Goal: Information Seeking & Learning: Learn about a topic

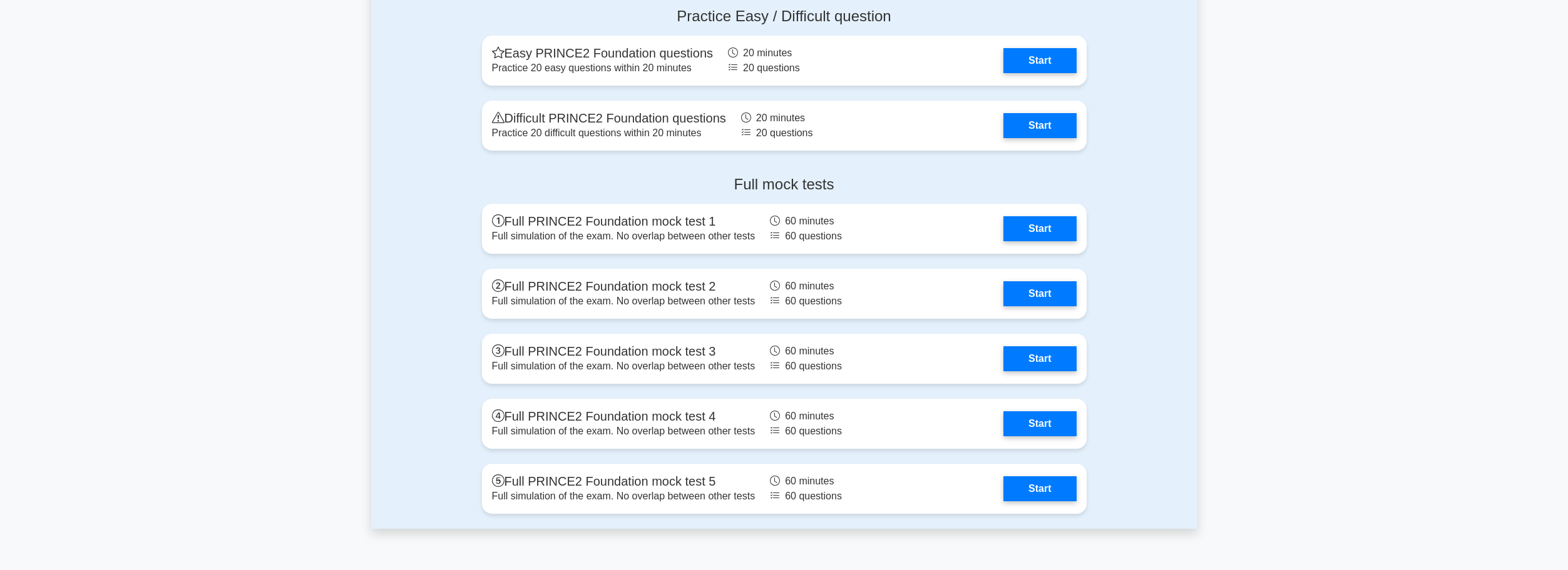
scroll to position [2111, 0]
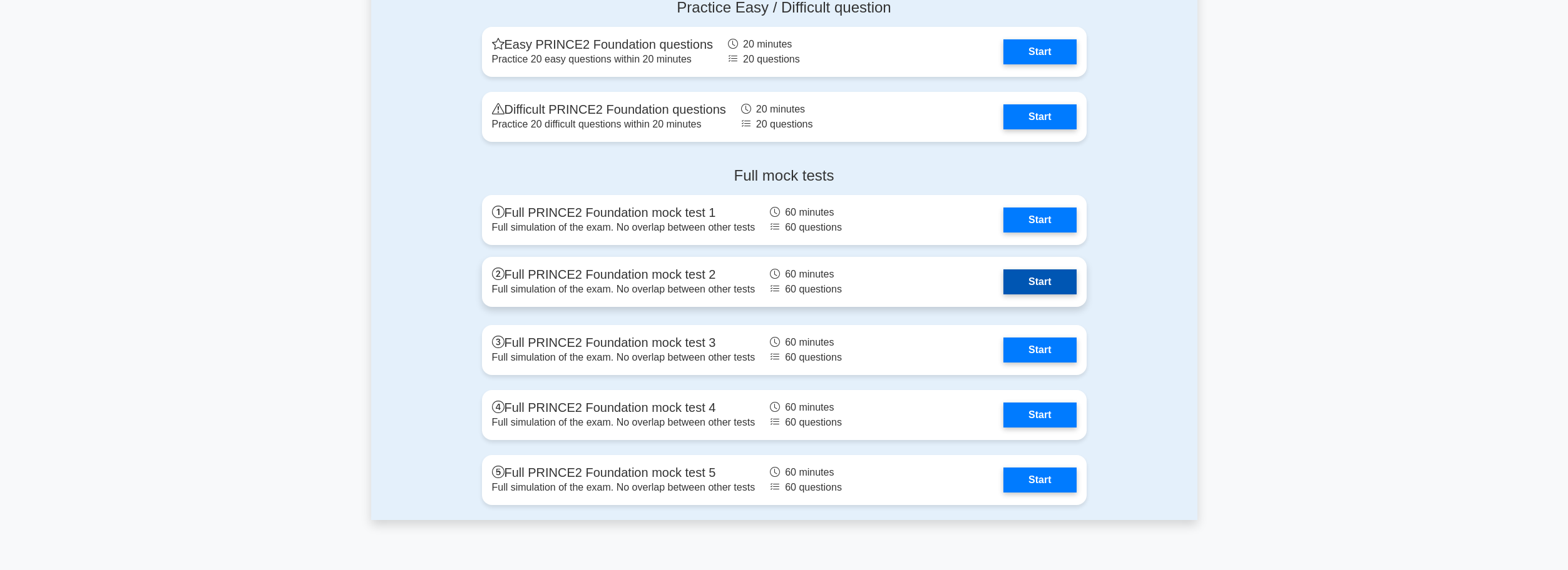
click at [1024, 285] on link "Start" at bounding box center [1039, 282] width 73 height 25
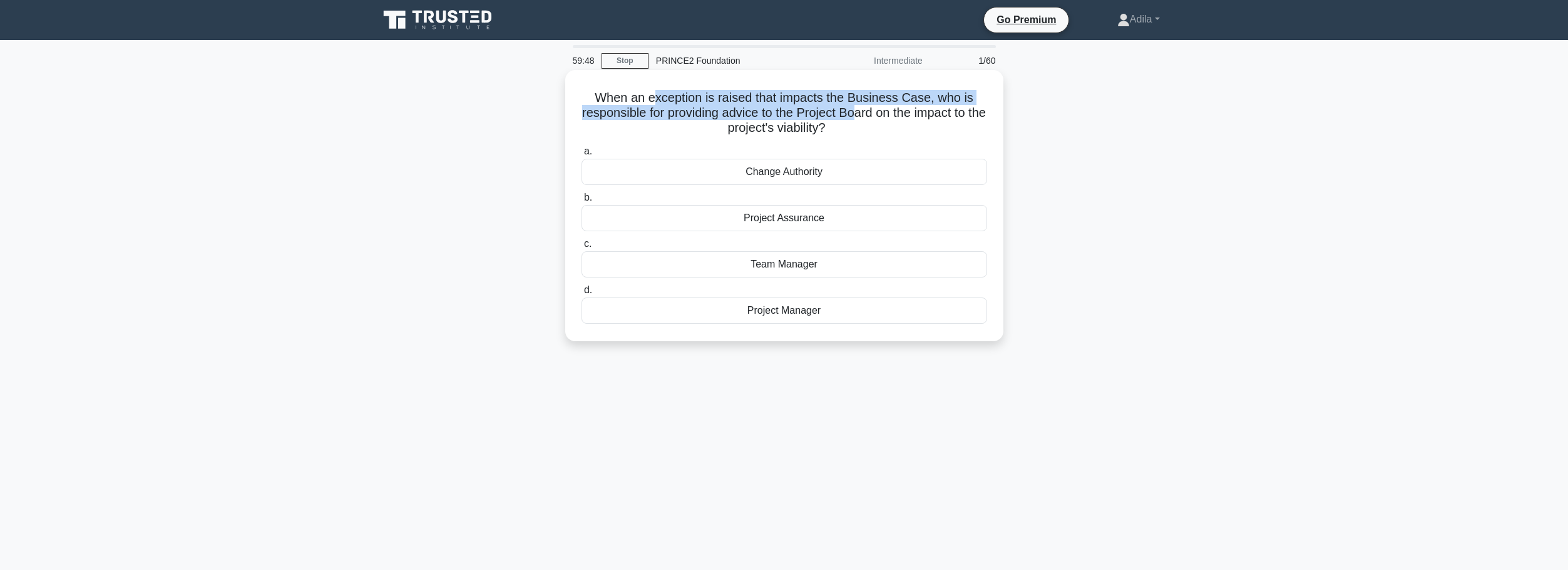
drag, startPoint x: 654, startPoint y: 100, endPoint x: 866, endPoint y: 116, distance: 212.6
click at [866, 116] on h5 "When an exception is raised that impacts the Business Case, who is responsible …" at bounding box center [784, 113] width 408 height 46
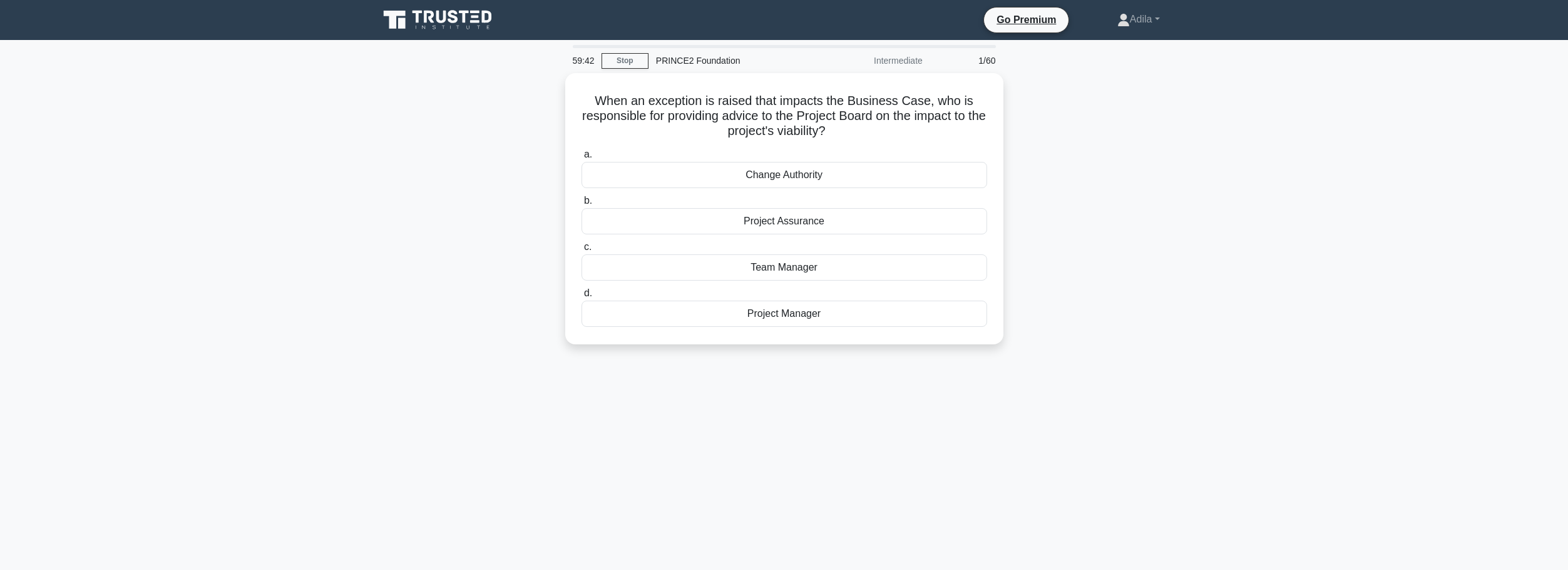
click at [798, 418] on div "59:42 Stop PRINCE2 Foundation Intermediate 1/60 When an exception is raised tha…" at bounding box center [784, 358] width 826 height 625
click at [784, 315] on div "Project Manager" at bounding box center [784, 311] width 406 height 26
click at [581, 294] on input "d. Project Manager" at bounding box center [581, 290] width 0 height 8
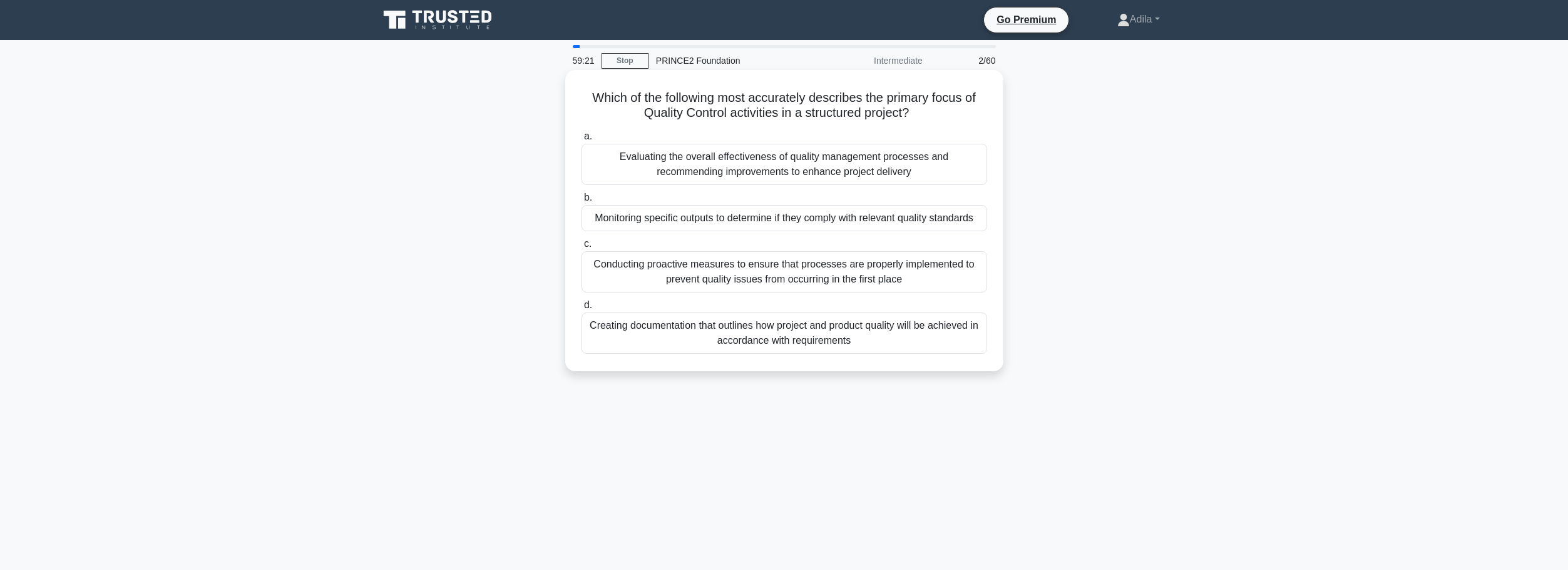
drag, startPoint x: 587, startPoint y: 100, endPoint x: 916, endPoint y: 116, distance: 329.4
click at [916, 116] on h5 "Which of the following most accurately describes the primary focus of Quality C…" at bounding box center [784, 105] width 408 height 31
click at [739, 277] on div "Conducting proactive measures to ensure that processes are properly implemented…" at bounding box center [784, 272] width 406 height 42
click at [581, 249] on input "c. Conducting proactive measures to ensure that processes are properly implemen…" at bounding box center [581, 244] width 0 height 8
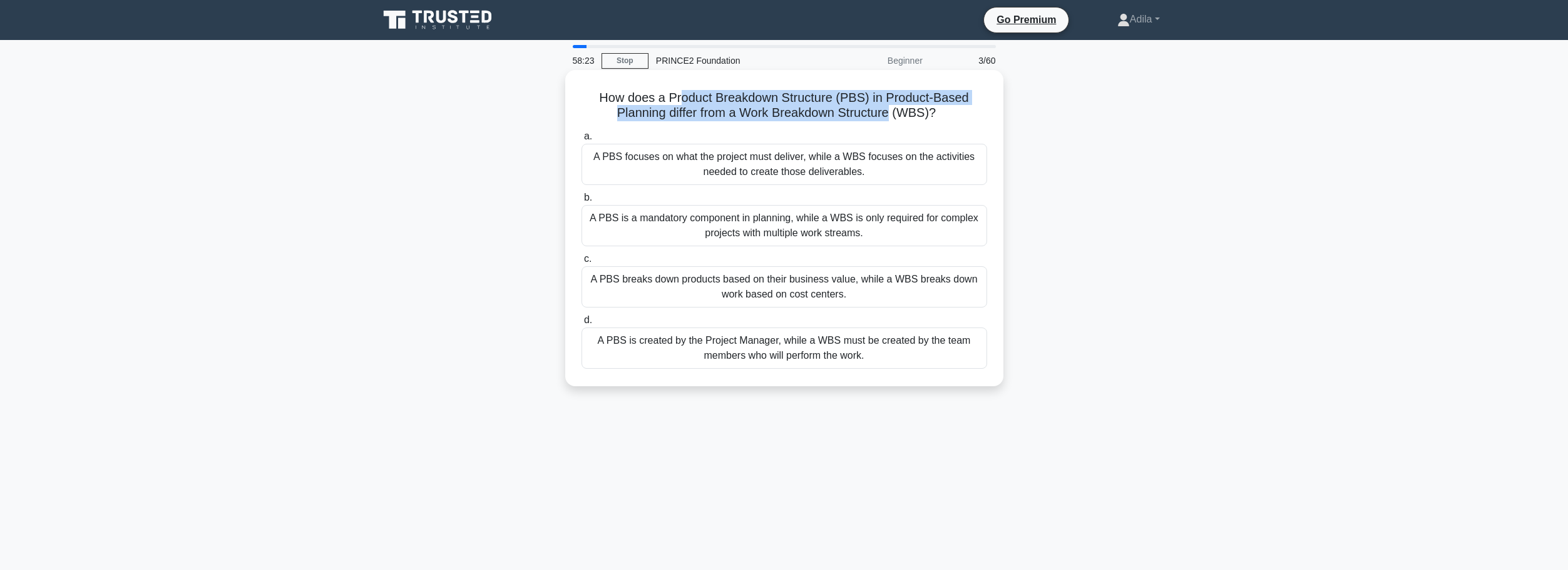
drag, startPoint x: 680, startPoint y: 99, endPoint x: 892, endPoint y: 112, distance: 212.4
click at [892, 112] on h5 "How does a Product Breakdown Structure (PBS) in Product-Based Planning differ f…" at bounding box center [784, 105] width 408 height 31
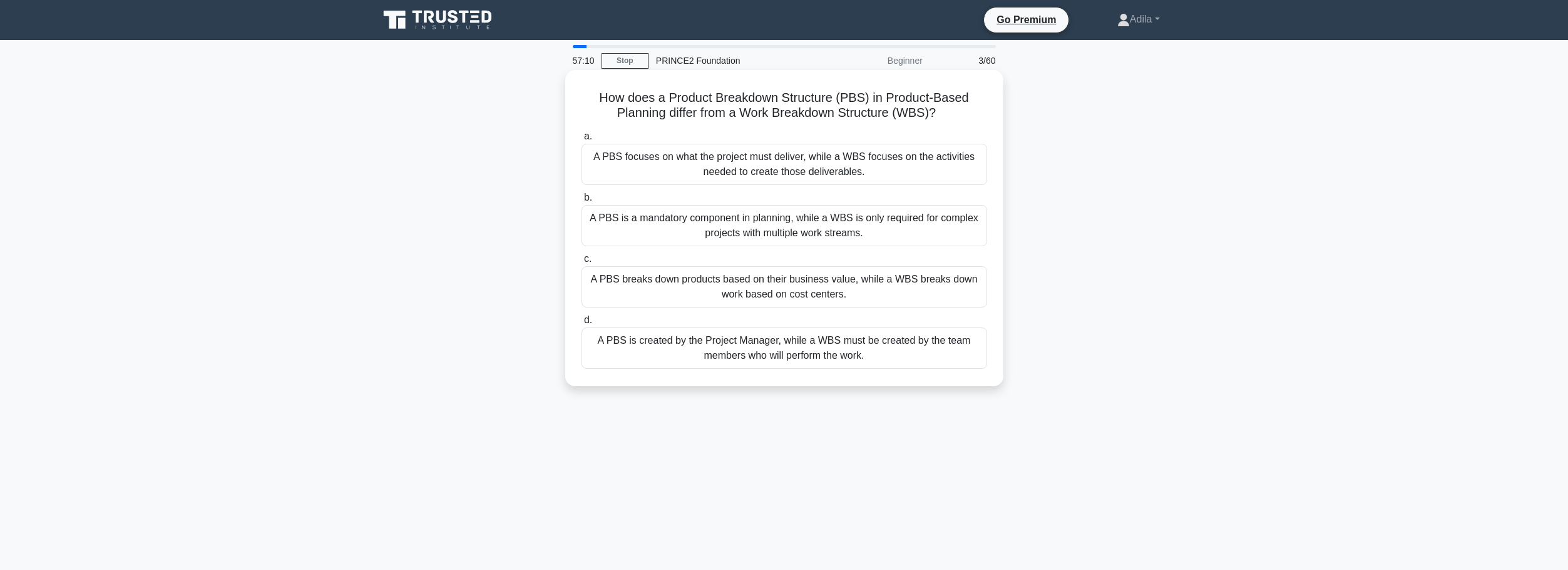
click at [727, 343] on div "A PBS is created by the Project Manager, while a WBS must be created by the tea…" at bounding box center [784, 348] width 406 height 42
click at [581, 324] on input "d. A PBS is created by the Project Manager, while a WBS must be created by the …" at bounding box center [581, 320] width 0 height 8
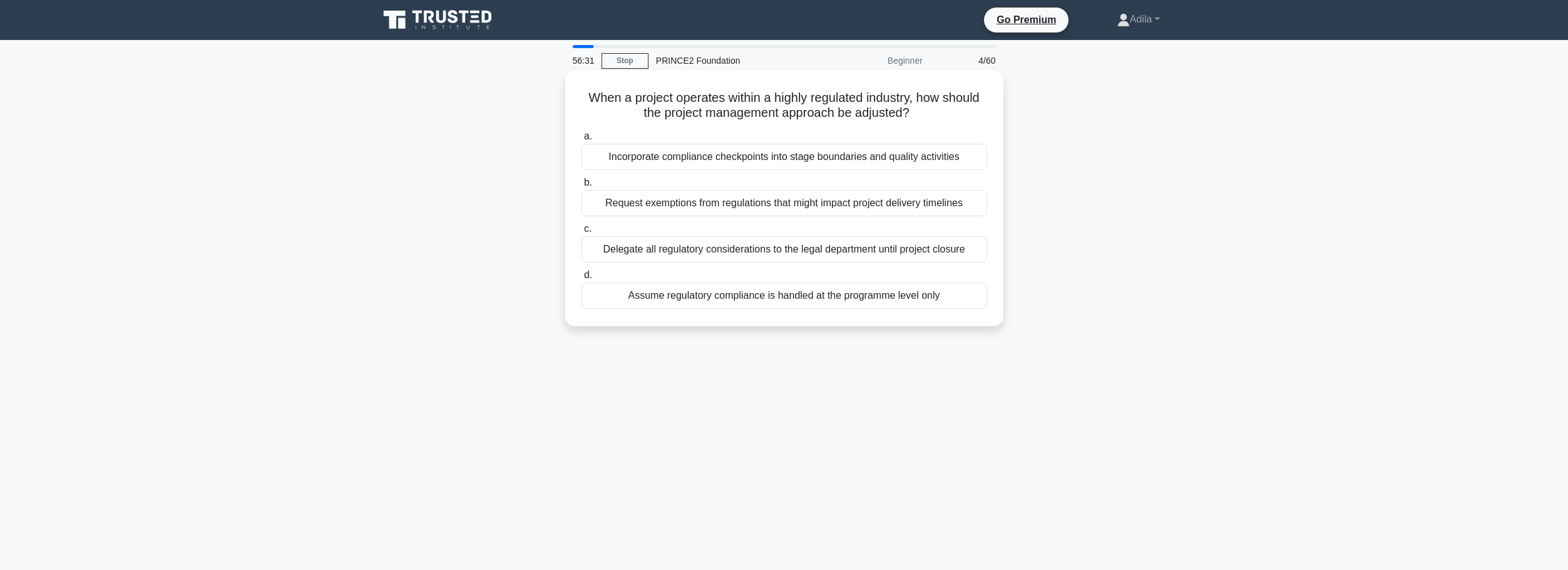
click at [788, 159] on div "Incorporate compliance checkpoints into stage boundaries and quality activities" at bounding box center [784, 157] width 406 height 26
click at [581, 140] on input "a. Incorporate compliance checkpoints into stage boundaries and quality activit…" at bounding box center [581, 136] width 0 height 8
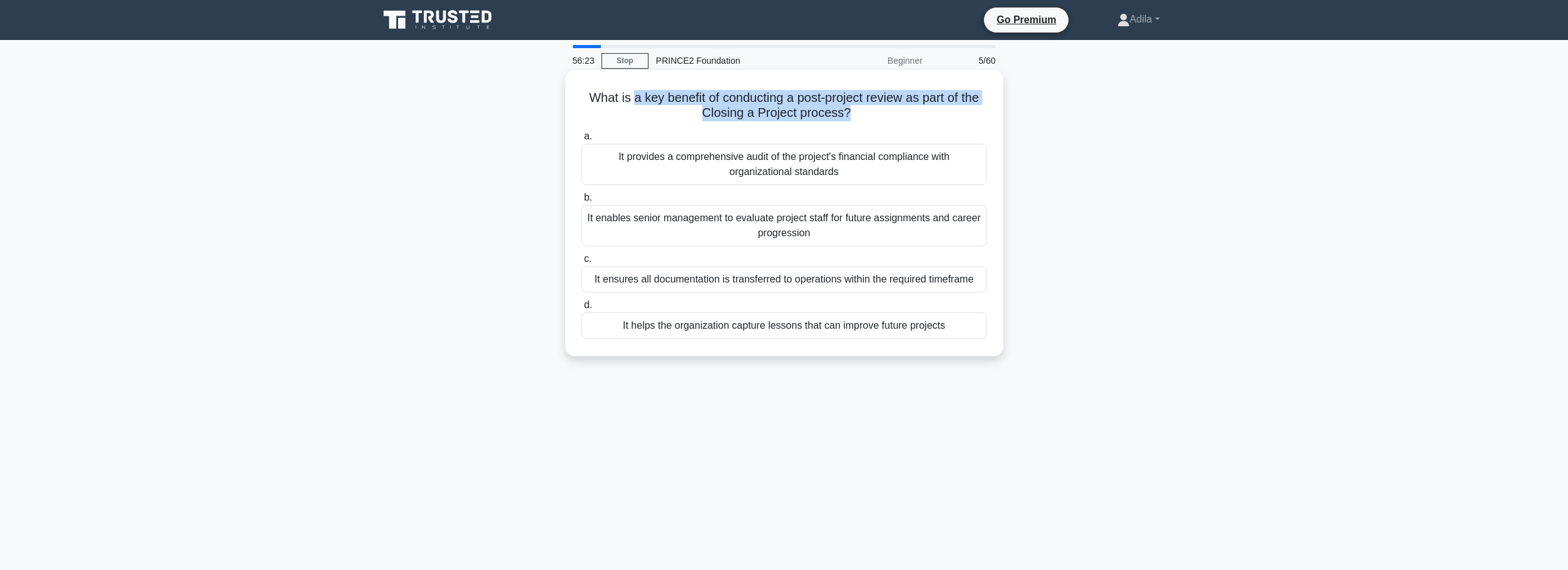
drag, startPoint x: 630, startPoint y: 100, endPoint x: 847, endPoint y: 112, distance: 217.3
click at [847, 112] on h5 "What is a key benefit of conducting a post-project review as part of the Closin…" at bounding box center [784, 105] width 408 height 31
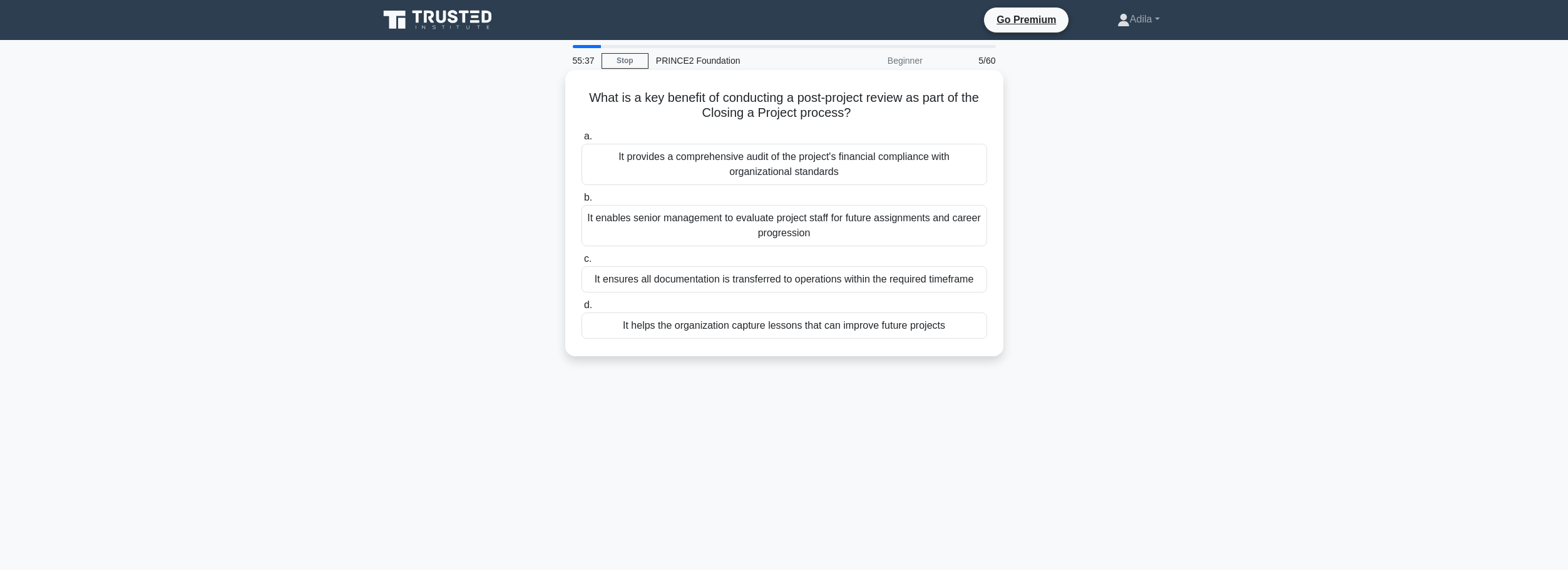
click at [788, 331] on div "It helps the organization capture lessons that can improve future projects" at bounding box center [784, 325] width 406 height 26
click at [581, 310] on input "d. It helps the organization capture lessons that can improve future projects" at bounding box center [581, 305] width 0 height 8
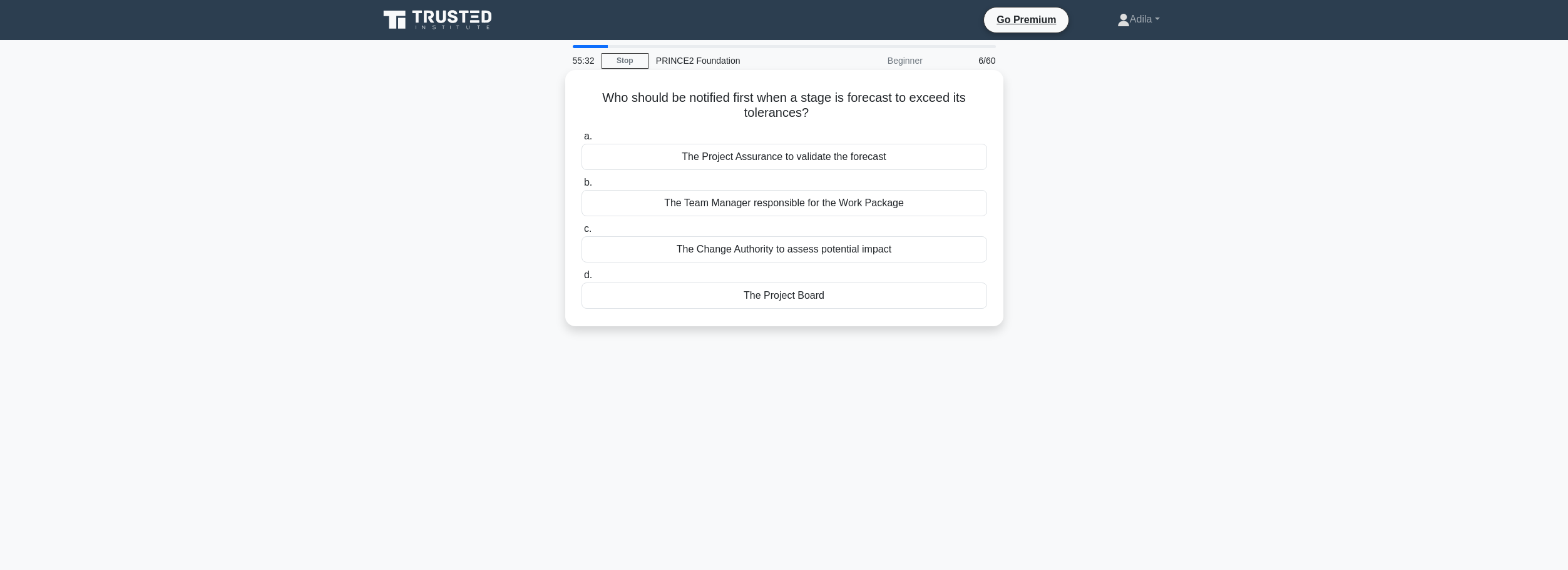
drag, startPoint x: 622, startPoint y: 102, endPoint x: 889, endPoint y: 106, distance: 267.0
click at [889, 106] on h5 "Who should be notified first when a stage is forecast to exceed its tolerances?…" at bounding box center [784, 105] width 408 height 31
click at [1337, 217] on main "55:25 Stop PRINCE2 Foundation Beginner 6/60 Who should be notified first when a…" at bounding box center [784, 357] width 1568 height 635
click at [790, 300] on div "The Project Board" at bounding box center [784, 295] width 406 height 26
click at [581, 280] on input "d. The Project Board" at bounding box center [581, 275] width 0 height 8
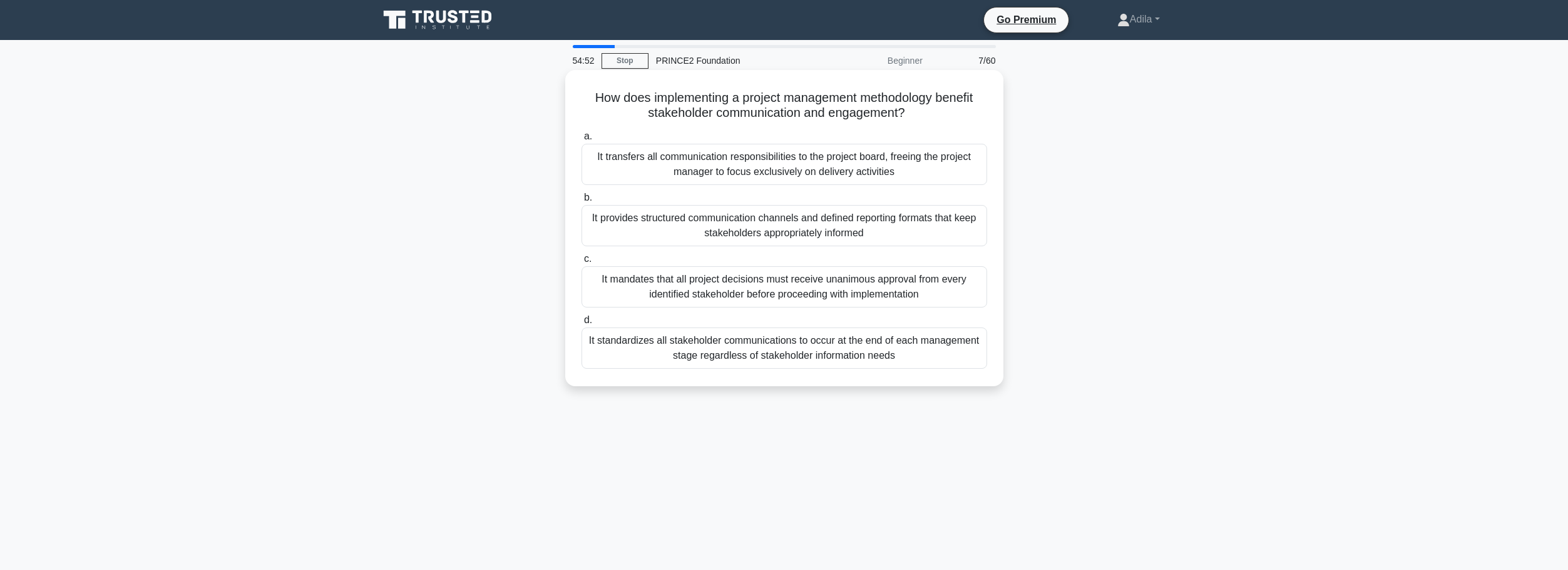
drag, startPoint x: 602, startPoint y: 97, endPoint x: 972, endPoint y: 111, distance: 370.3
click at [972, 111] on h5 "How does implementing a project management methodology benefit stakeholder comm…" at bounding box center [784, 105] width 408 height 31
click at [1117, 255] on div "How does implementing a project management methodology benefit stakeholder comm…" at bounding box center [784, 239] width 826 height 331
click at [782, 228] on div "It provides structured communication channels and defined reporting formats tha…" at bounding box center [784, 225] width 406 height 42
click at [581, 202] on input "b. It provides structured communication channels and defined reporting formats …" at bounding box center [581, 197] width 0 height 8
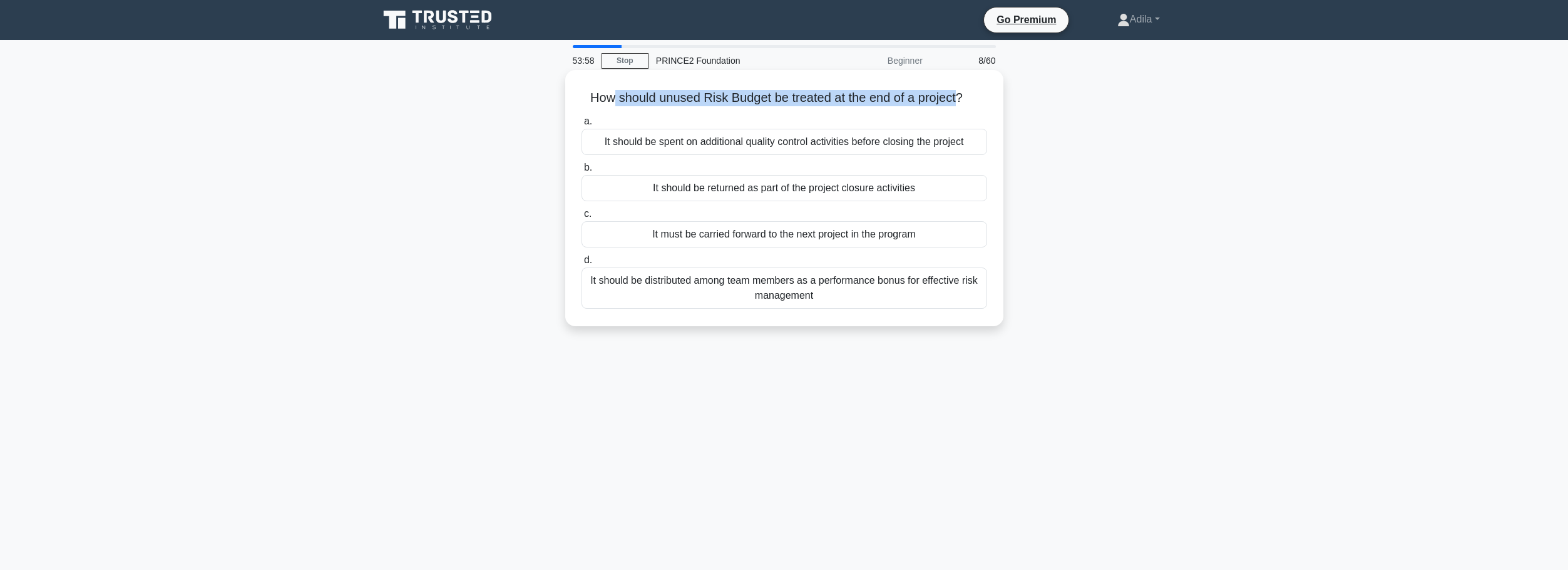
drag, startPoint x: 605, startPoint y: 102, endPoint x: 958, endPoint y: 104, distance: 353.0
click at [958, 104] on h5 "How should unused Risk Budget be treated at the end of a project? .spinner_0XTQ…" at bounding box center [784, 98] width 408 height 16
click at [1234, 170] on main "53:39 Stop PRINCE2 Foundation Beginner 8/60 How should unused Risk Budget be tr…" at bounding box center [784, 357] width 1568 height 635
click at [898, 192] on div "It should be returned as part of the project closure activities" at bounding box center [784, 188] width 406 height 26
click at [581, 172] on input "b. It should be returned as part of the project closure activities" at bounding box center [581, 167] width 0 height 8
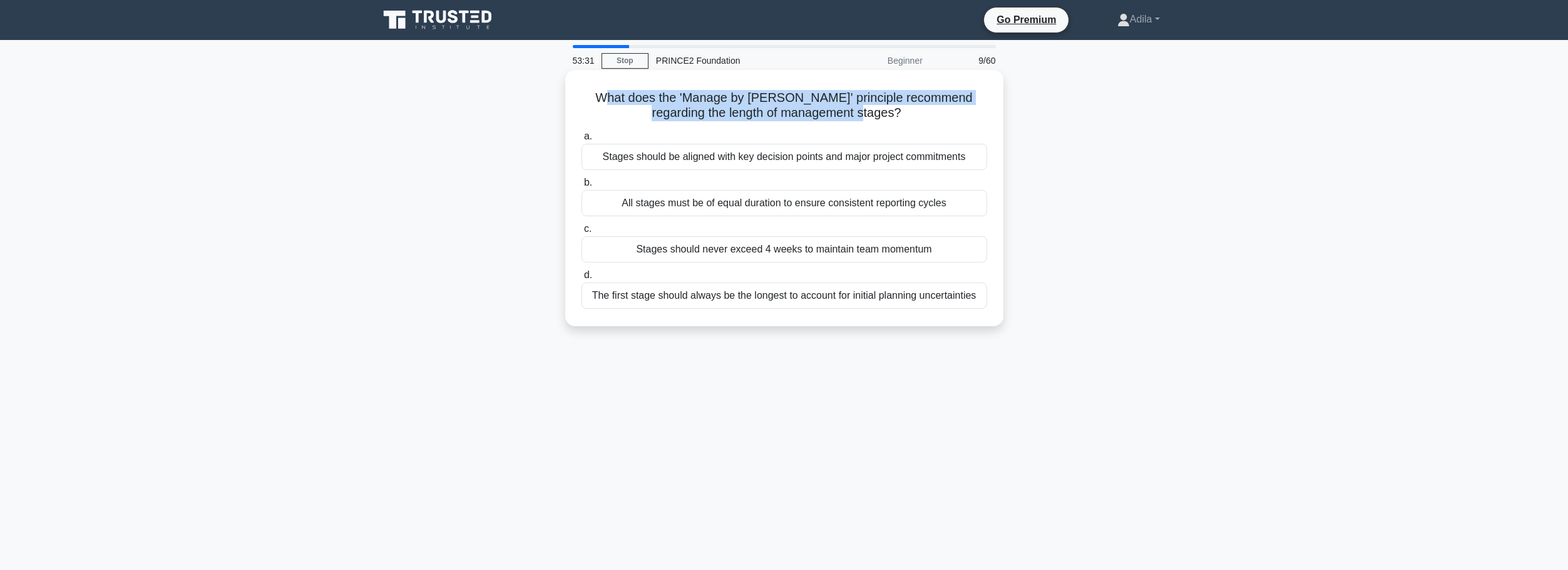
drag, startPoint x: 596, startPoint y: 97, endPoint x: 868, endPoint y: 117, distance: 272.7
click at [868, 117] on h5 "What does the 'Manage by [PERSON_NAME]' principle recommend regarding the lengt…" at bounding box center [784, 105] width 408 height 31
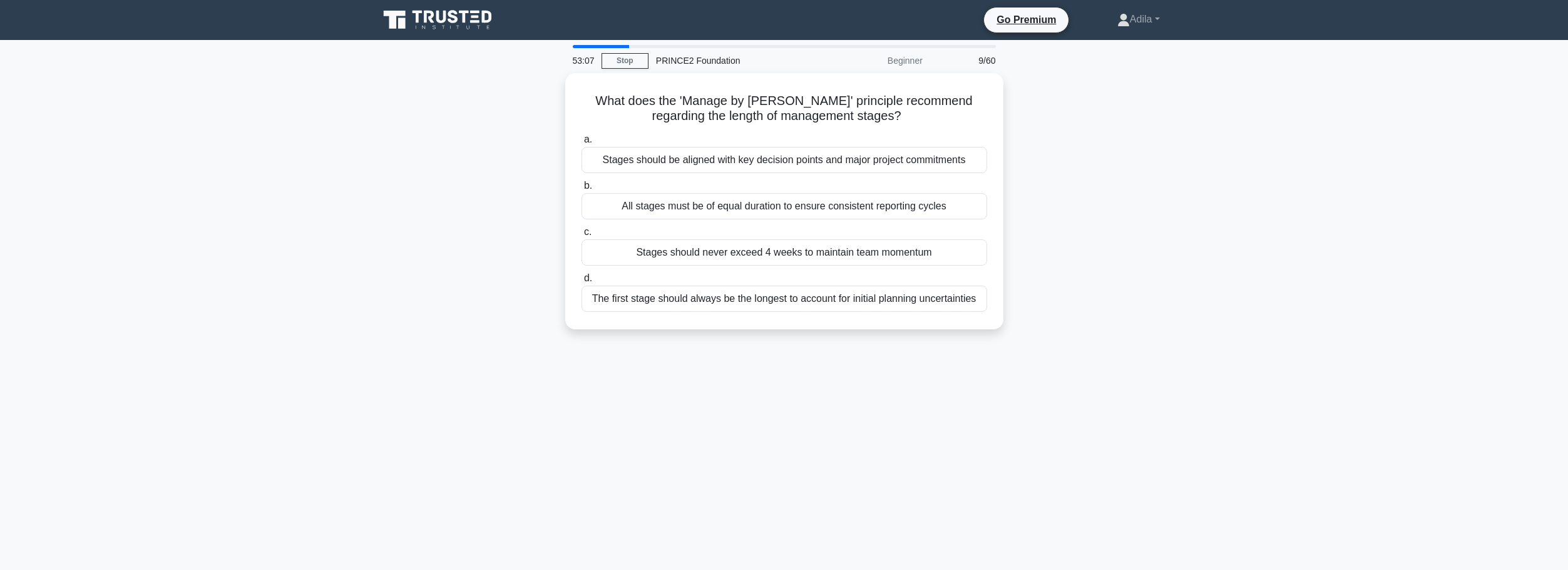
click at [1156, 215] on div "What does the 'Manage by [PERSON_NAME]' principle recommend regarding the lengt…" at bounding box center [784, 209] width 826 height 271
click at [944, 163] on div "Stages should be aligned with key decision points and major project commitments" at bounding box center [784, 157] width 406 height 26
click at [581, 140] on input "a. Stages should be aligned with key decision points and major project commitme…" at bounding box center [581, 136] width 0 height 8
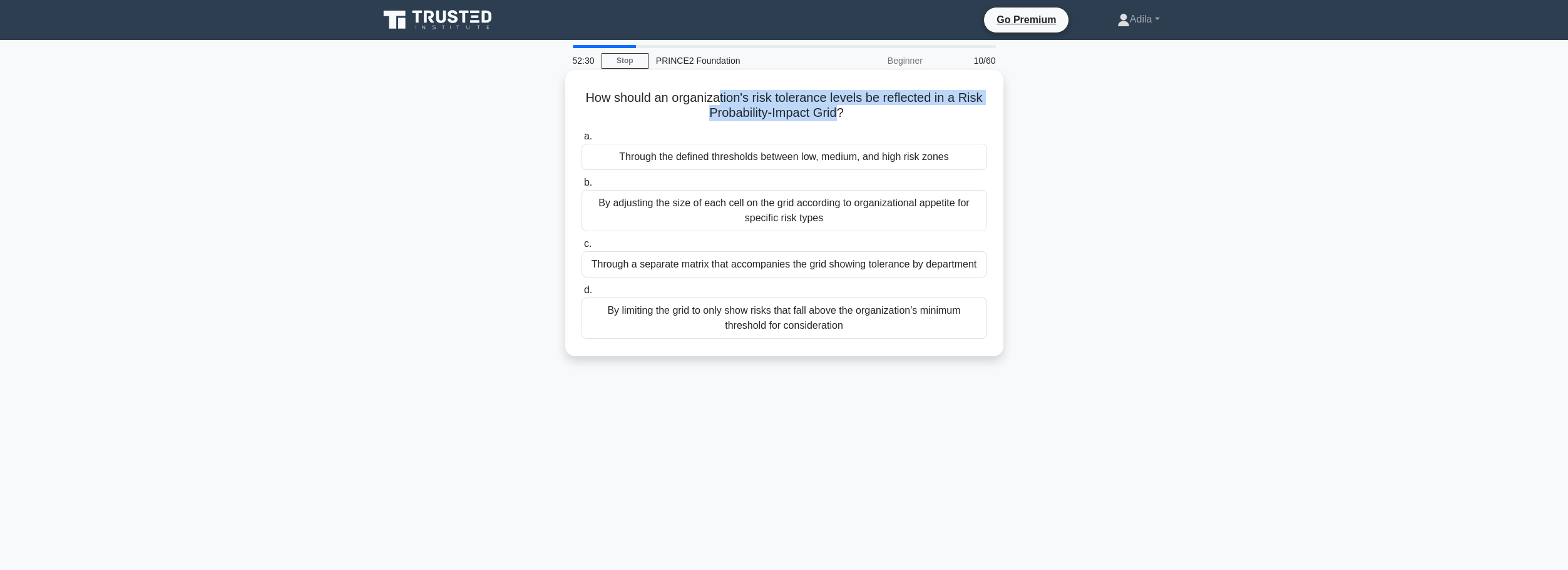
drag, startPoint x: 719, startPoint y: 100, endPoint x: 841, endPoint y: 114, distance: 122.8
click at [841, 114] on h5 "How should an organization's risk tolerance levels be reflected in a Risk Proba…" at bounding box center [784, 105] width 408 height 31
click at [1423, 352] on main "51:47 Stop PRINCE2 Foundation Beginner 10/60 How should an organization's risk …" at bounding box center [784, 357] width 1568 height 635
click at [914, 158] on div "Through the defined thresholds between low, medium, and high risk zones" at bounding box center [784, 157] width 406 height 26
click at [581, 140] on input "a. Through the defined thresholds between low, medium, and high risk zones" at bounding box center [581, 136] width 0 height 8
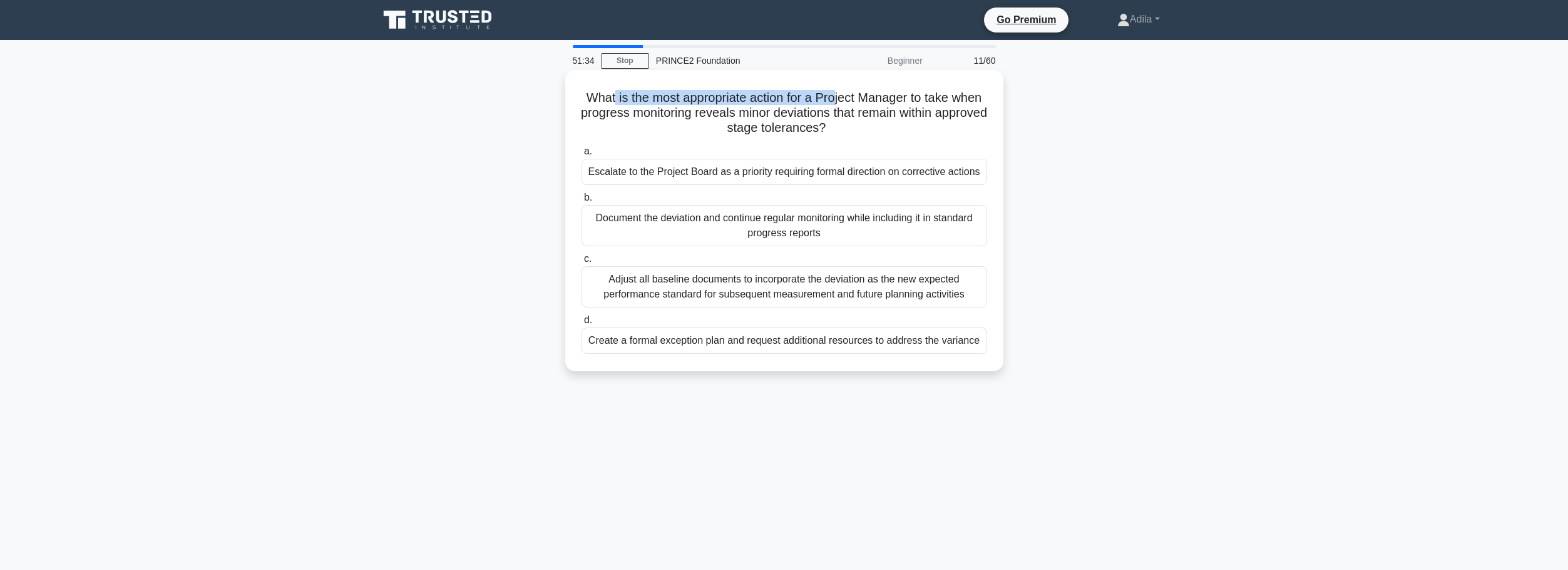
drag, startPoint x: 629, startPoint y: 93, endPoint x: 852, endPoint y: 105, distance: 223.3
click at [852, 105] on h5 "What is the most appropriate action for a Project Manager to take when progress…" at bounding box center [784, 113] width 408 height 46
click at [1211, 213] on main "50:52 Stop PRINCE2 Foundation Beginner 11/60 What is the most appropriate actio…" at bounding box center [784, 357] width 1568 height 635
click at [933, 226] on div "Document the deviation and continue regular monitoring while including it in st…" at bounding box center [784, 225] width 406 height 42
click at [581, 202] on input "b. Document the deviation and continue regular monitoring while including it in…" at bounding box center [581, 197] width 0 height 8
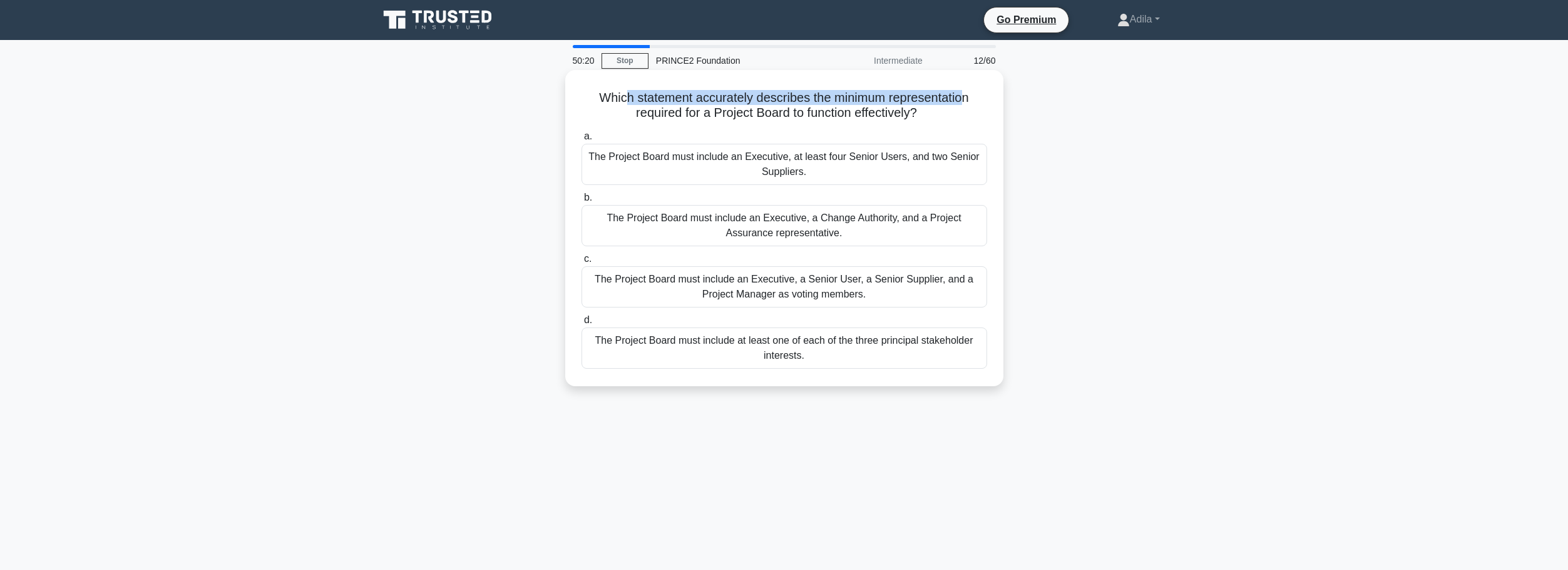
drag, startPoint x: 622, startPoint y: 94, endPoint x: 970, endPoint y: 101, distance: 348.1
click at [970, 101] on h5 "Which statement accurately describes the minimum representation required for a …" at bounding box center [784, 105] width 408 height 31
click at [838, 350] on div "The Project Board must include at least one of each of the three principal stak…" at bounding box center [784, 348] width 406 height 42
click at [581, 324] on input "d. The Project Board must include at least one of each of the three principal s…" at bounding box center [581, 320] width 0 height 8
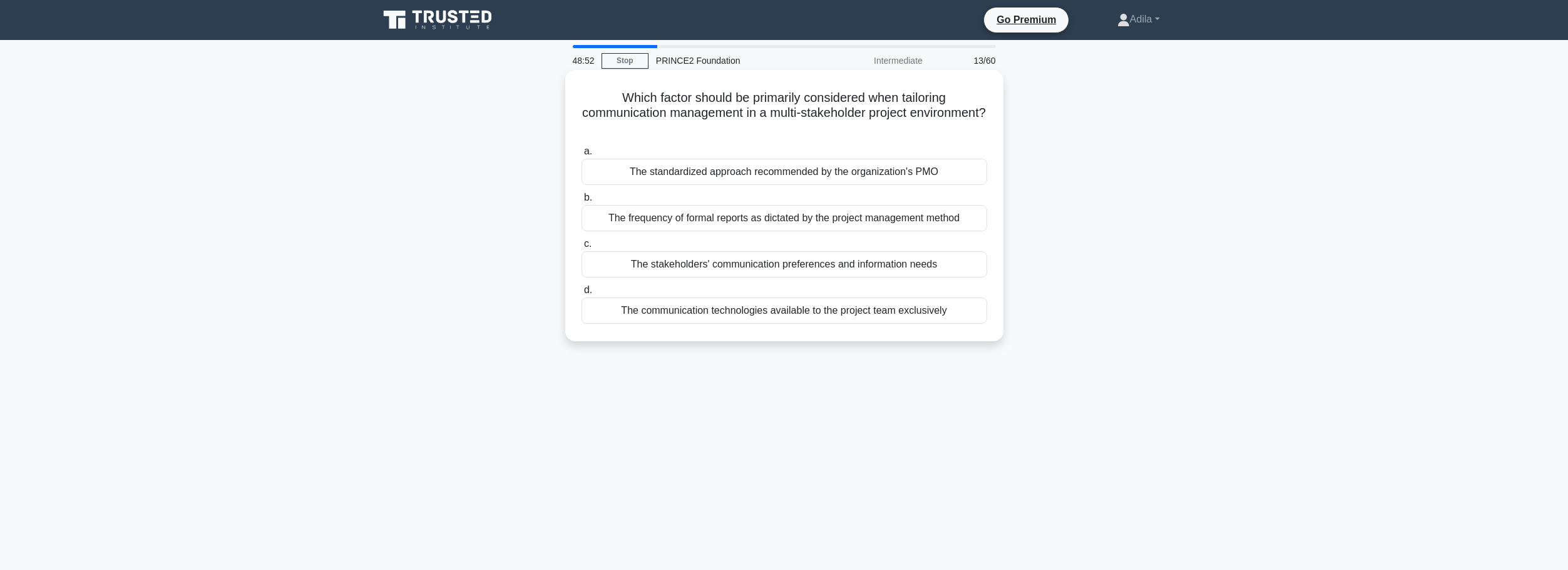
drag, startPoint x: 616, startPoint y: 102, endPoint x: 952, endPoint y: 122, distance: 336.6
click at [952, 122] on h5 "Which factor should be primarily considered when tailoring communication manage…" at bounding box center [784, 113] width 408 height 46
click at [1296, 236] on main "48:42 Stop PRINCE2 Foundation Intermediate 13/60 Which factor should be primari…" at bounding box center [784, 357] width 1568 height 635
click at [890, 219] on div "The frequency of formal reports as dictated by the project management method" at bounding box center [784, 218] width 406 height 26
click at [581, 202] on input "b. The frequency of formal reports as dictated by the project management method" at bounding box center [581, 197] width 0 height 8
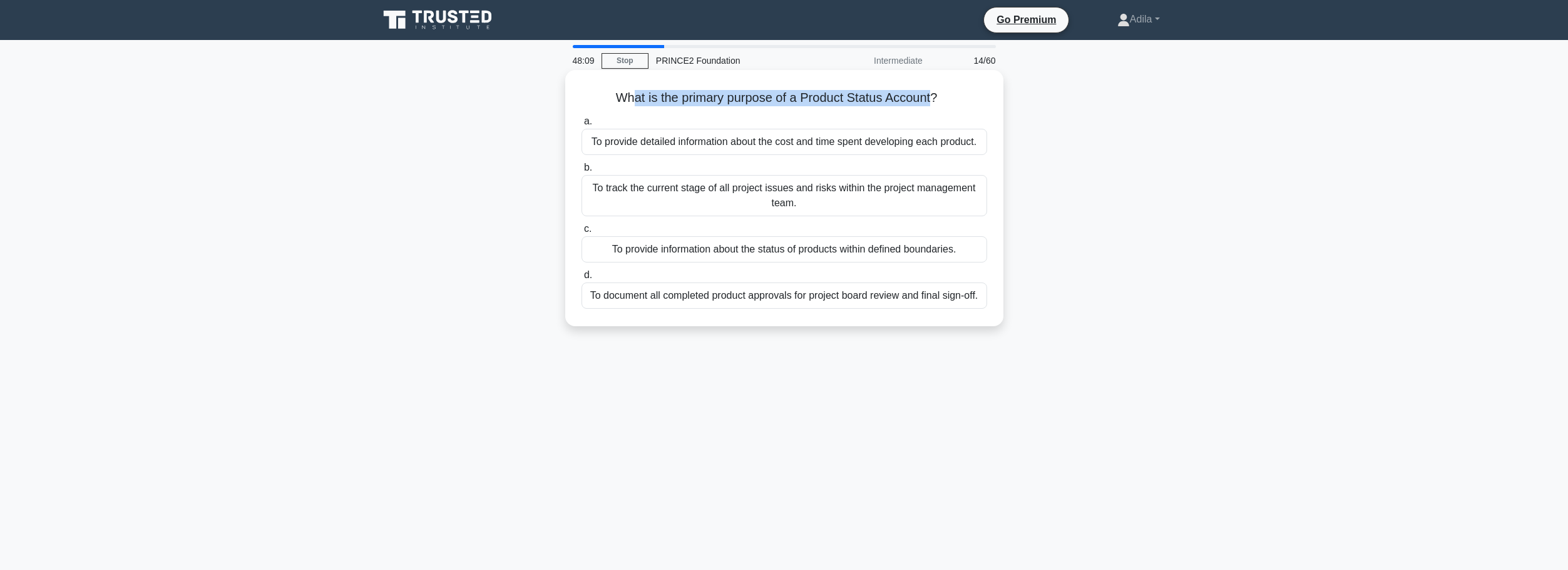
drag, startPoint x: 629, startPoint y: 91, endPoint x: 932, endPoint y: 104, distance: 303.3
click at [932, 104] on h5 "What is the primary purpose of a Product Status Account? .spinner_0XTQ{transfor…" at bounding box center [784, 98] width 408 height 16
click at [808, 252] on div "To provide information about the status of products within defined boundaries." at bounding box center [784, 249] width 406 height 26
click at [581, 233] on input "c. To provide information about the status of products within defined boundarie…" at bounding box center [581, 229] width 0 height 8
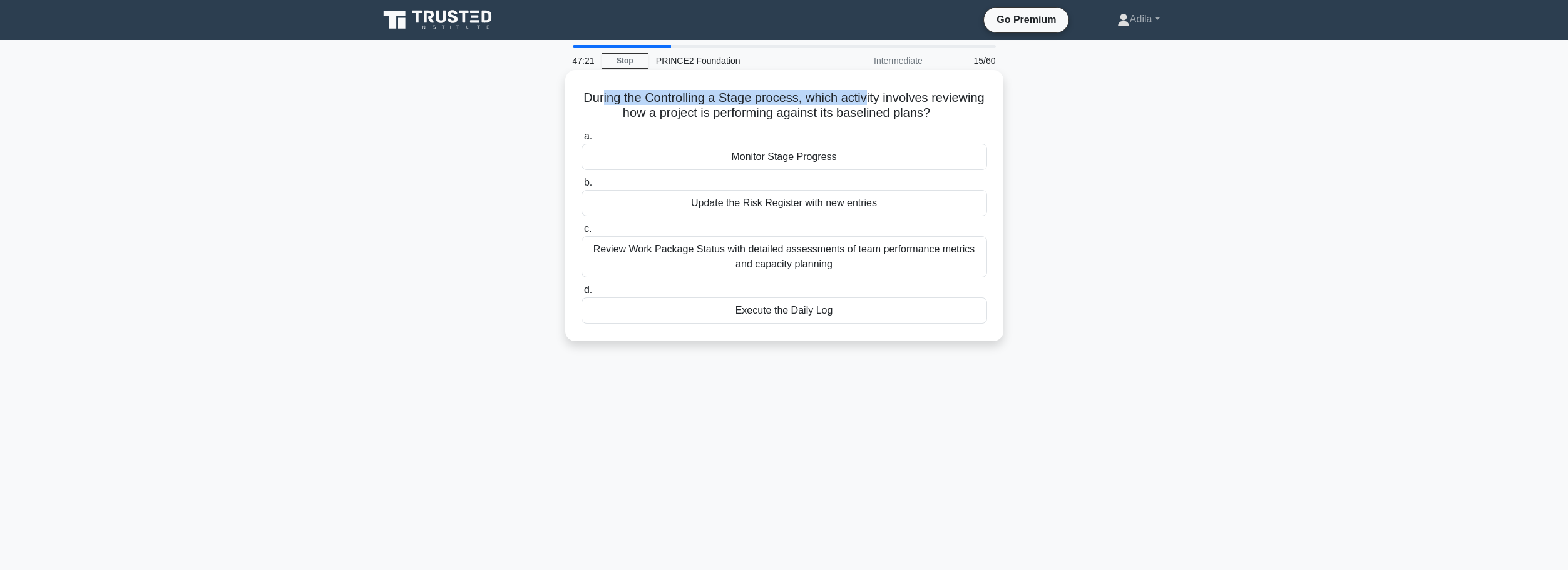
drag, startPoint x: 629, startPoint y: 98, endPoint x: 897, endPoint y: 105, distance: 268.1
click at [897, 105] on h5 "During the Controlling a Stage process, which activity involves reviewing how a…" at bounding box center [784, 105] width 408 height 31
drag, startPoint x: 644, startPoint y: 116, endPoint x: 956, endPoint y: 119, distance: 312.0
click at [956, 119] on h5 "During the Controlling a Stage process, which activity involves reviewing how a…" at bounding box center [784, 105] width 408 height 31
click at [1154, 209] on div "During the Controlling a Stage process, which activity involves reviewing how a…" at bounding box center [784, 217] width 826 height 286
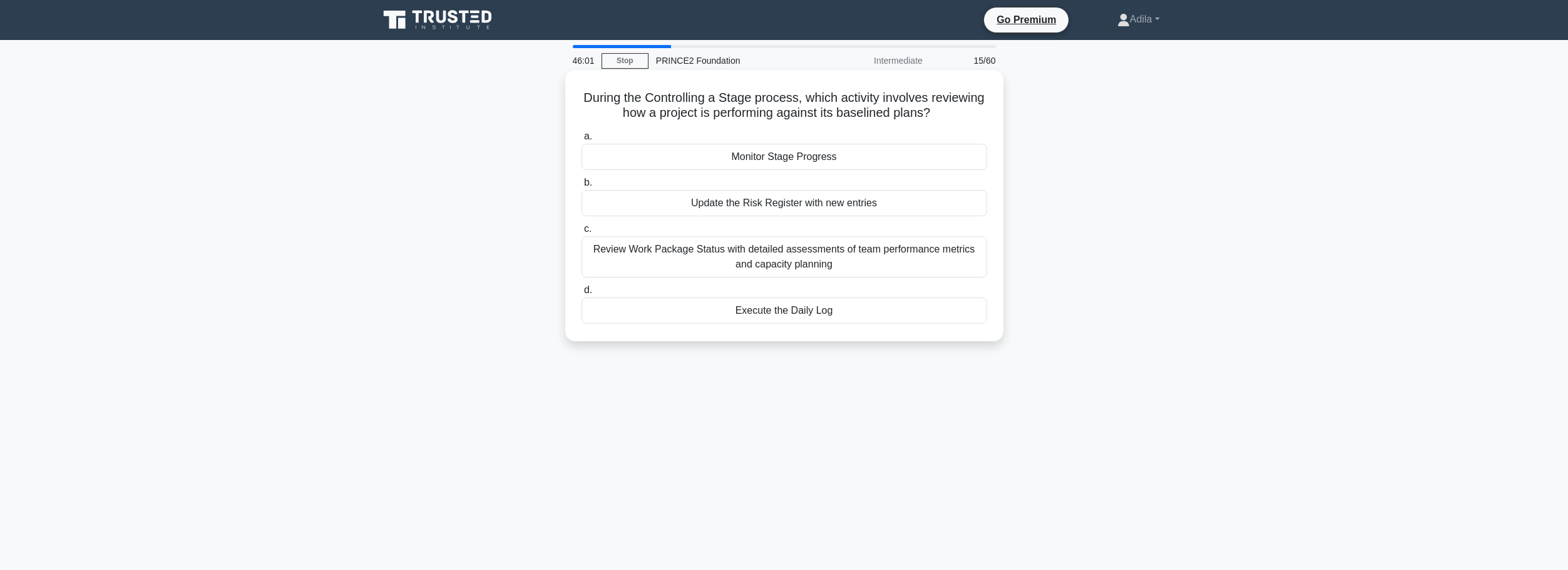
click at [810, 255] on div "Review Work Package Status with detailed assessments of team performance metric…" at bounding box center [784, 256] width 406 height 42
click at [581, 233] on input "c. Review Work Package Status with detailed assessments of team performance met…" at bounding box center [581, 229] width 0 height 8
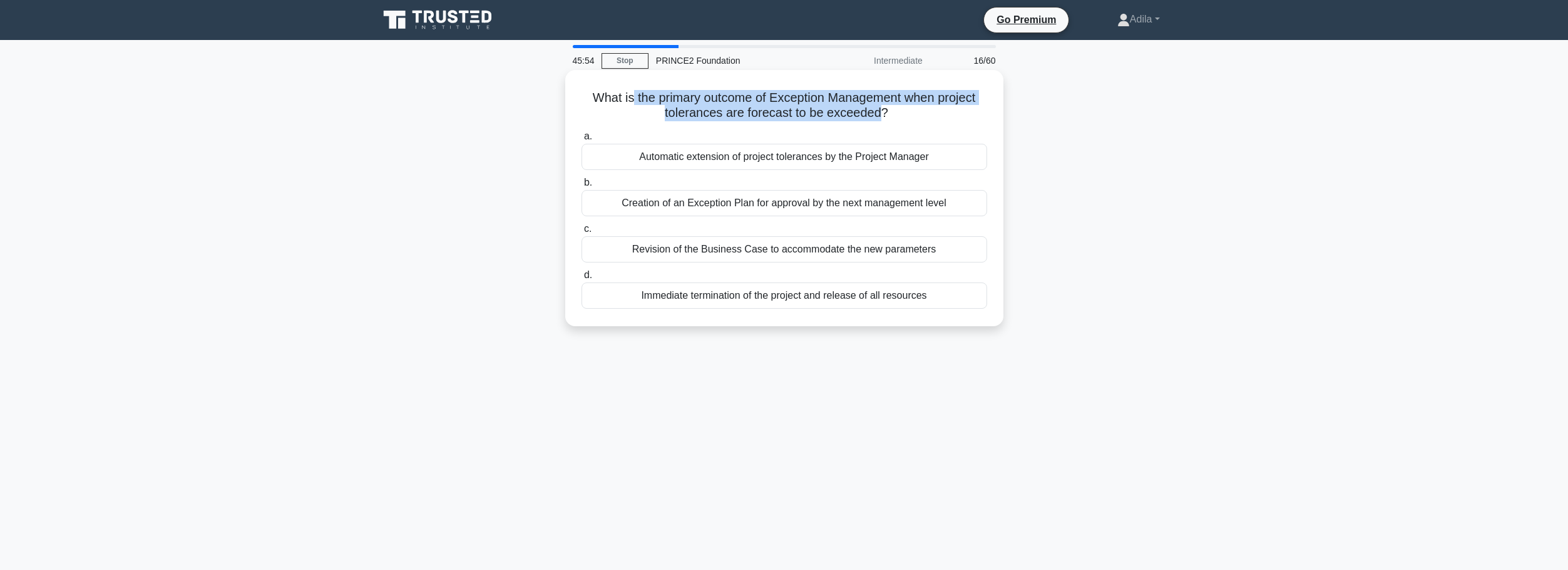
drag, startPoint x: 627, startPoint y: 97, endPoint x: 881, endPoint y: 109, distance: 254.3
click at [881, 109] on h5 "What is the primary outcome of Exception Management when project tolerances are…" at bounding box center [784, 105] width 408 height 31
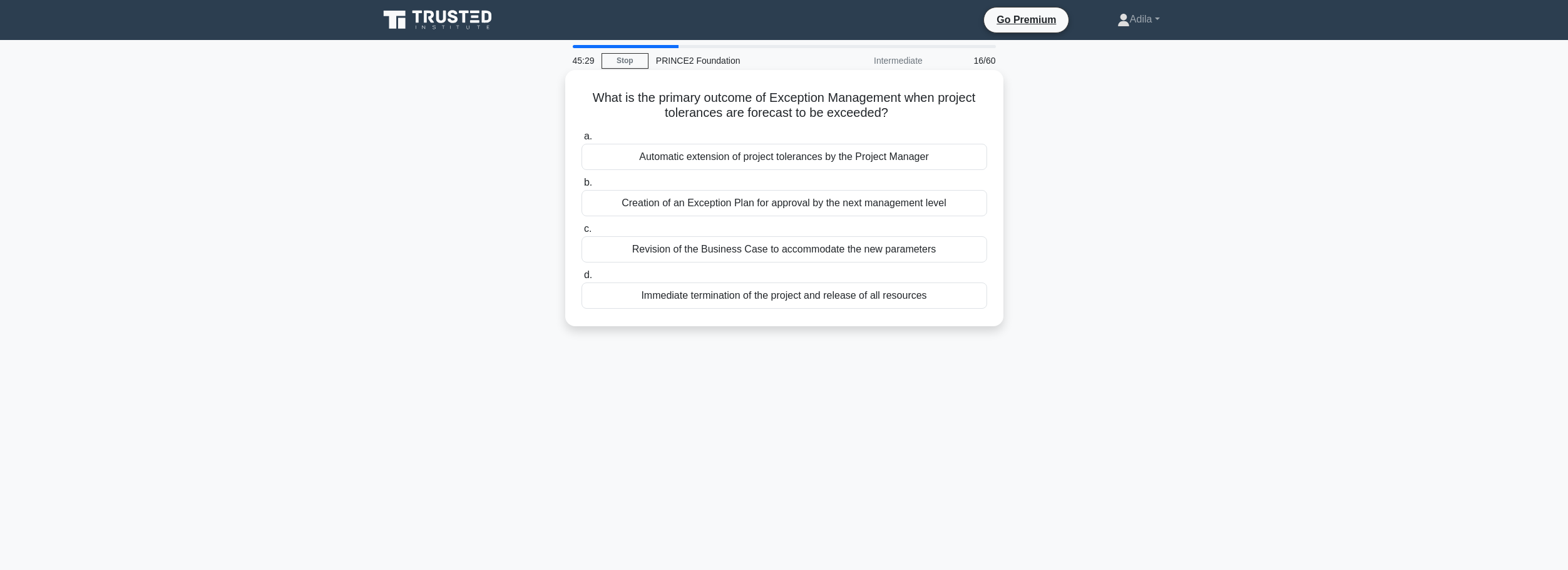
click at [823, 204] on div "Creation of an Exception Plan for approval by the next management level" at bounding box center [784, 202] width 406 height 26
click at [581, 187] on input "b. Creation of an Exception Plan for approval by the next management level" at bounding box center [581, 183] width 0 height 8
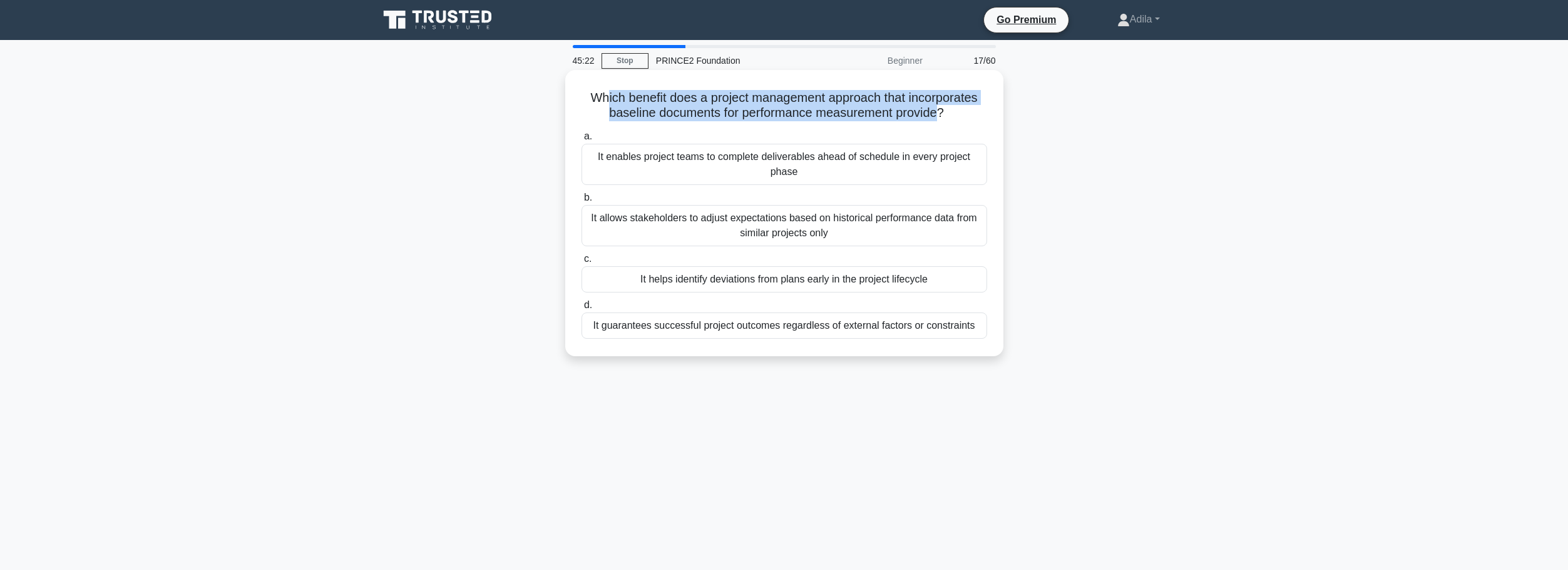
drag, startPoint x: 603, startPoint y: 98, endPoint x: 939, endPoint y: 116, distance: 336.5
click at [939, 116] on h5 "Which benefit does a project management approach that incorporates baseline doc…" at bounding box center [784, 105] width 408 height 31
click at [736, 281] on div "It helps identify deviations from plans early in the project lifecycle" at bounding box center [784, 279] width 406 height 26
click at [581, 263] on input "c. It helps identify deviations from plans early in the project lifecycle" at bounding box center [581, 259] width 0 height 8
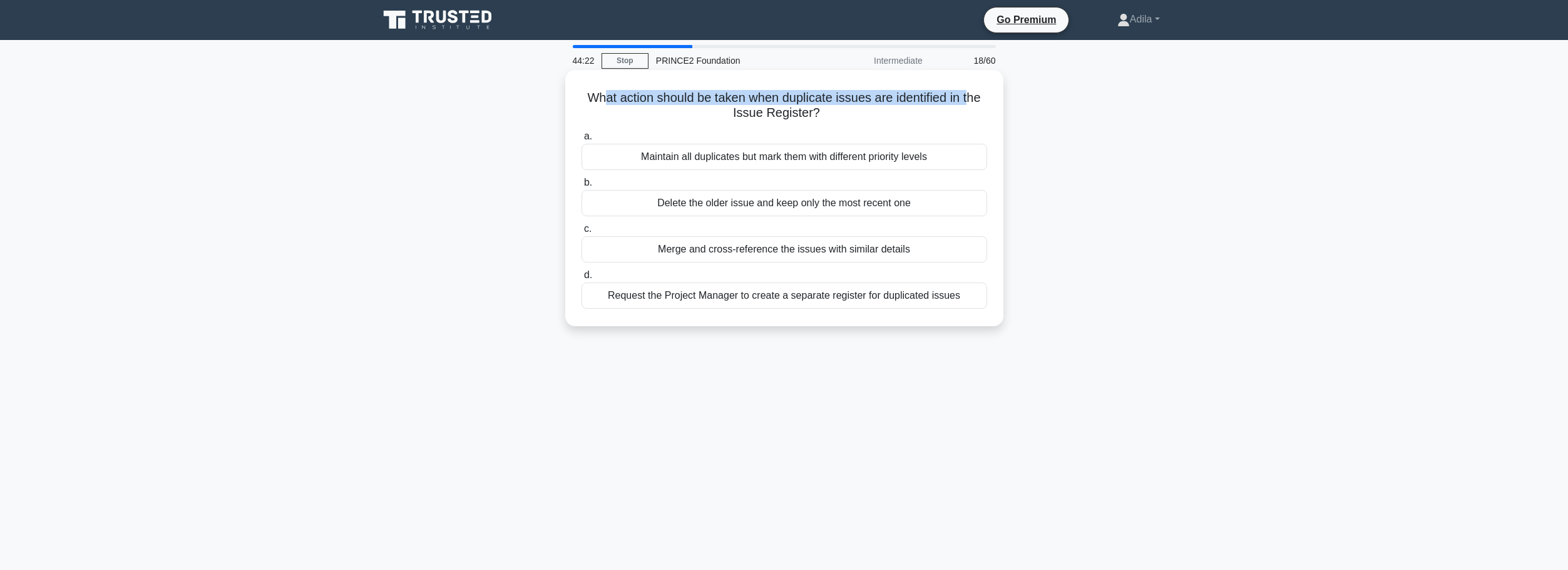
drag, startPoint x: 600, startPoint y: 98, endPoint x: 970, endPoint y: 101, distance: 370.0
click at [970, 101] on h5 "What action should be taken when duplicate issues are identified in the Issue R…" at bounding box center [784, 105] width 408 height 31
click at [749, 158] on div "Maintain all duplicates but mark them with different priority levels" at bounding box center [784, 157] width 406 height 26
click at [581, 140] on input "a. Maintain all duplicates but mark them with different priority levels" at bounding box center [581, 136] width 0 height 8
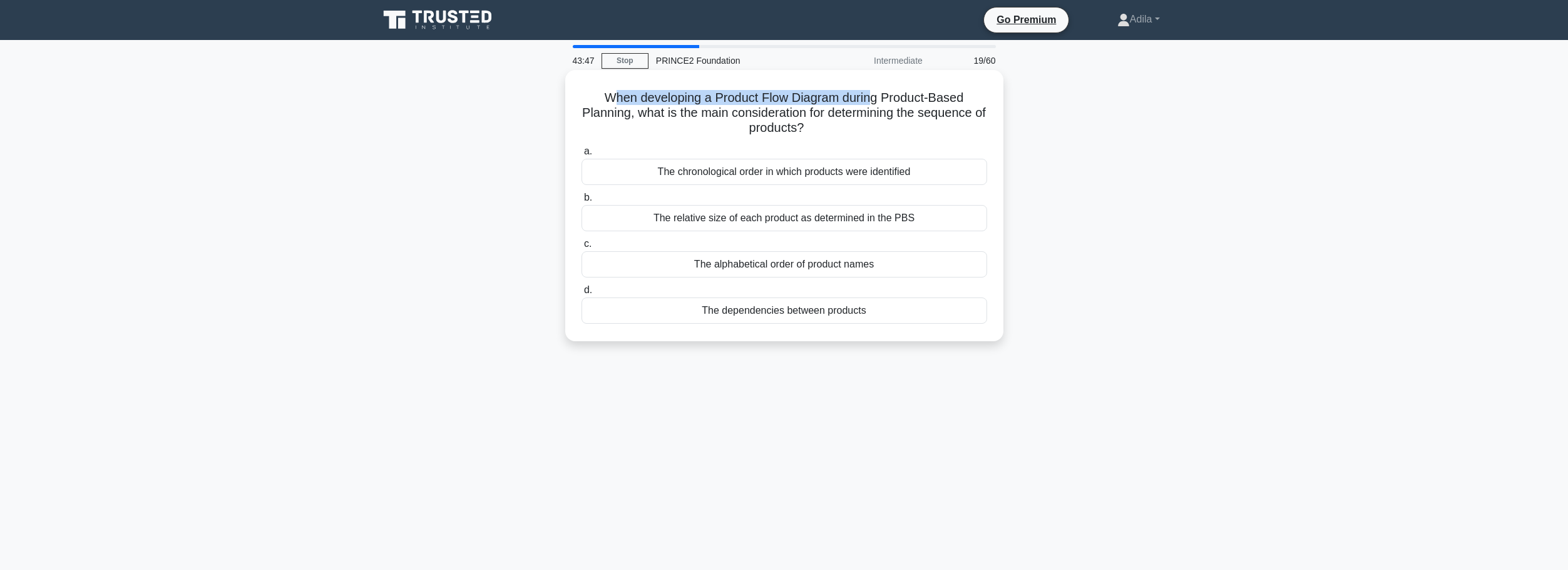
drag, startPoint x: 611, startPoint y: 96, endPoint x: 875, endPoint y: 97, distance: 264.0
click at [875, 97] on h5 "When developing a Product Flow Diagram during Product-Based Planning, what is t…" at bounding box center [784, 113] width 408 height 46
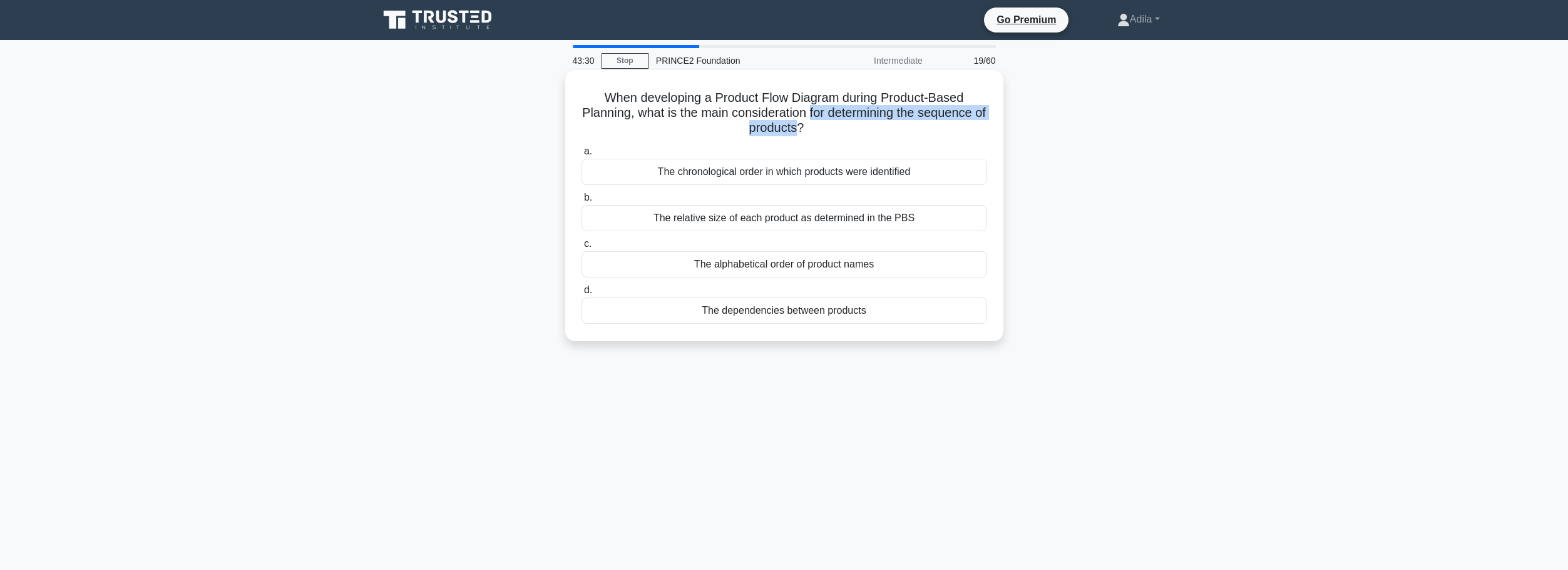
drag, startPoint x: 816, startPoint y: 110, endPoint x: 806, endPoint y: 126, distance: 18.9
click at [806, 126] on h5 "When developing a Product Flow Diagram during Product-Based Planning, what is t…" at bounding box center [784, 113] width 408 height 46
click at [1237, 223] on main "43:02 Stop PRINCE2 Foundation Intermediate 19/60 When developing a Product Flow…" at bounding box center [784, 357] width 1568 height 635
click at [806, 314] on div "The dependencies between products" at bounding box center [784, 311] width 406 height 26
click at [581, 294] on input "d. The dependencies between products" at bounding box center [581, 290] width 0 height 8
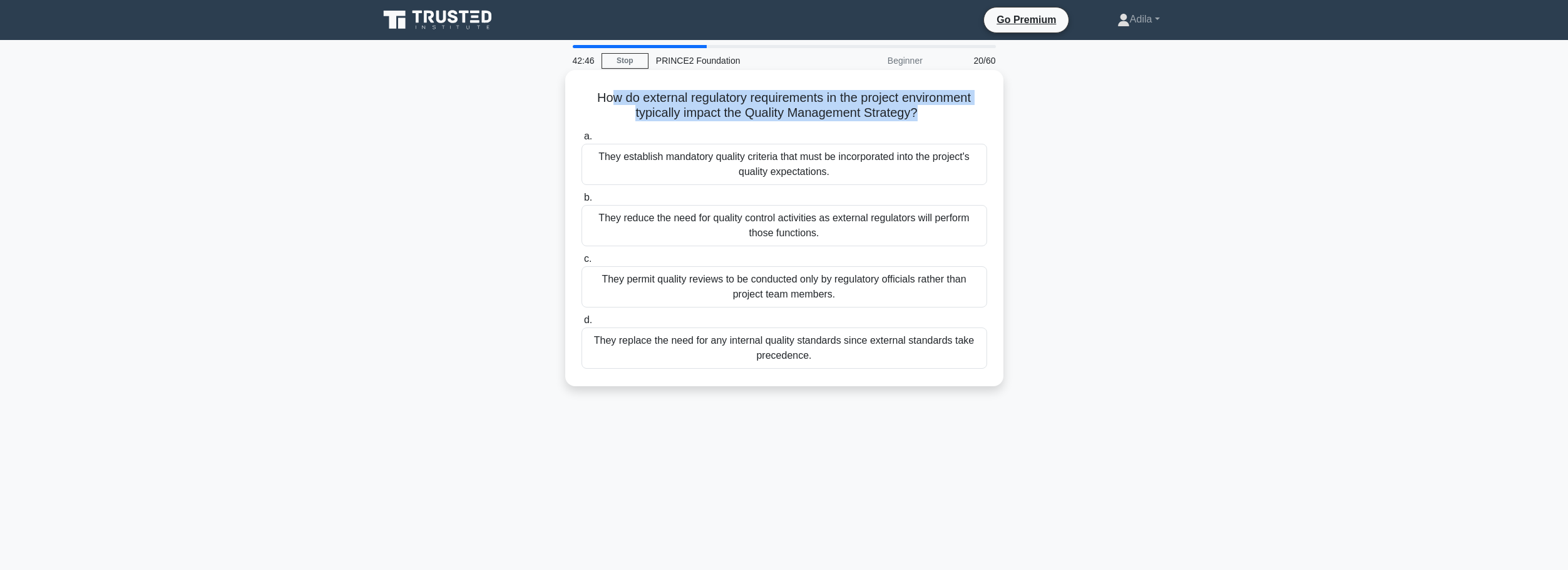
drag, startPoint x: 602, startPoint y: 98, endPoint x: 921, endPoint y: 112, distance: 319.3
click at [921, 112] on h5 "How do external regulatory requirements in the project environment typically im…" at bounding box center [784, 105] width 408 height 31
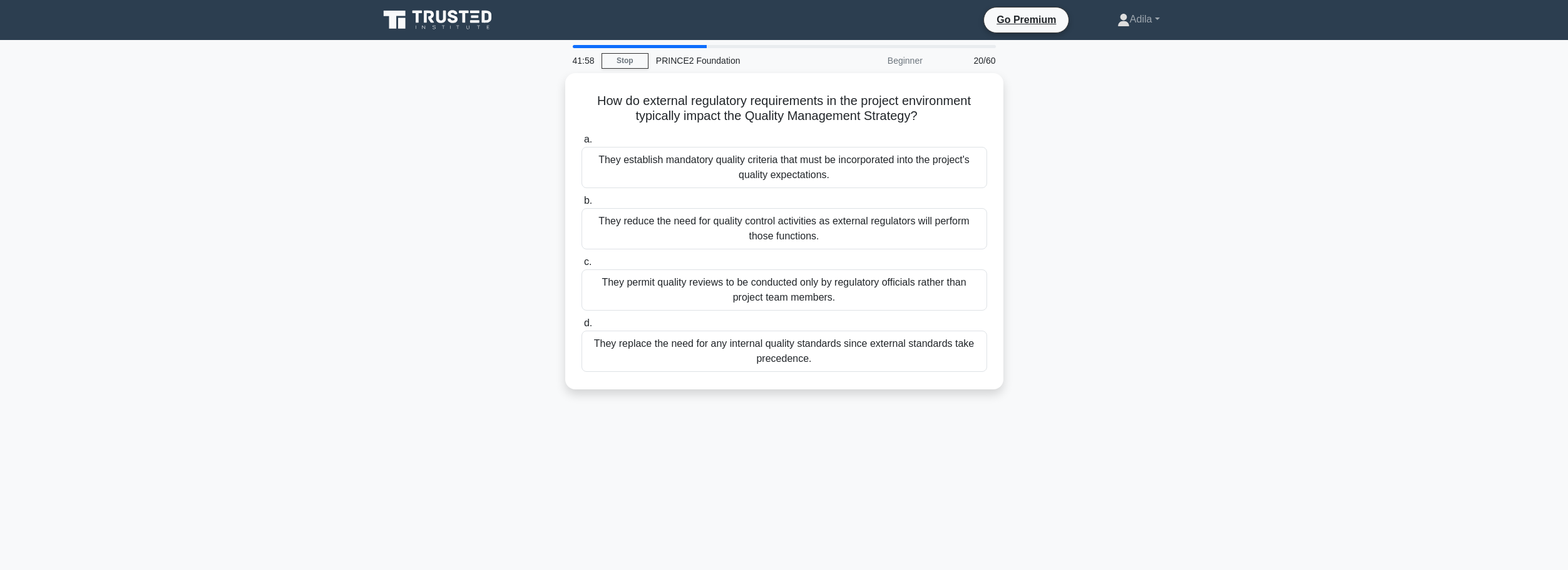
click at [1170, 211] on div "How do external regulatory requirements in the project environment typically im…" at bounding box center [784, 239] width 826 height 331
click at [821, 168] on div "They establish mandatory quality criteria that must be incorporated into the pr…" at bounding box center [784, 165] width 406 height 42
click at [581, 140] on input "a. They establish mandatory quality criteria that must be incorporated into the…" at bounding box center [581, 136] width 0 height 8
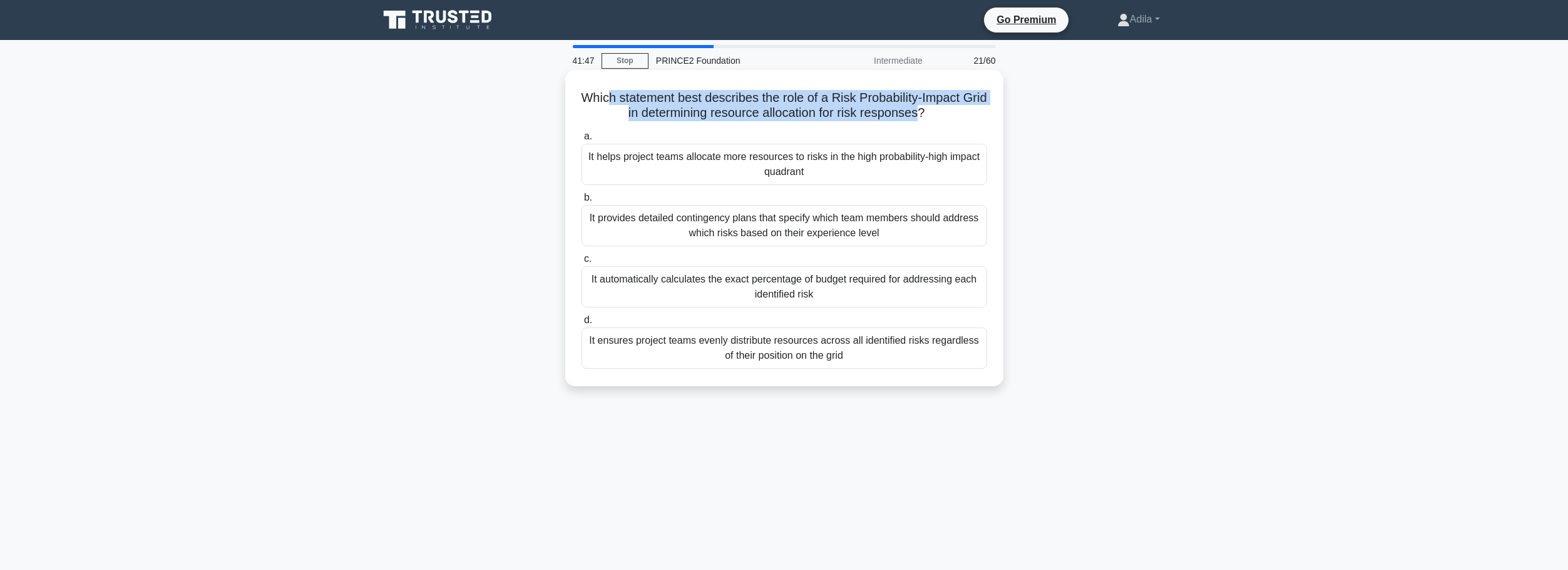
drag, startPoint x: 622, startPoint y: 97, endPoint x: 925, endPoint y: 118, distance: 303.7
click at [933, 114] on h5 "Which statement best describes the role of a Risk Probability-Impact Grid in de…" at bounding box center [784, 105] width 408 height 31
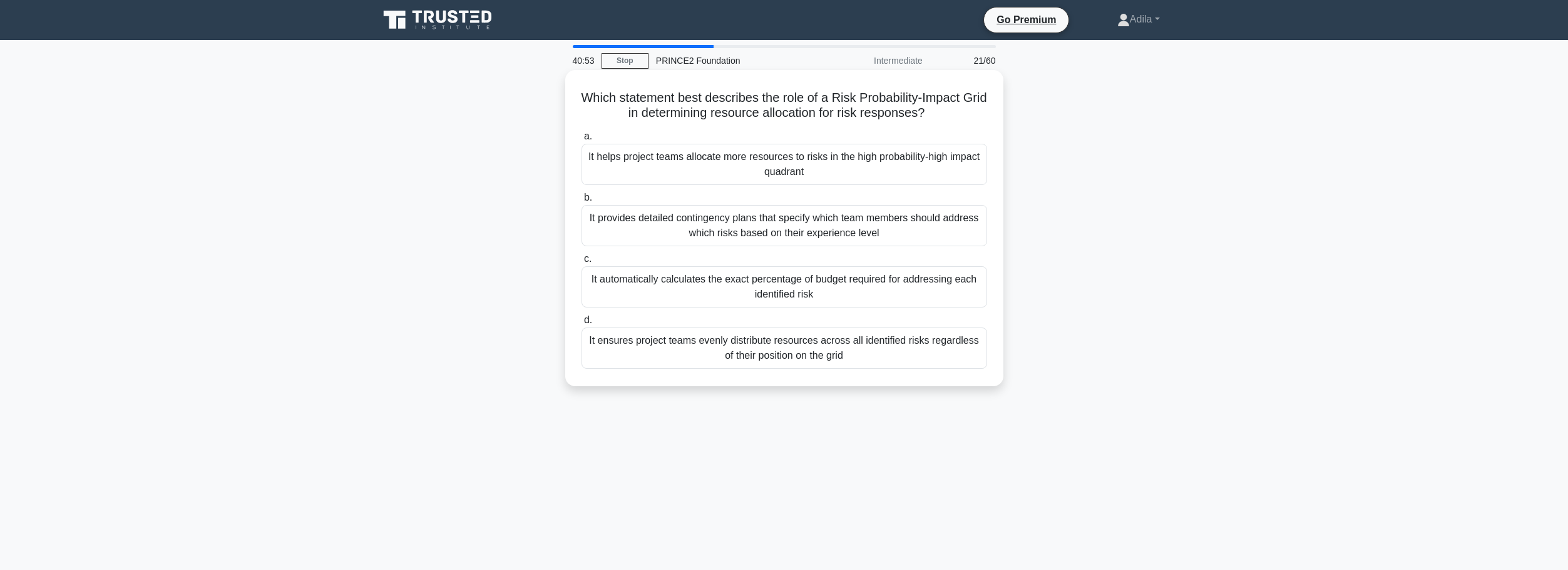
click at [773, 223] on div "It provides detailed contingency plans that specify which team members should a…" at bounding box center [784, 225] width 406 height 42
click at [581, 202] on input "b. It provides detailed contingency plans that specify which team members shoul…" at bounding box center [581, 197] width 0 height 8
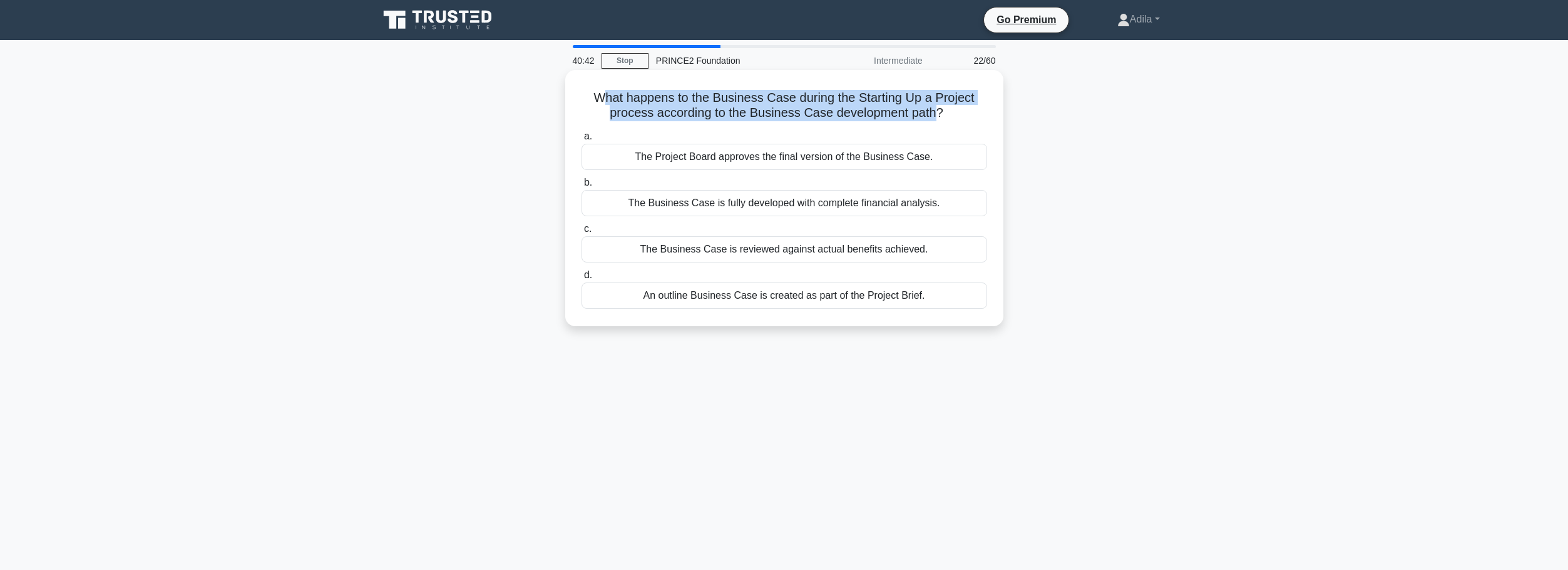
drag, startPoint x: 604, startPoint y: 96, endPoint x: 937, endPoint y: 117, distance: 333.7
click at [937, 117] on h5 "What happens to the Business Case during the Starting Up a Project process acco…" at bounding box center [784, 105] width 408 height 31
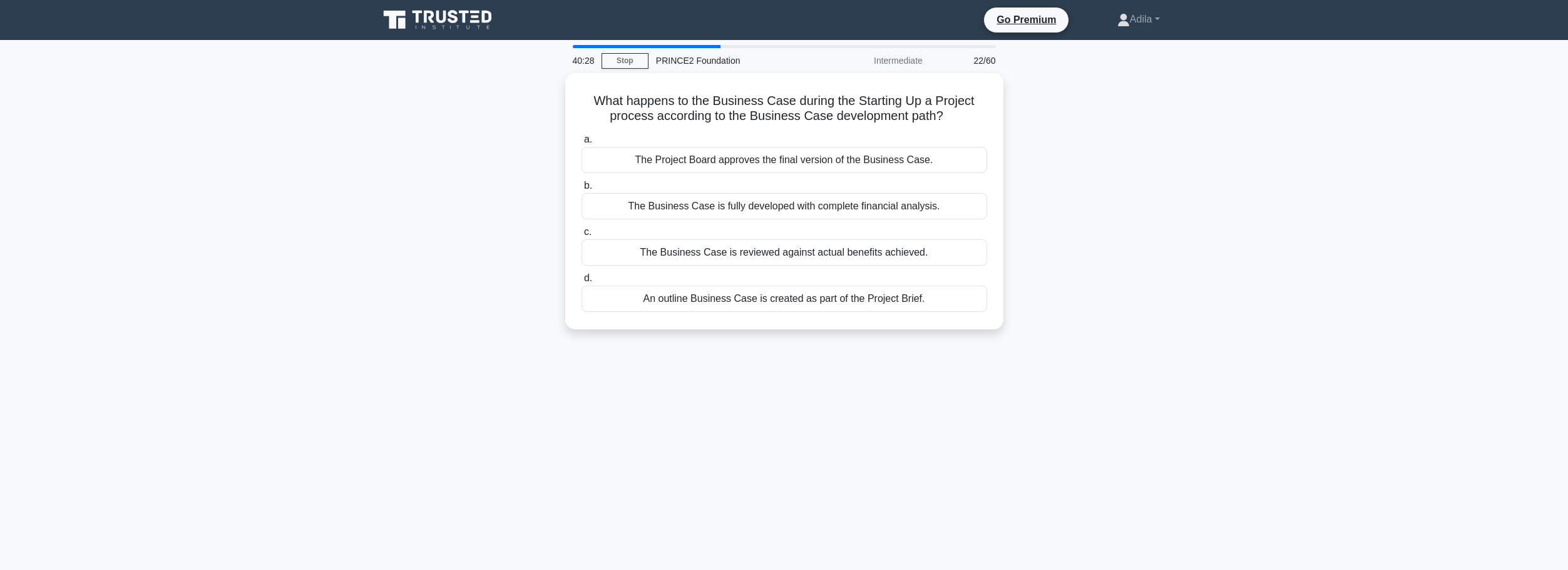
click at [1255, 277] on main "40:28 Stop PRINCE2 Foundation Intermediate 22/60 What happens to the Business C…" at bounding box center [784, 357] width 1568 height 635
click at [878, 297] on div "An outline Business Case is created as part of the Project Brief." at bounding box center [784, 295] width 406 height 26
click at [581, 280] on input "d. An outline Business Case is created as part of the Project Brief." at bounding box center [581, 275] width 0 height 8
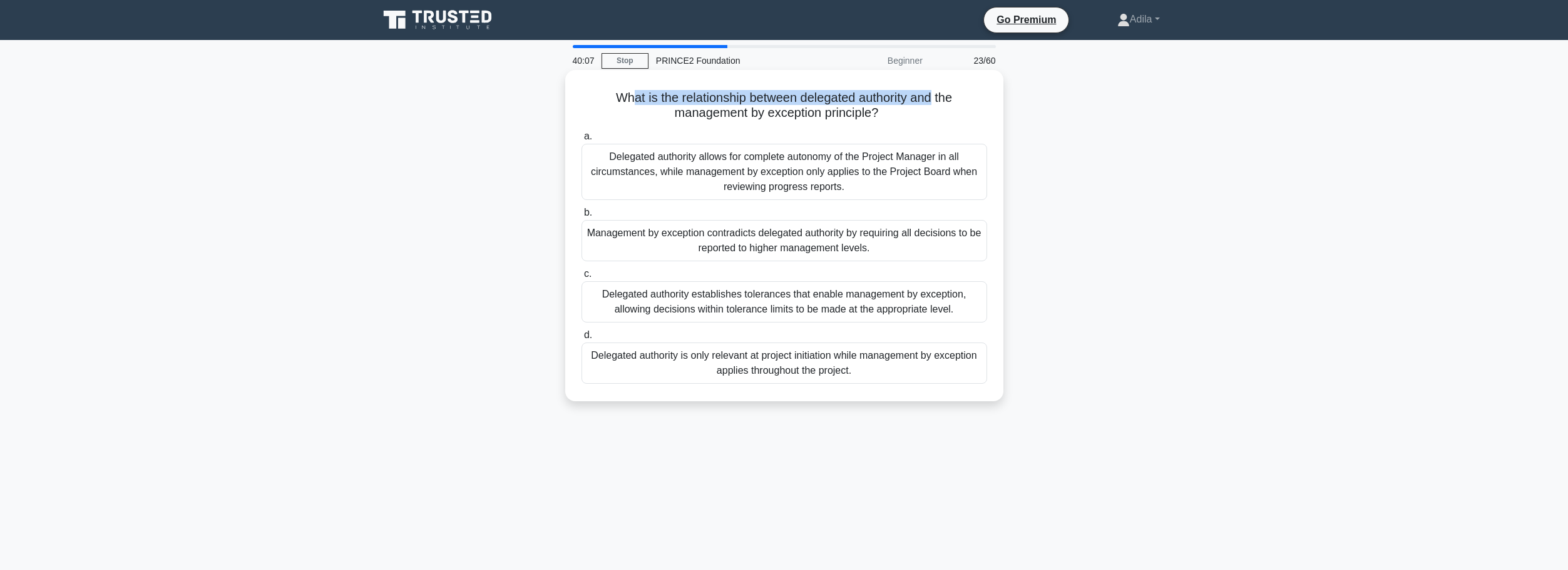
drag, startPoint x: 627, startPoint y: 97, endPoint x: 938, endPoint y: 102, distance: 311.0
click at [938, 102] on h5 "What is the relationship between delegated authority and the management by exce…" at bounding box center [784, 105] width 408 height 31
click at [1168, 196] on div "What is the relationship between delegated authority and the management by exce…" at bounding box center [784, 247] width 826 height 346
click at [805, 185] on div "Delegated authority allows for complete autonomy of the Project Manager in all …" at bounding box center [784, 172] width 406 height 56
click at [581, 140] on input "a. Delegated authority allows for complete autonomy of the Project Manager in a…" at bounding box center [581, 136] width 0 height 8
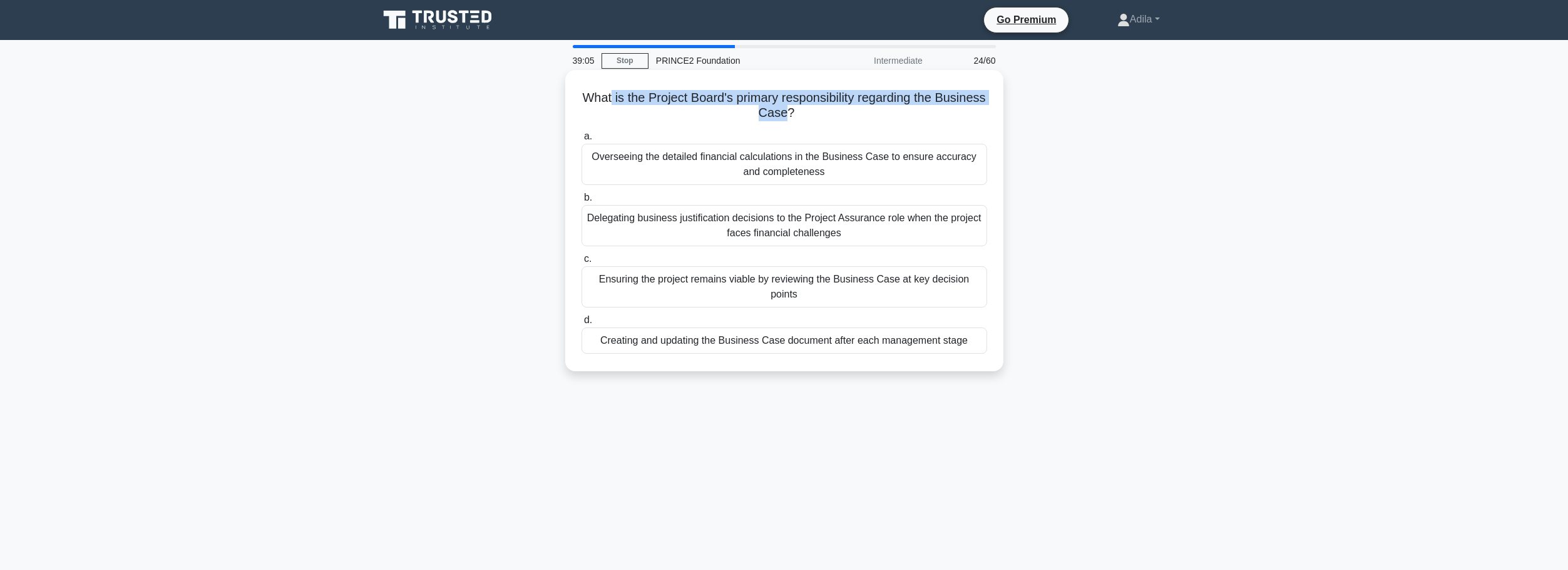
drag, startPoint x: 632, startPoint y: 97, endPoint x: 809, endPoint y: 117, distance: 178.1
click at [809, 117] on h5 "What is the Project Board's primary responsibility regarding the Business Case?…" at bounding box center [784, 105] width 408 height 31
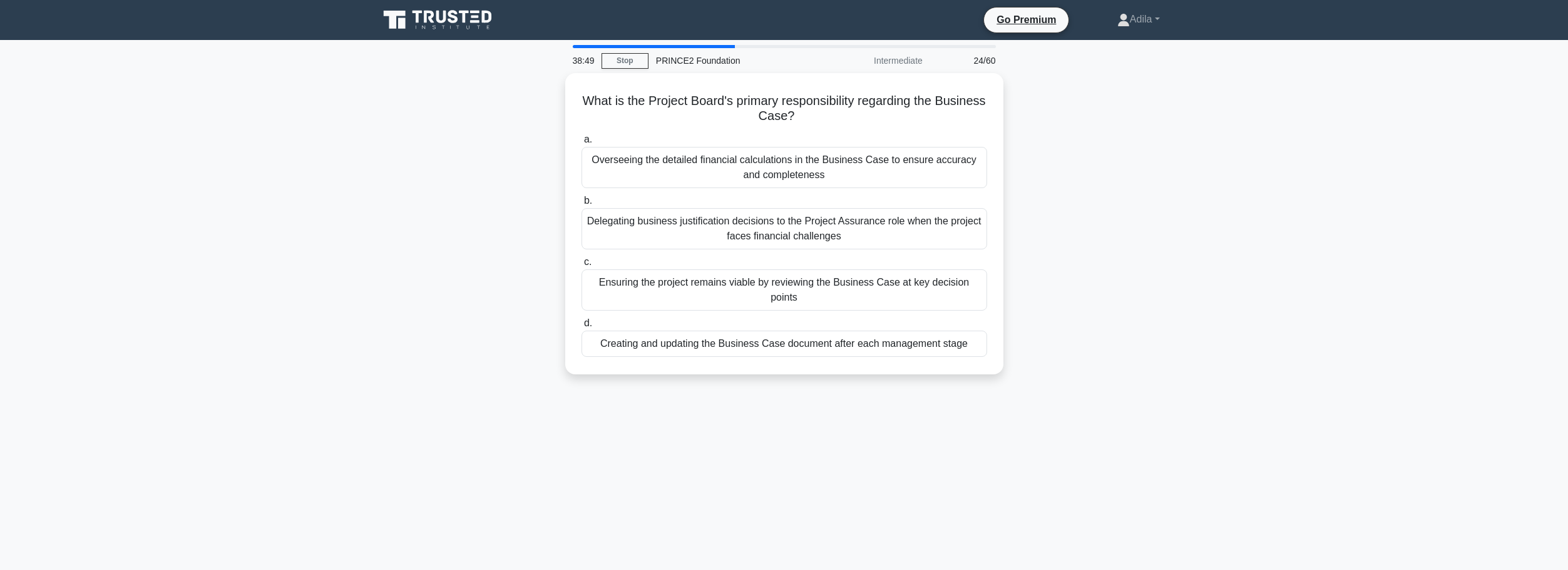
click at [1112, 194] on div "What is the Project Board's primary responsibility regarding the Business Case?…" at bounding box center [784, 231] width 826 height 316
click at [729, 280] on div "Ensuring the project remains viable by reviewing the Business Case at key decis…" at bounding box center [784, 286] width 406 height 42
click at [581, 263] on input "c. Ensuring the project remains viable by reviewing the Business Case at key de…" at bounding box center [581, 259] width 0 height 8
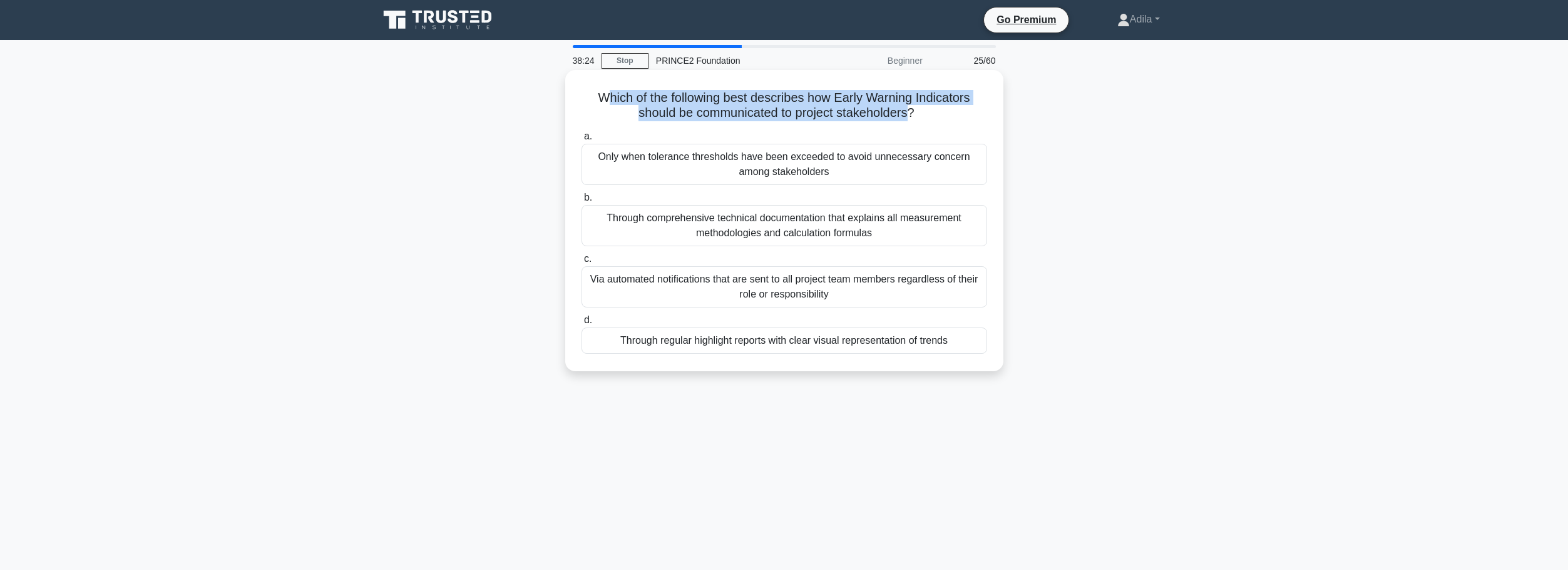
drag, startPoint x: 602, startPoint y: 98, endPoint x: 908, endPoint y: 117, distance: 306.6
click at [908, 117] on h5 "Which of the following best describes how Early Warning Indicators should be co…" at bounding box center [784, 105] width 408 height 31
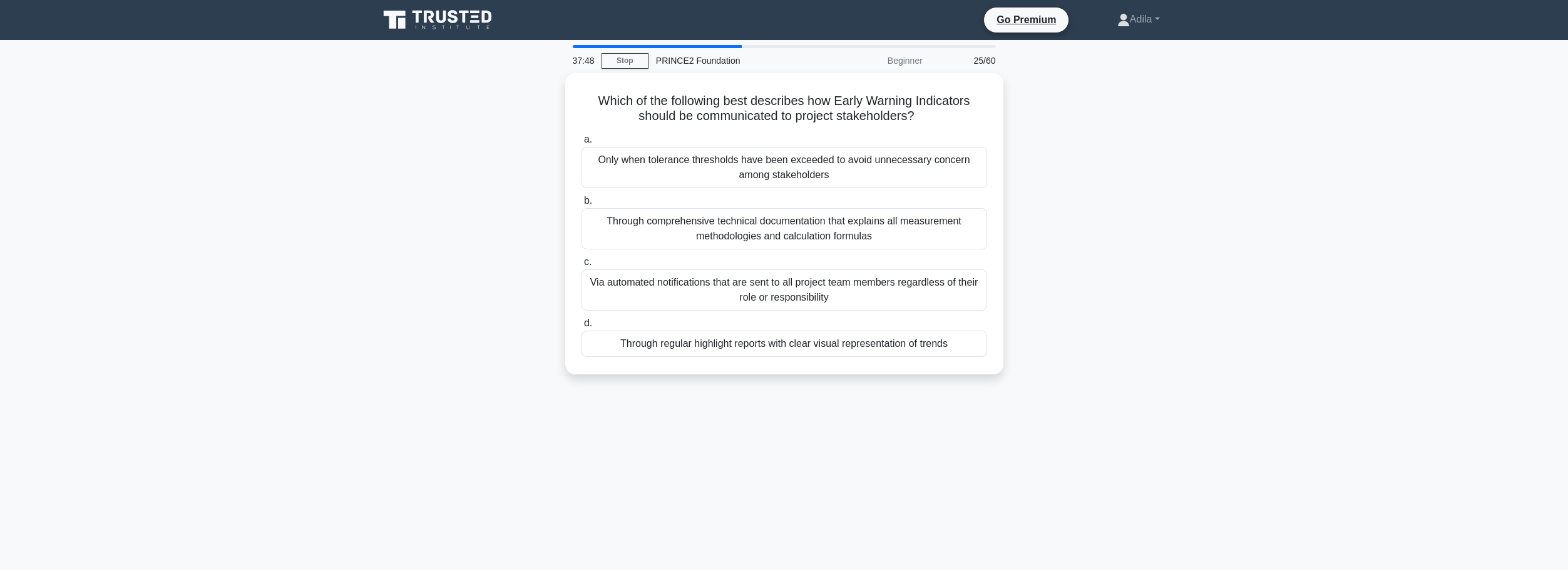
click at [385, 256] on div "Which of the following best describes how Early Warning Indicators should be co…" at bounding box center [784, 231] width 826 height 316
click at [781, 167] on div "Only when tolerance thresholds have been exceeded to avoid unnecessary concern …" at bounding box center [784, 165] width 406 height 42
click at [581, 140] on input "a. Only when tolerance thresholds have been exceeded to avoid unnecessary conce…" at bounding box center [581, 136] width 0 height 8
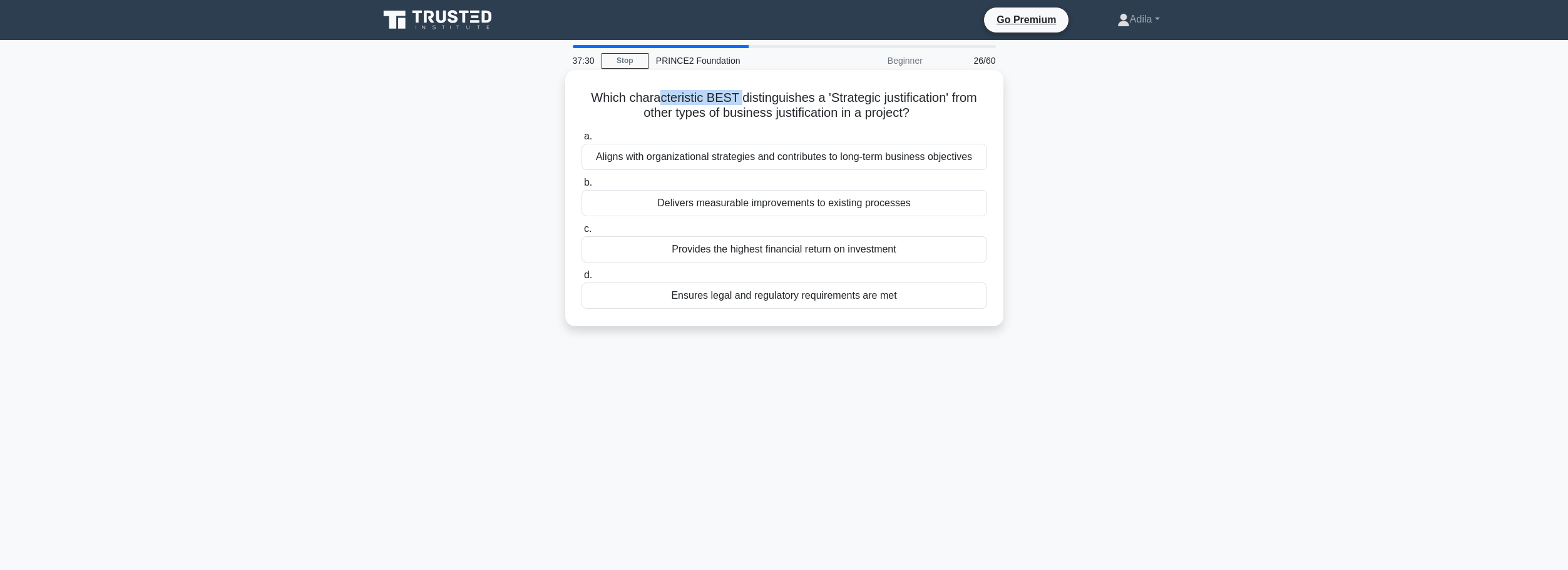
drag, startPoint x: 658, startPoint y: 98, endPoint x: 737, endPoint y: 92, distance: 79.2
click at [737, 92] on h5 "Which characteristic BEST distinguishes a 'Strategic justification' from other …" at bounding box center [784, 105] width 408 height 31
drag, startPoint x: 829, startPoint y: 100, endPoint x: 931, endPoint y: 97, distance: 102.0
click at [931, 97] on h5 "Which characteristic BEST distinguishes a 'Strategic justification' from other …" at bounding box center [784, 105] width 408 height 31
click at [1127, 183] on div "Which characteristic BEST distinguishes a 'Strategic justification' from other …" at bounding box center [784, 209] width 826 height 271
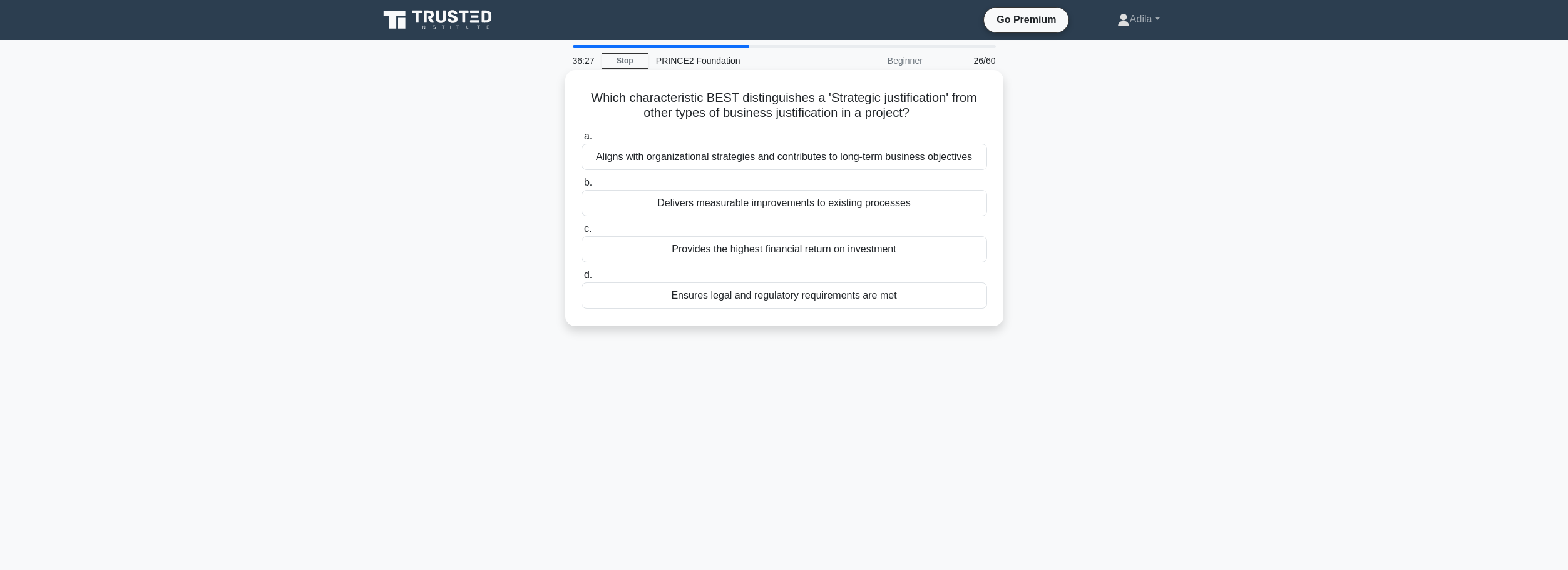
click at [761, 206] on div "Delivers measurable improvements to existing processes" at bounding box center [784, 202] width 406 height 26
click at [581, 187] on input "b. Delivers measurable improvements to existing processes" at bounding box center [581, 183] width 0 height 8
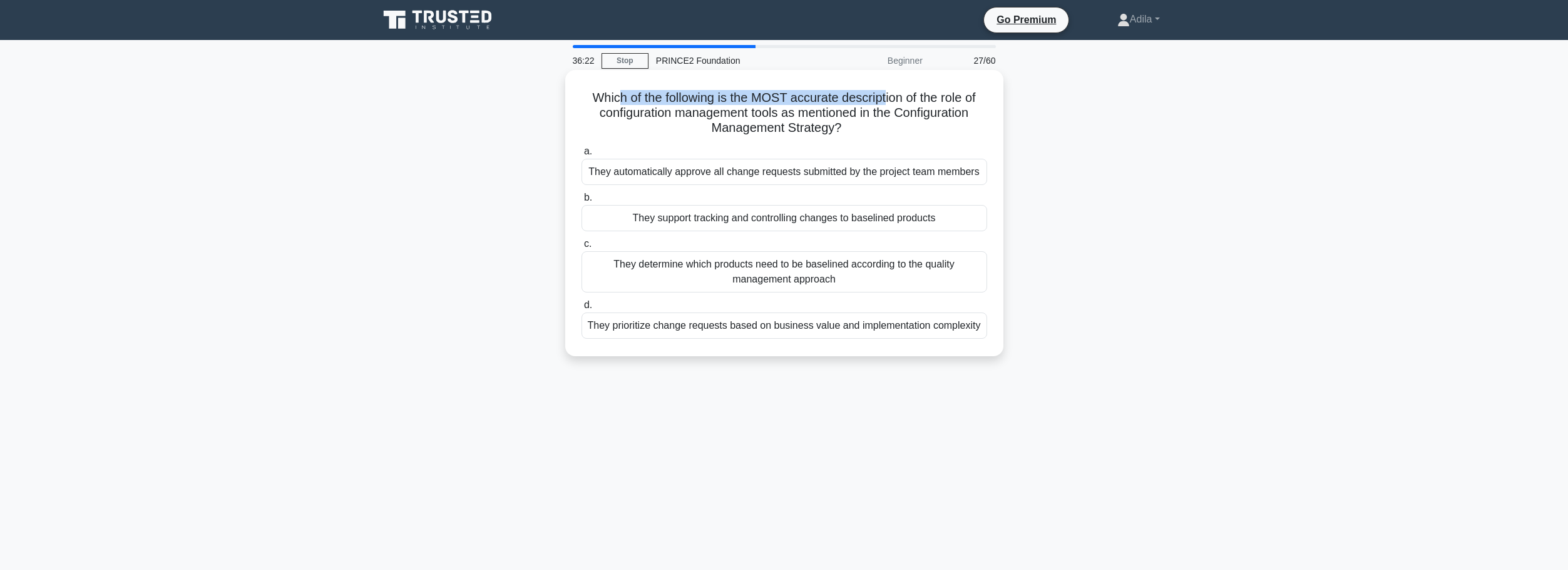
drag, startPoint x: 611, startPoint y: 99, endPoint x: 887, endPoint y: 95, distance: 276.0
click at [887, 95] on h5 "Which of the following is the MOST accurate description of the role of configur…" at bounding box center [784, 113] width 408 height 46
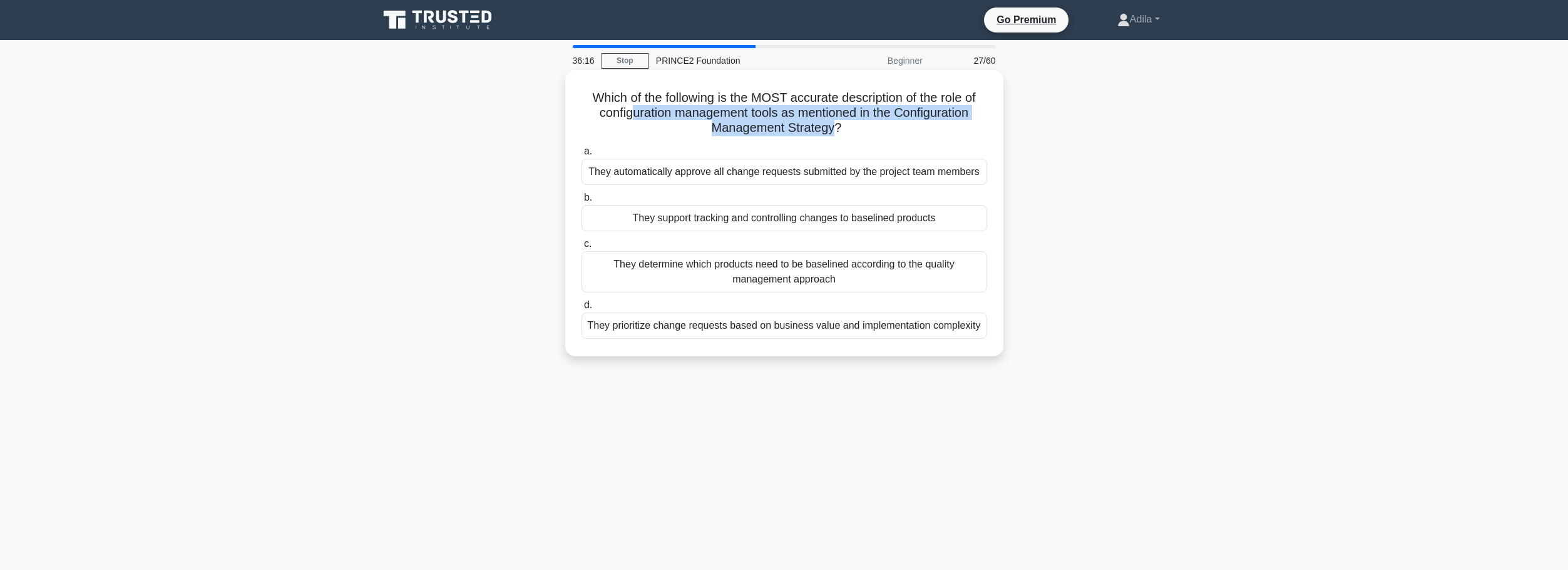
drag, startPoint x: 650, startPoint y: 112, endPoint x: 833, endPoint y: 128, distance: 183.7
click at [833, 128] on h5 "Which of the following is the MOST accurate description of the role of configur…" at bounding box center [784, 113] width 408 height 46
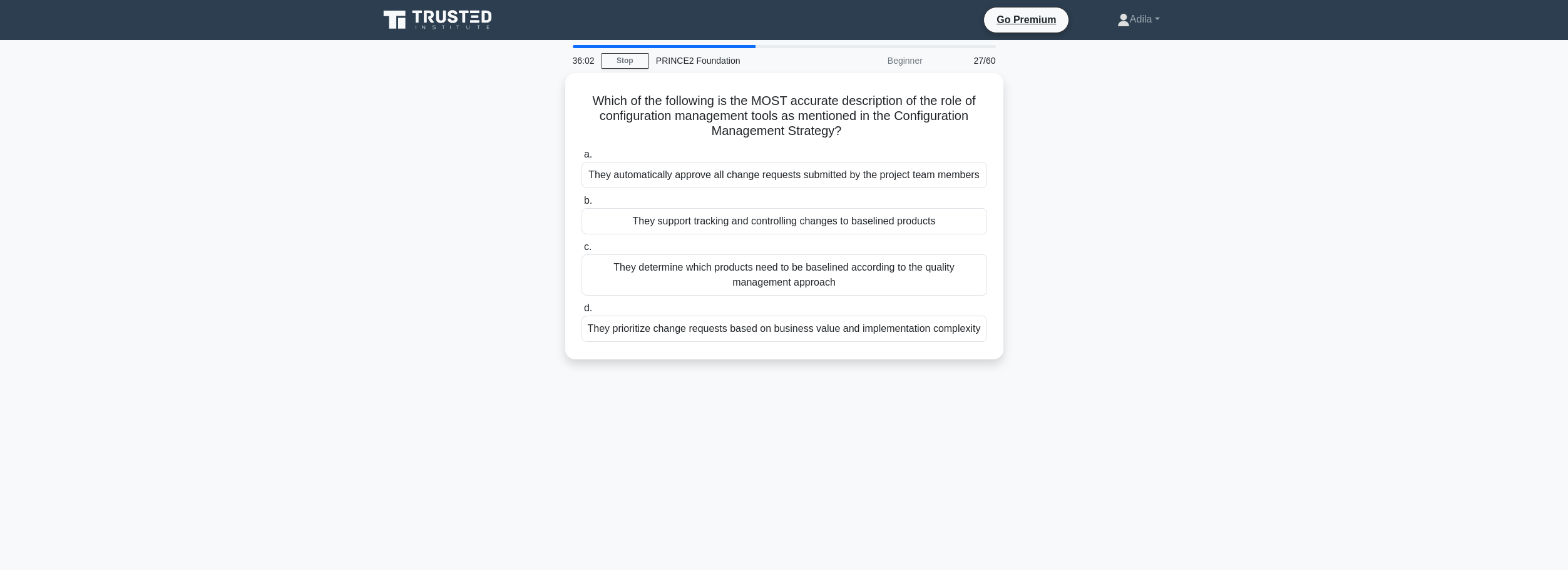
click at [1186, 218] on div "Which of the following is the MOST accurate description of the role of configur…" at bounding box center [784, 224] width 826 height 301
click at [769, 219] on div "They support tracking and controlling changes to baselined products" at bounding box center [784, 218] width 406 height 26
click at [581, 202] on input "b. They support tracking and controlling changes to baselined products" at bounding box center [581, 197] width 0 height 8
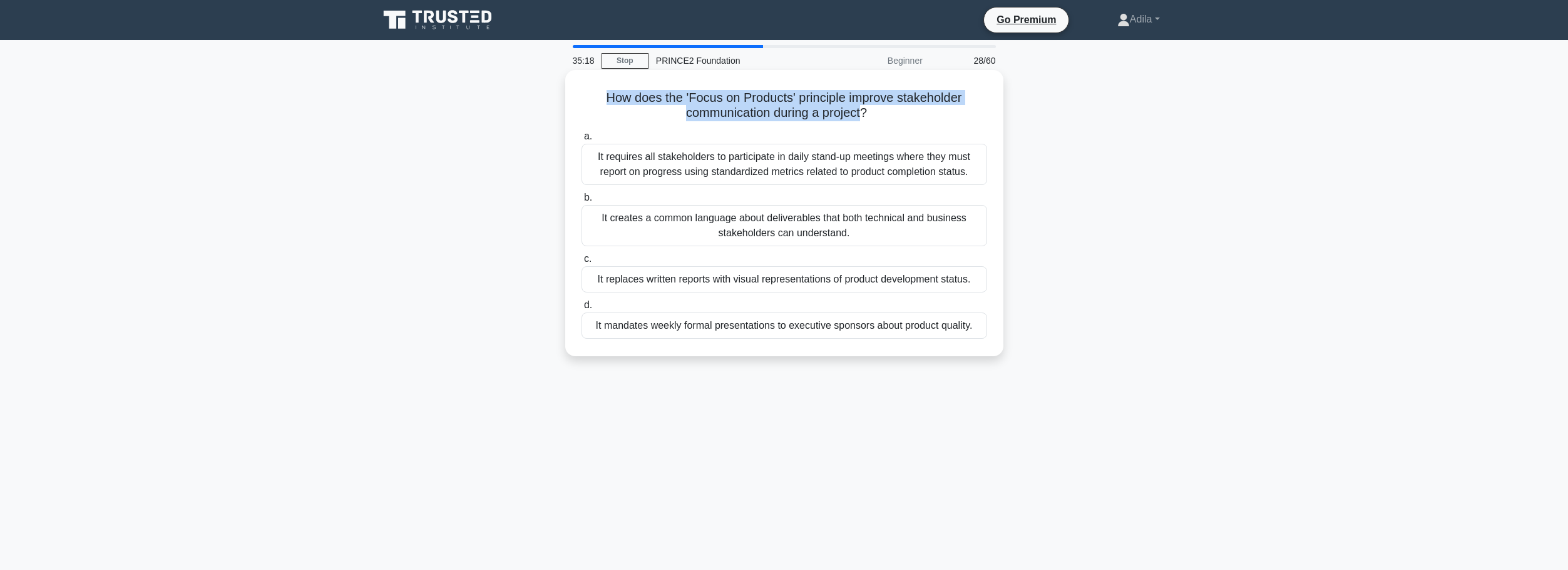
drag, startPoint x: 603, startPoint y: 96, endPoint x: 862, endPoint y: 115, distance: 259.7
click at [862, 115] on h5 "How does the 'Focus on Products' principle improve stakeholder communication du…" at bounding box center [784, 105] width 408 height 31
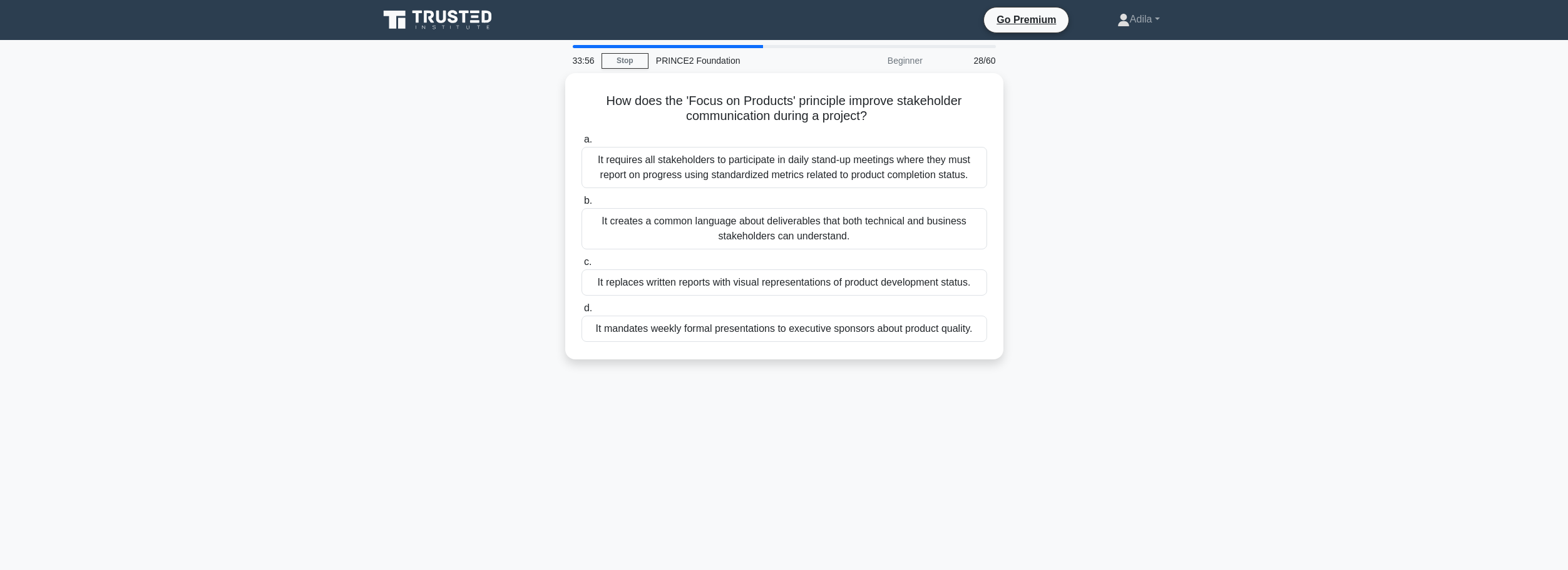
click at [1136, 195] on div "How does the 'Focus on Products' principle improve stakeholder communication du…" at bounding box center [784, 224] width 826 height 301
click at [846, 225] on div "It creates a common language about deliverables that both technical and busines…" at bounding box center [784, 225] width 406 height 42
click at [581, 202] on input "b. It creates a common language about deliverables that both technical and busi…" at bounding box center [581, 197] width 0 height 8
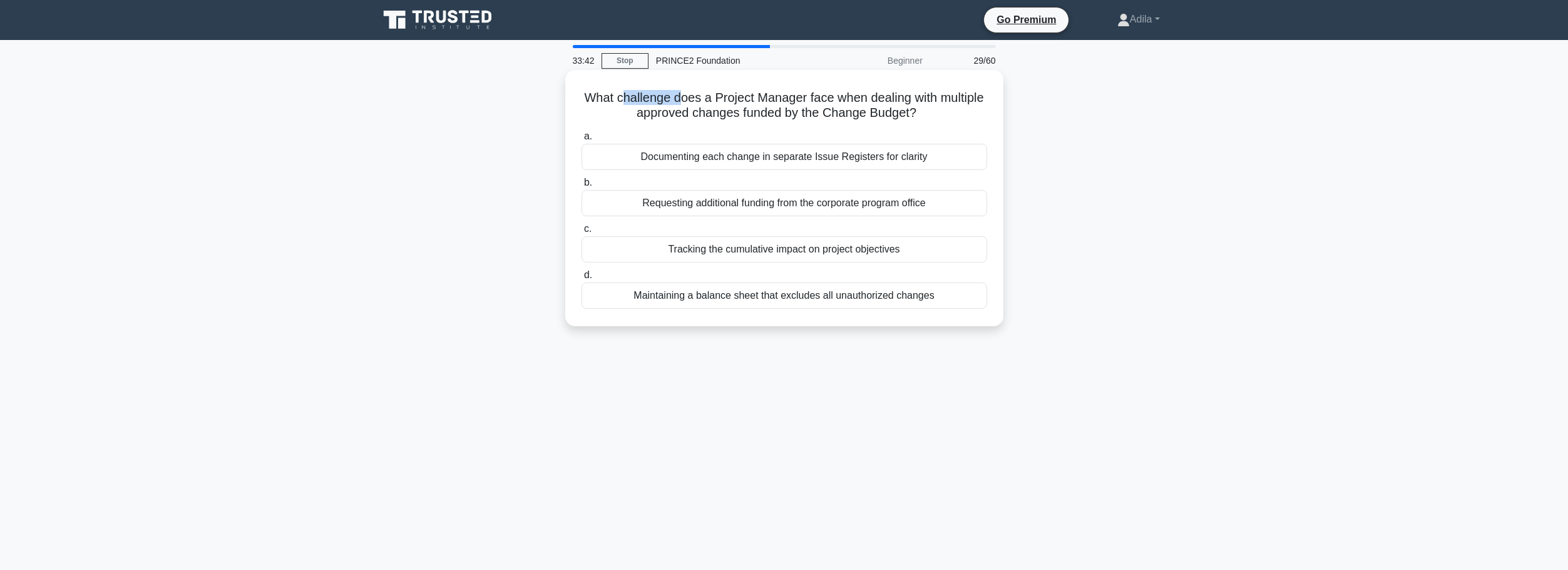
drag, startPoint x: 646, startPoint y: 105, endPoint x: 703, endPoint y: 103, distance: 57.0
click at [703, 103] on h5 "What challenge does a Project Manager face when dealing with multiple approved …" at bounding box center [784, 105] width 408 height 31
drag, startPoint x: 620, startPoint y: 114, endPoint x: 937, endPoint y: 117, distance: 317.0
click at [937, 117] on h5 "What challenge does a Project Manager face when dealing with multiple approved …" at bounding box center [784, 105] width 408 height 31
click at [763, 156] on div "Documenting each change in separate Issue Registers for clarity" at bounding box center [784, 157] width 406 height 26
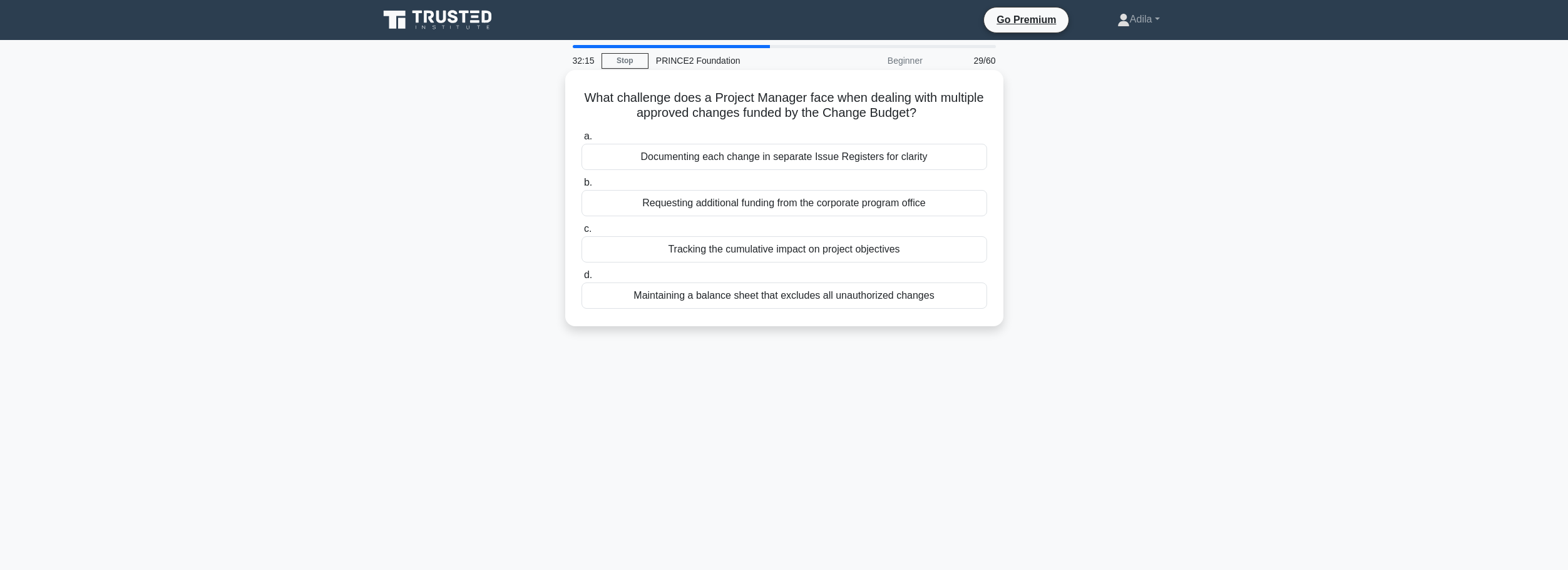
click at [581, 140] on input "a. Documenting each change in separate Issue Registers for clarity" at bounding box center [581, 136] width 0 height 8
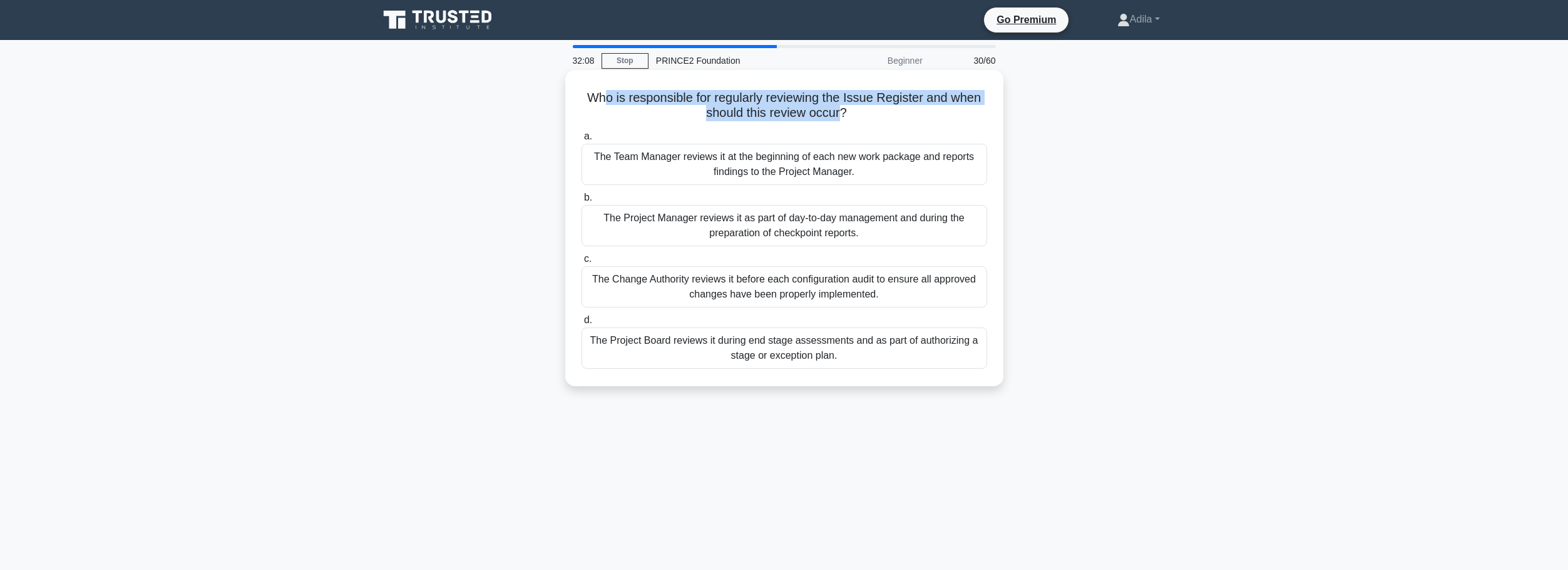
drag, startPoint x: 605, startPoint y: 98, endPoint x: 841, endPoint y: 110, distance: 236.3
click at [841, 110] on h5 "Who is responsible for regularly reviewing the Issue Register and when should t…" at bounding box center [784, 105] width 408 height 31
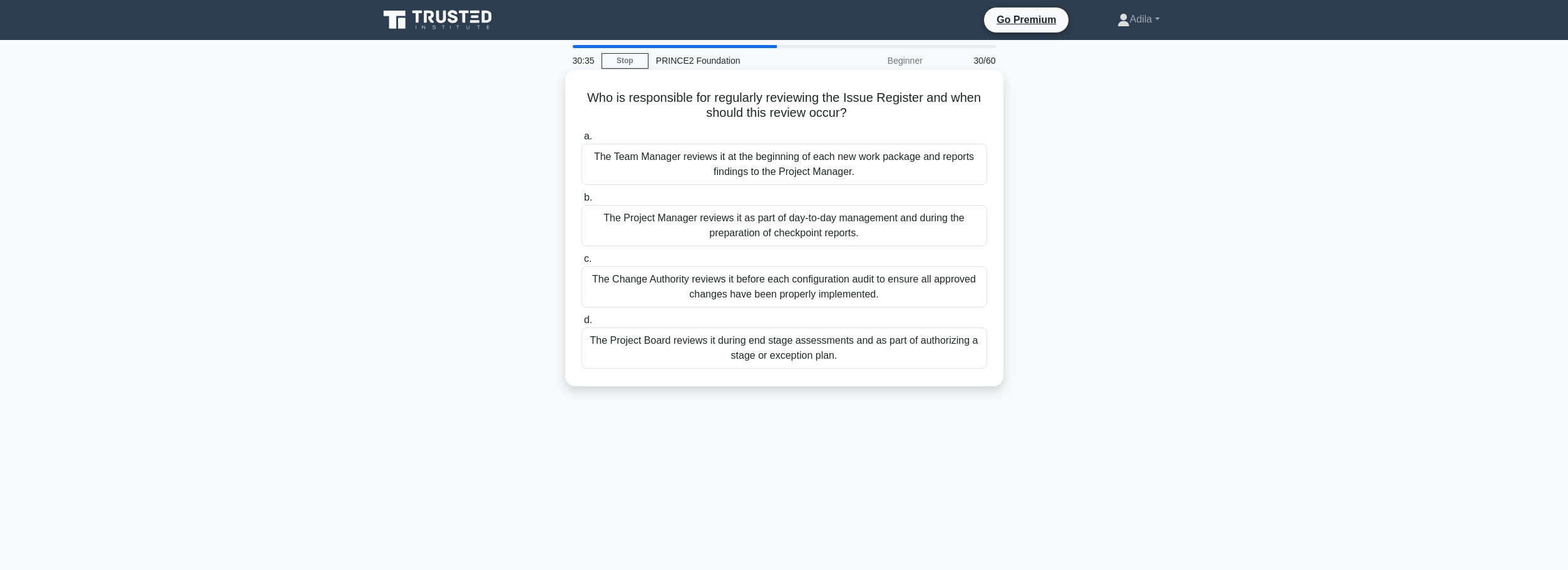
click at [751, 226] on div "The Project Manager reviews it as part of day-to-day management and during the …" at bounding box center [784, 225] width 406 height 42
click at [581, 202] on input "b. The Project Manager reviews it as part of day-to-day management and during t…" at bounding box center [581, 197] width 0 height 8
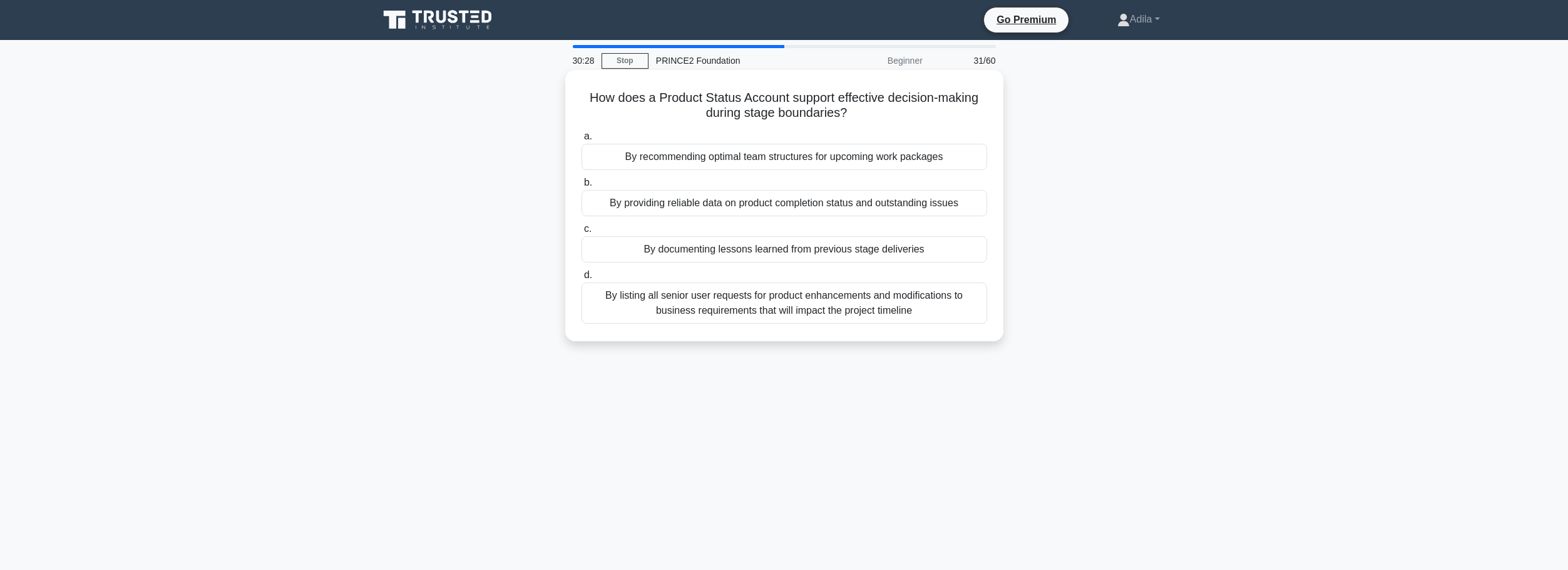
drag, startPoint x: 586, startPoint y: 101, endPoint x: 849, endPoint y: 119, distance: 263.6
click at [849, 119] on h5 "How does a Product Status Account support effective decision-making during stag…" at bounding box center [784, 105] width 408 height 31
click at [1333, 299] on main "29:36 Stop PRINCE2 Foundation Beginner 31/60 How does a Product Status Account …" at bounding box center [784, 357] width 1568 height 635
click at [891, 205] on div "By providing reliable data on product completion status and outstanding issues" at bounding box center [784, 202] width 406 height 26
click at [581, 187] on input "b. By providing reliable data on product completion status and outstanding issu…" at bounding box center [581, 183] width 0 height 8
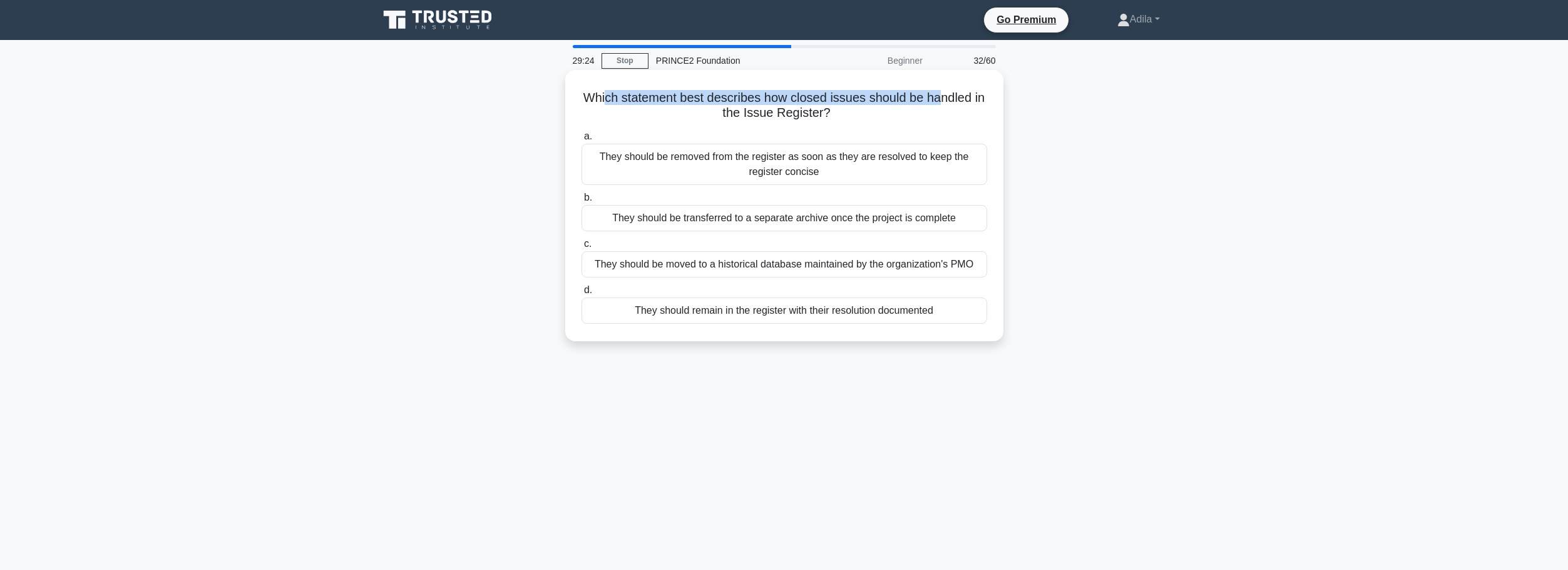
drag, startPoint x: 604, startPoint y: 98, endPoint x: 941, endPoint y: 105, distance: 337.1
click at [941, 105] on h5 "Which statement best describes how closed issues should be handled in the Issue…" at bounding box center [784, 105] width 408 height 31
click at [779, 315] on div "They should remain in the register with their resolution documented" at bounding box center [784, 311] width 406 height 26
click at [581, 294] on input "d. They should remain in the register with their resolution documented" at bounding box center [581, 290] width 0 height 8
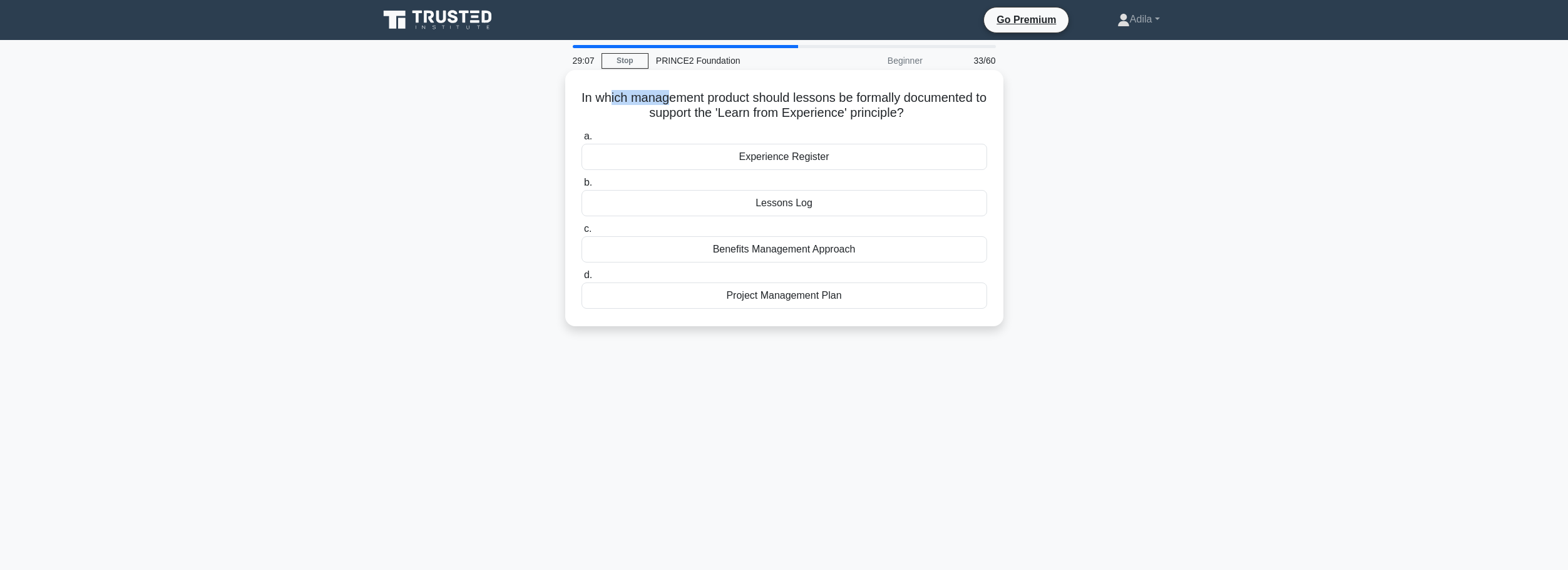
drag, startPoint x: 612, startPoint y: 98, endPoint x: 674, endPoint y: 96, distance: 62.0
click at [674, 96] on h5 "In which management product should lessons be formally documented to support th…" at bounding box center [784, 105] width 408 height 31
click at [712, 447] on div "29:06 Stop PRINCE2 Foundation Beginner 33/60 In which management product should…" at bounding box center [784, 358] width 826 height 625
click at [787, 202] on div "Lessons Log" at bounding box center [784, 202] width 406 height 26
click at [581, 187] on input "b. Lessons Log" at bounding box center [581, 183] width 0 height 8
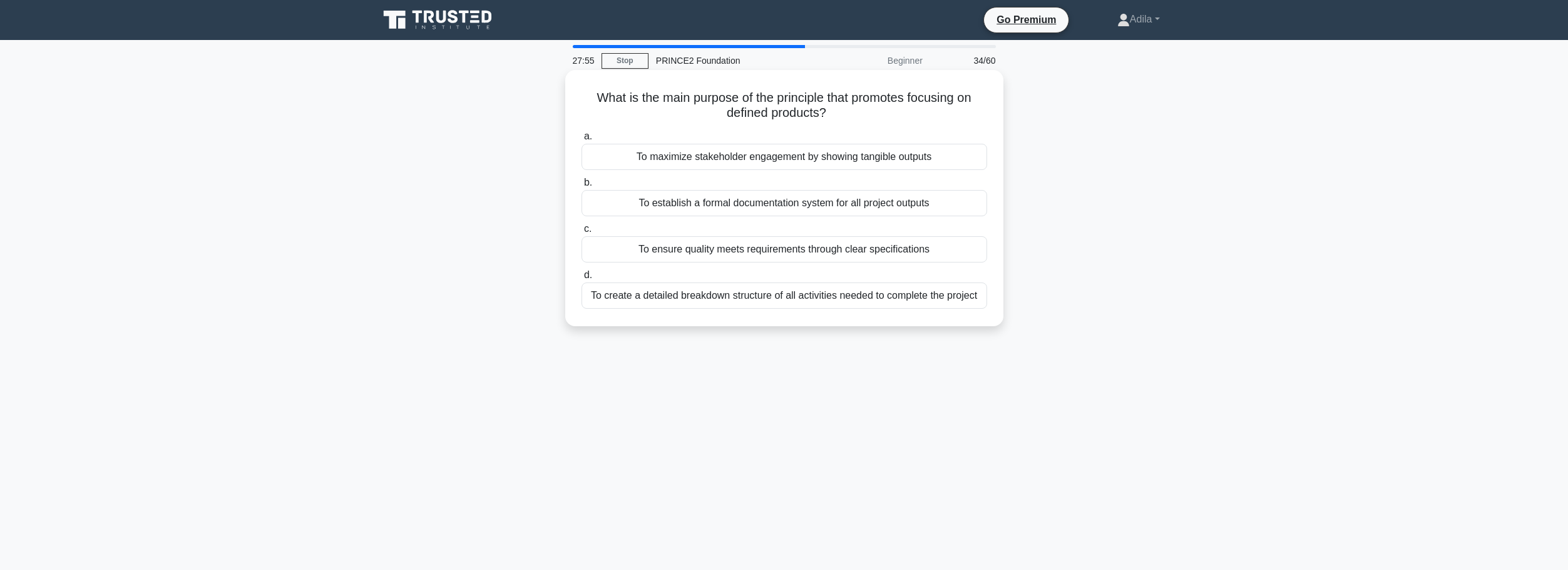
click at [874, 302] on div "To create a detailed breakdown structure of all activities needed to complete t…" at bounding box center [784, 295] width 406 height 26
click at [581, 280] on input "d. To create a detailed breakdown structure of all activities needed to complet…" at bounding box center [581, 275] width 0 height 8
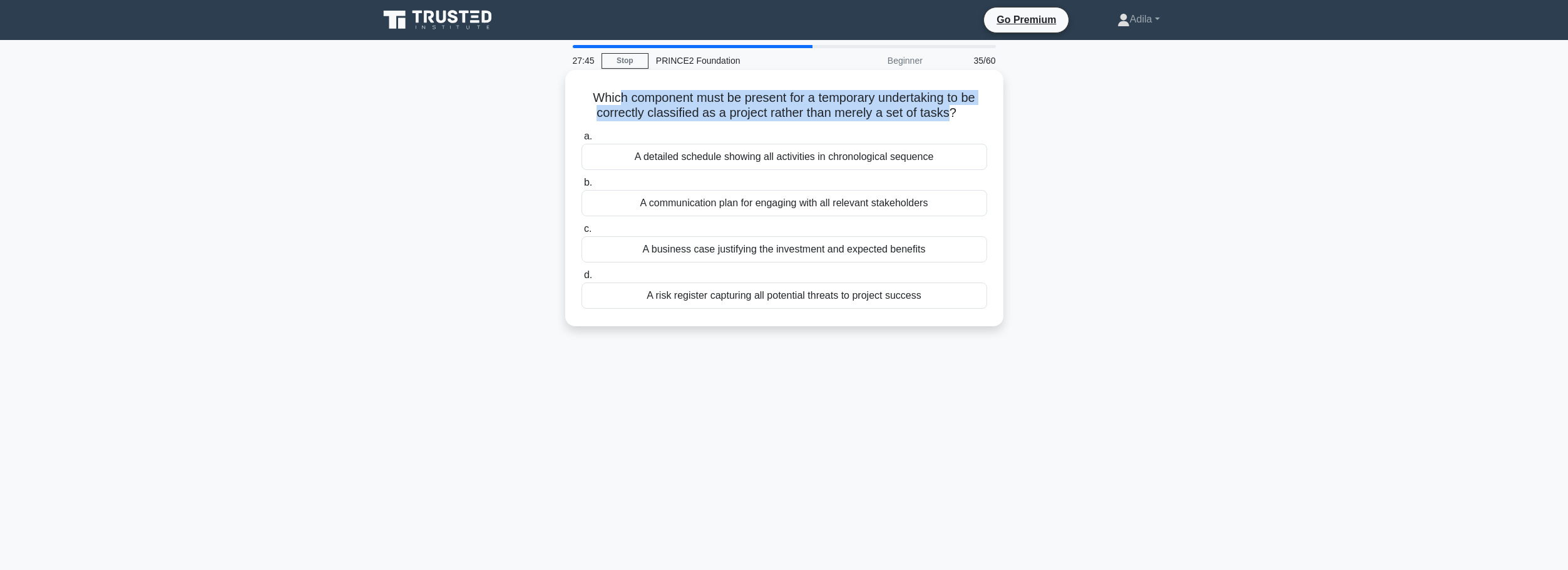
drag, startPoint x: 612, startPoint y: 99, endPoint x: 949, endPoint y: 111, distance: 337.2
click at [949, 111] on h5 "Which component must be present for a temporary undertaking to be correctly cla…" at bounding box center [784, 105] width 408 height 31
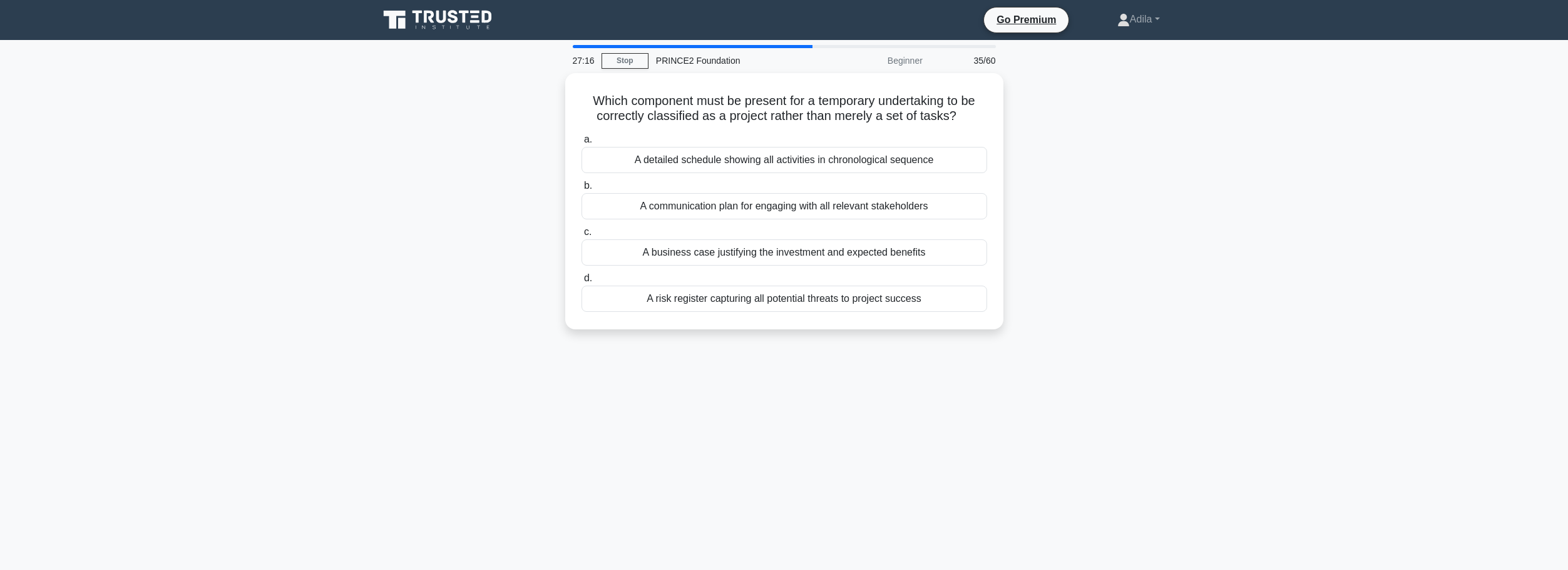
click at [630, 448] on div "27:16 Stop PRINCE2 Foundation Beginner 35/60 Which component must be present fo…" at bounding box center [784, 358] width 826 height 625
click at [681, 250] on div "A business case justifying the investment and expected benefits" at bounding box center [784, 249] width 406 height 26
click at [581, 233] on input "c. A business case justifying the investment and expected benefits" at bounding box center [581, 229] width 0 height 8
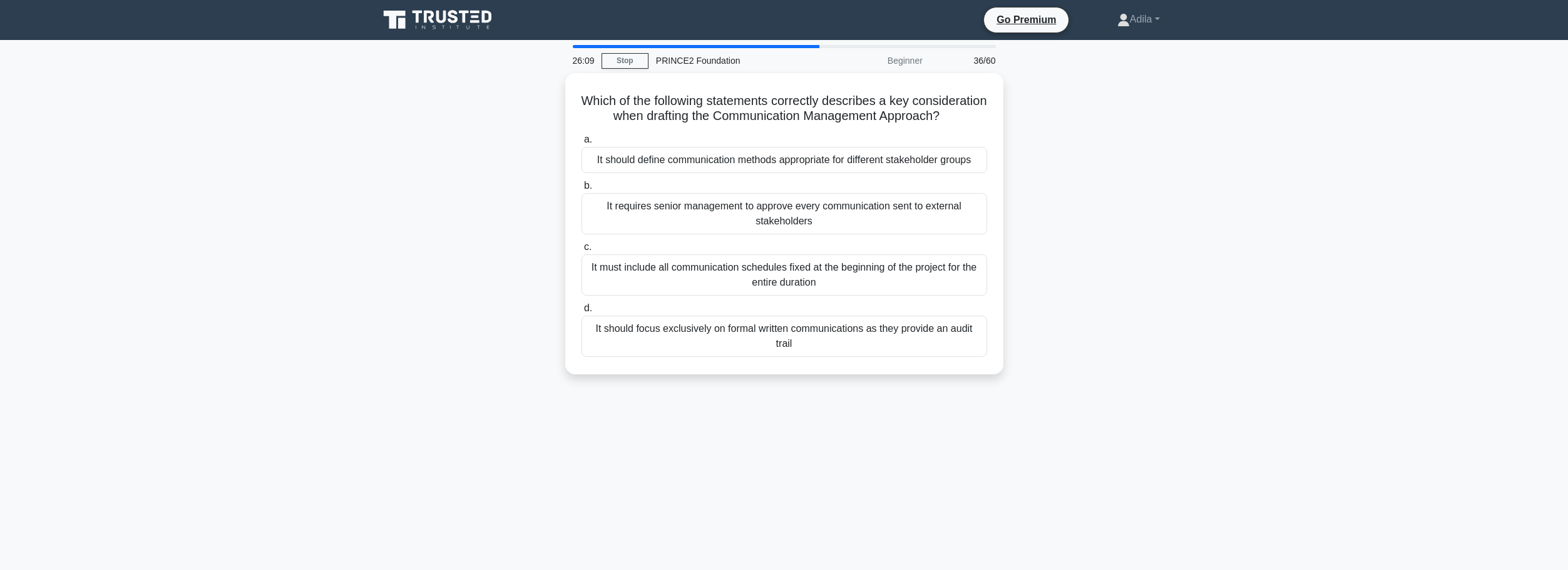
click at [1241, 224] on main "26:09 Stop PRINCE2 Foundation Beginner 36/60 Which of the following statements …" at bounding box center [784, 357] width 1568 height 635
click at [1163, 215] on div "Which of the following statements correctly describes a key consideration when …" at bounding box center [784, 231] width 826 height 316
click at [854, 226] on div "It requires senior management to approve every communication sent to external s…" at bounding box center [784, 210] width 406 height 42
click at [581, 187] on input "b. It requires senior management to approve every communication sent to externa…" at bounding box center [581, 183] width 0 height 8
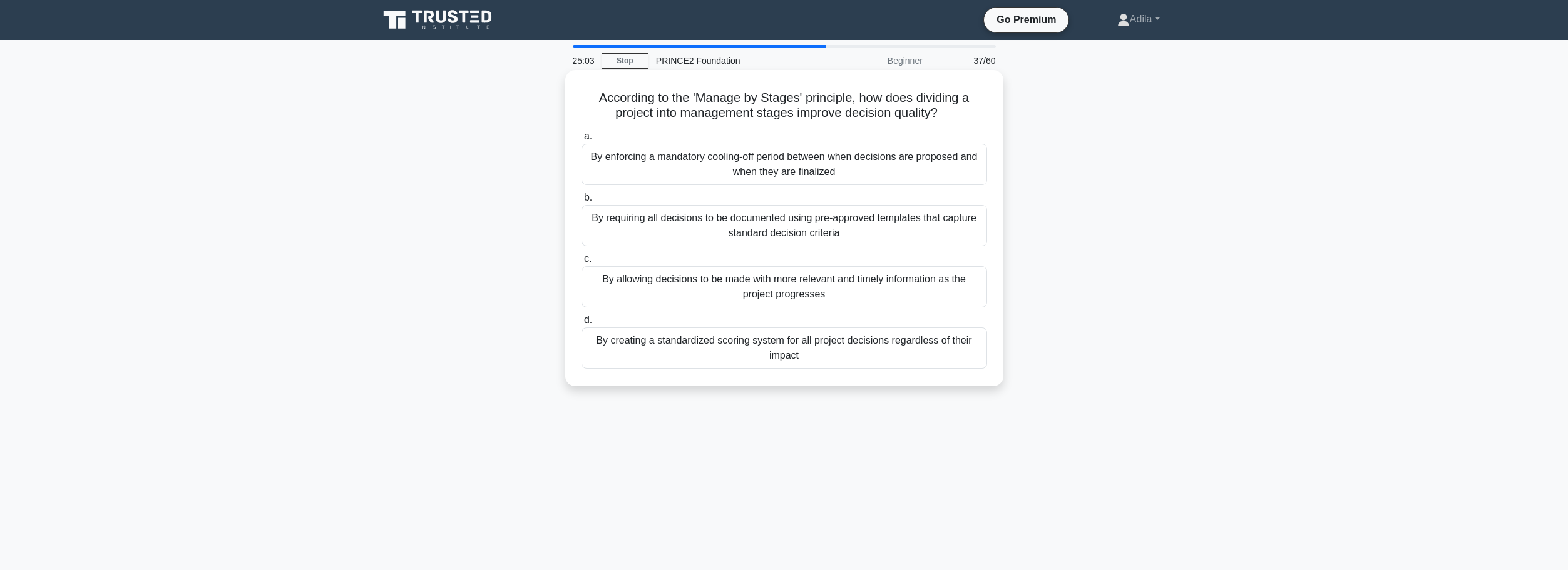
click at [822, 292] on div "By allowing decisions to be made with more relevant and timely information as t…" at bounding box center [784, 286] width 406 height 42
click at [581, 263] on input "c. By allowing decisions to be made with more relevant and timely information a…" at bounding box center [581, 259] width 0 height 8
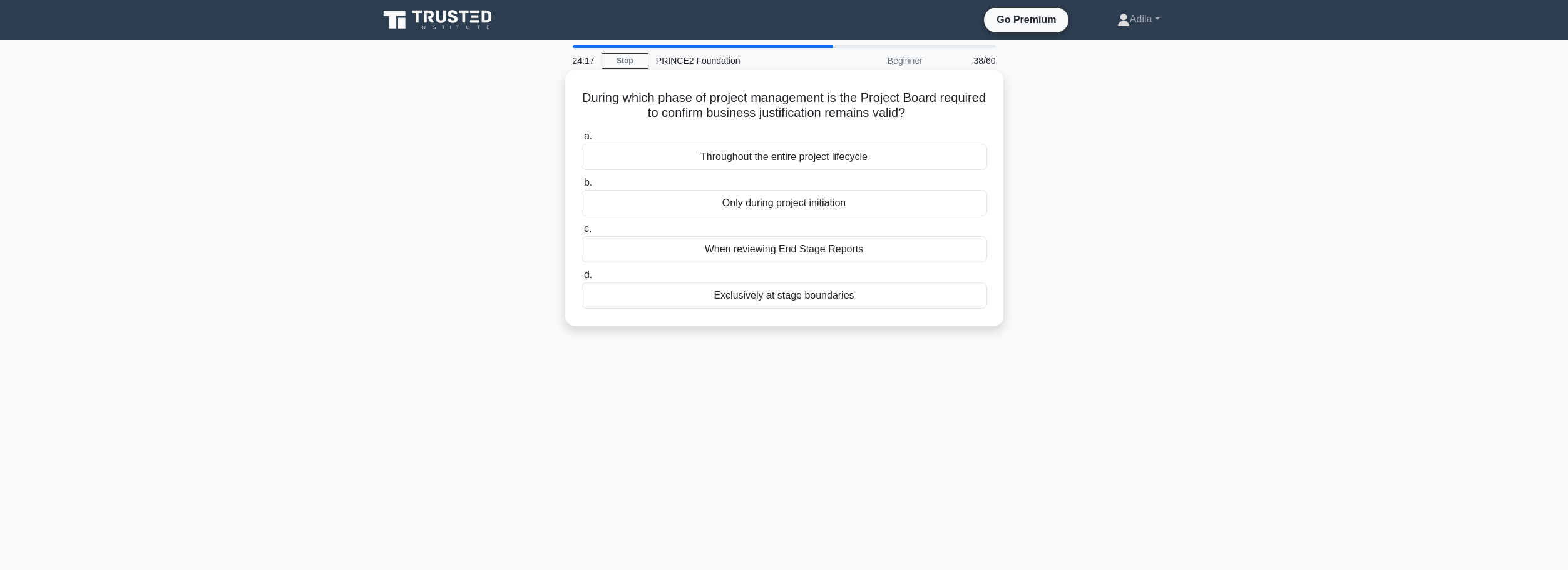
click at [895, 162] on div "Throughout the entire project lifecycle" at bounding box center [784, 157] width 406 height 26
click at [581, 140] on input "a. Throughout the entire project lifecycle" at bounding box center [581, 136] width 0 height 8
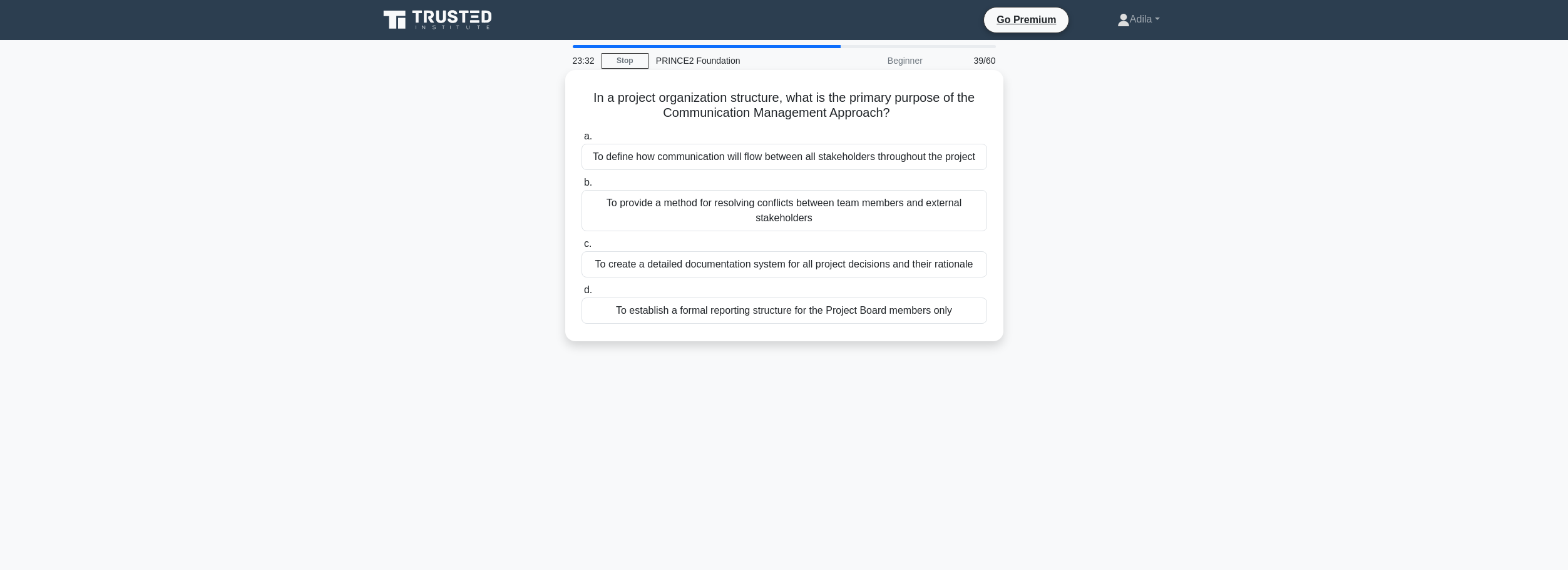
click at [966, 268] on div "To create a detailed documentation system for all project decisions and their r…" at bounding box center [784, 264] width 406 height 26
click at [581, 249] on input "c. To create a detailed documentation system for all project decisions and thei…" at bounding box center [581, 244] width 0 height 8
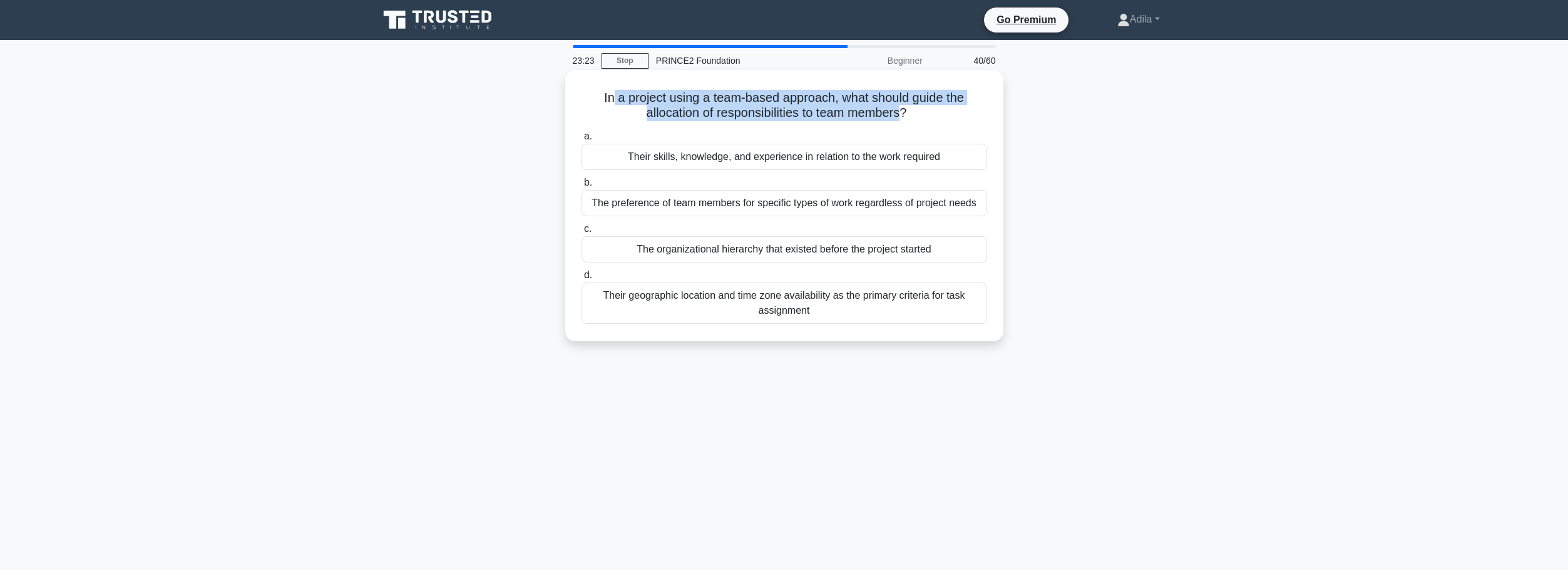
drag, startPoint x: 608, startPoint y: 100, endPoint x: 905, endPoint y: 117, distance: 297.5
click at [905, 117] on h5 "In a project using a team-based approach, what should guide the allocation of r…" at bounding box center [784, 105] width 408 height 31
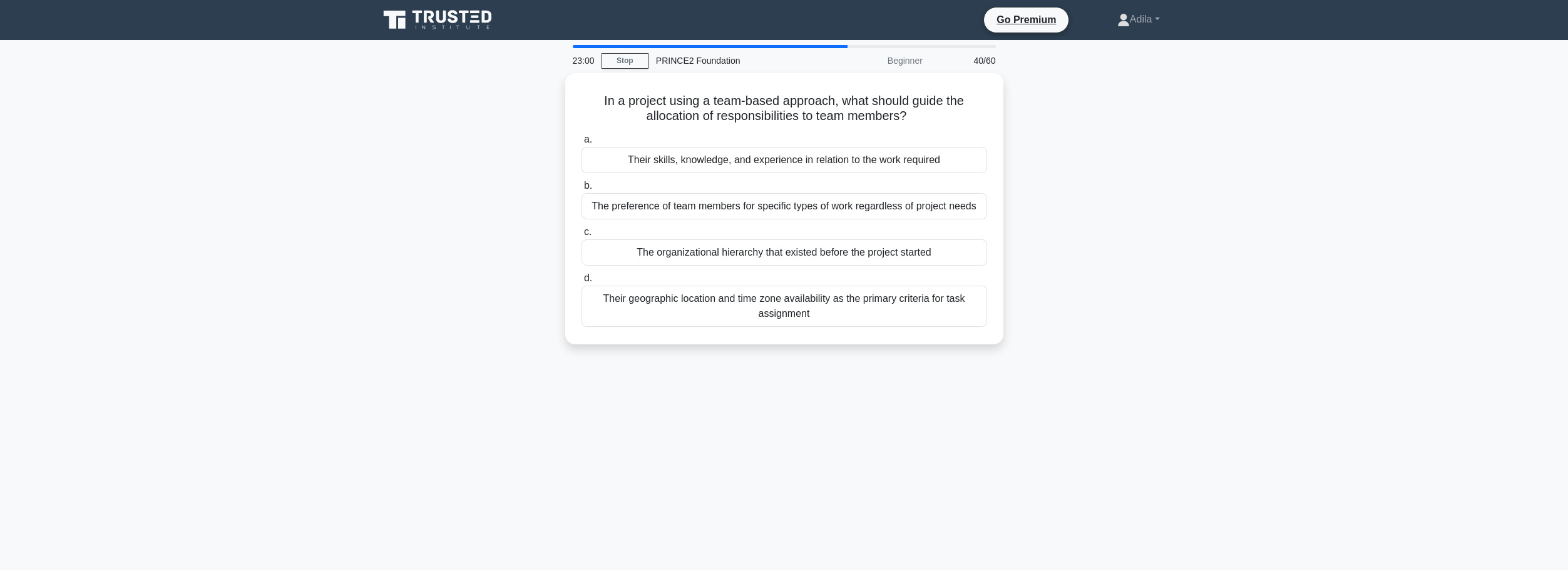
click at [1149, 177] on div "In a project using a team-based approach, what should guide the allocation of r…" at bounding box center [784, 217] width 826 height 286
click at [878, 160] on div "Their skills, knowledge, and experience in relation to the work required" at bounding box center [784, 157] width 406 height 26
click at [581, 140] on input "a. Their skills, knowledge, and experience in relation to the work required" at bounding box center [581, 136] width 0 height 8
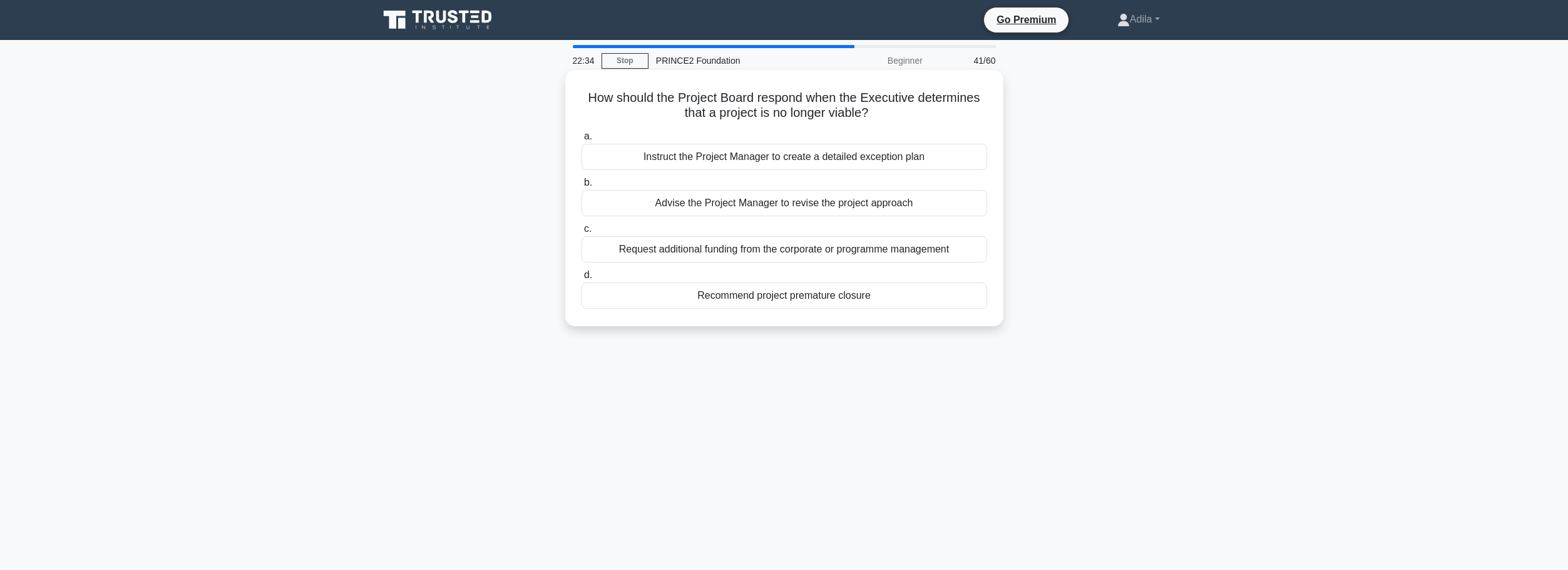
click at [743, 298] on div "Recommend project premature closure" at bounding box center [784, 295] width 406 height 26
click at [581, 280] on input "d. Recommend project premature closure" at bounding box center [581, 275] width 0 height 8
click at [907, 300] on div "During the Starting Up a Project process" at bounding box center [784, 295] width 406 height 26
click at [581, 280] on input "d. During the Starting Up a Project process" at bounding box center [581, 275] width 0 height 8
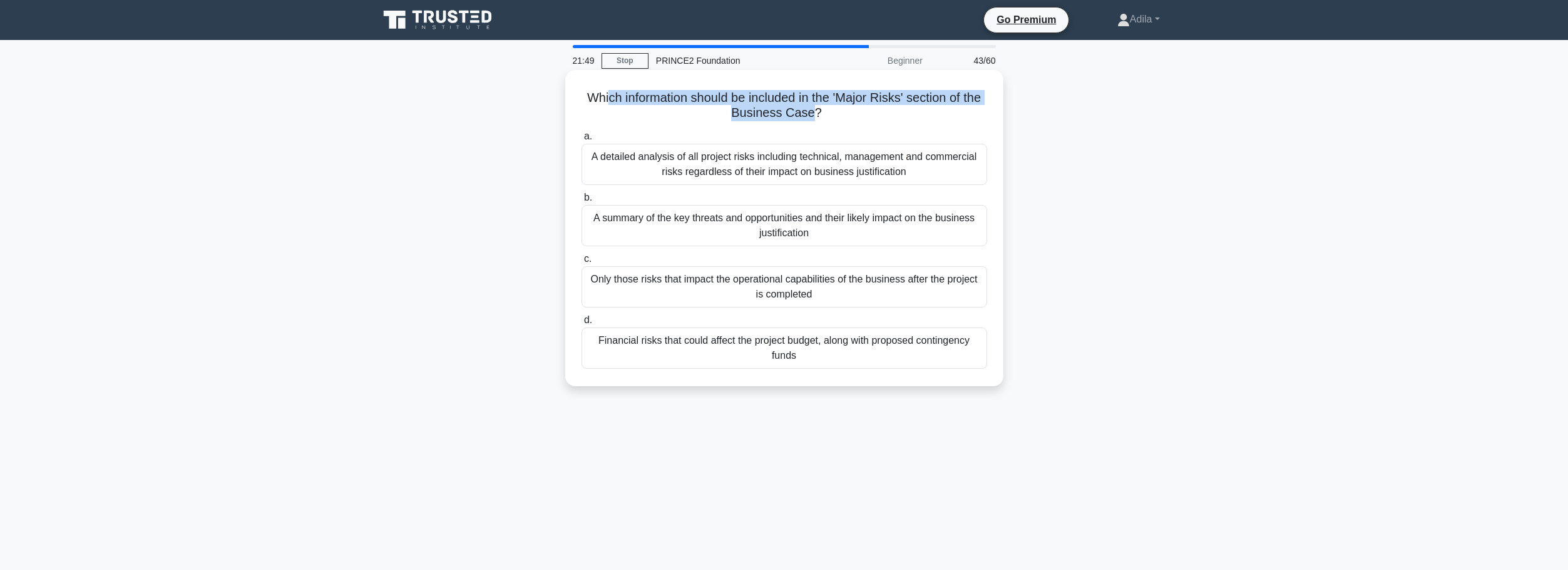
drag, startPoint x: 611, startPoint y: 97, endPoint x: 819, endPoint y: 116, distance: 208.9
click at [819, 116] on h5 "Which information should be included in the 'Major Risks' section of the Busine…" at bounding box center [784, 105] width 408 height 31
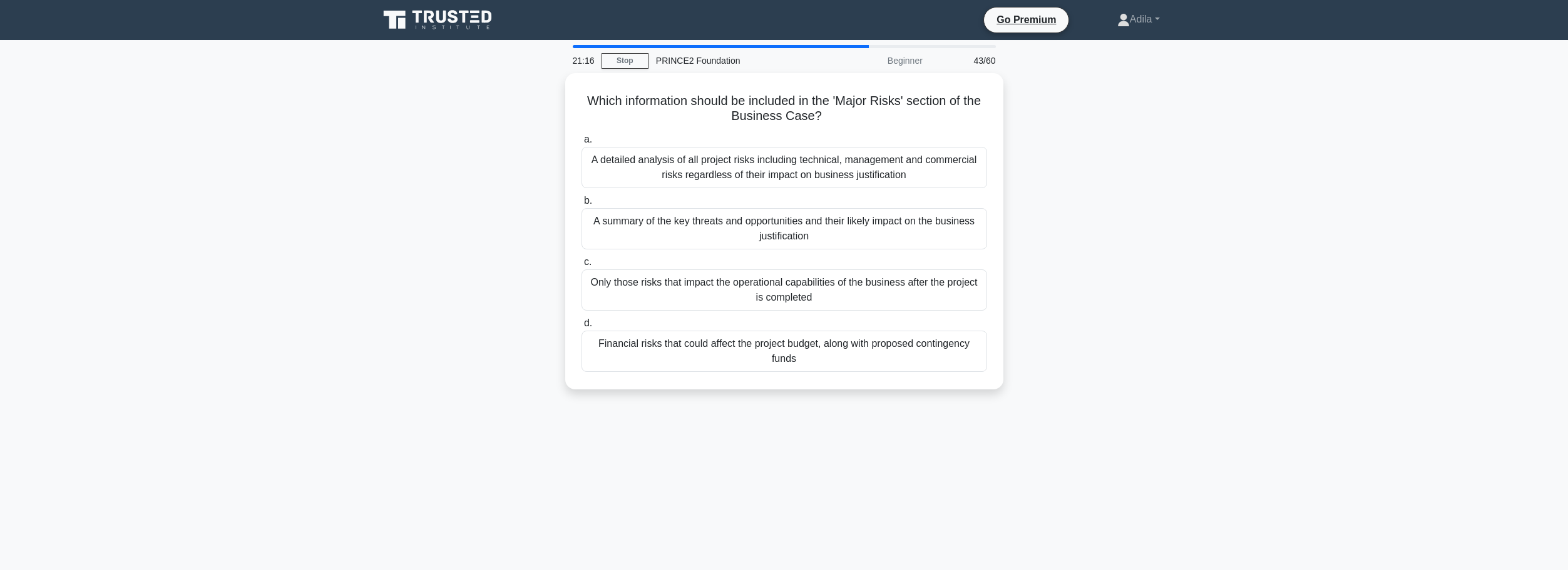
click at [1196, 237] on div "Which information should be included in the 'Major Risks' section of the Busine…" at bounding box center [784, 239] width 826 height 331
click at [793, 225] on div "A summary of the key threats and opportunities and their likely impact on the b…" at bounding box center [784, 225] width 406 height 42
click at [581, 202] on input "b. A summary of the key threats and opportunities and their likely impact on th…" at bounding box center [581, 197] width 0 height 8
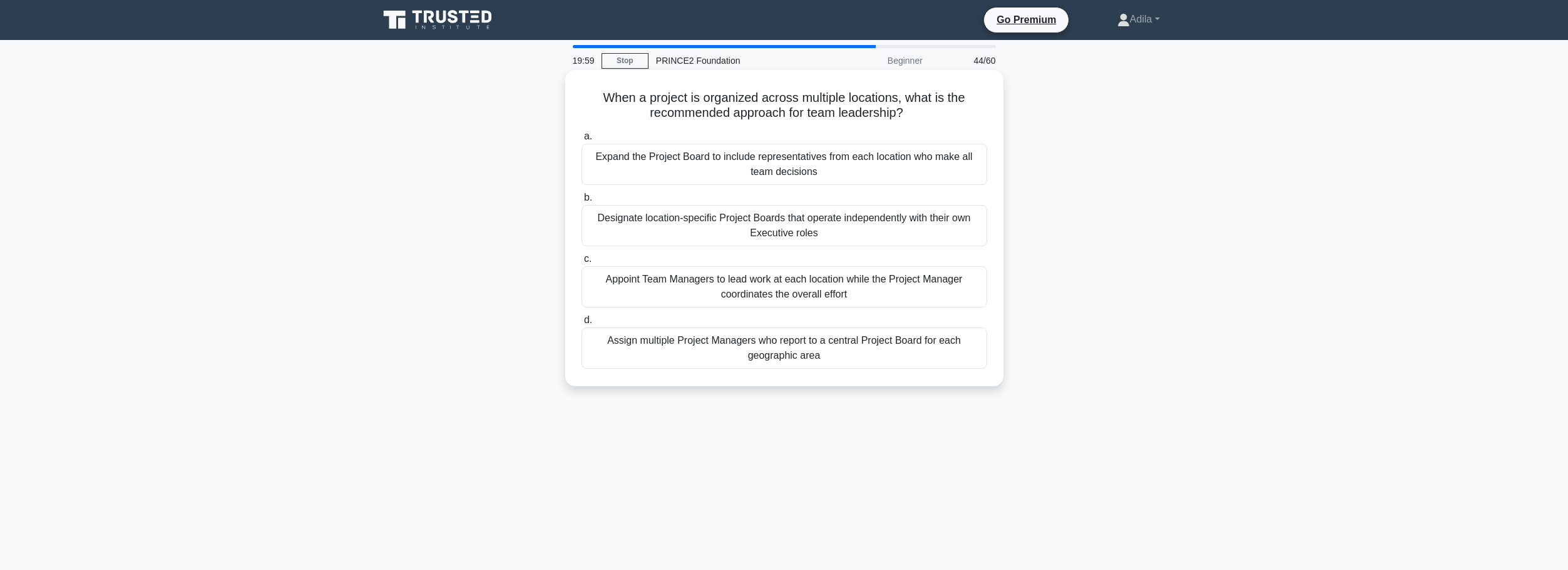
click at [872, 285] on div "Appoint Team Managers to lead work at each location while the Project Manager c…" at bounding box center [784, 286] width 406 height 42
click at [581, 263] on input "c. Appoint Team Managers to lead work at each location while the Project Manage…" at bounding box center [581, 259] width 0 height 8
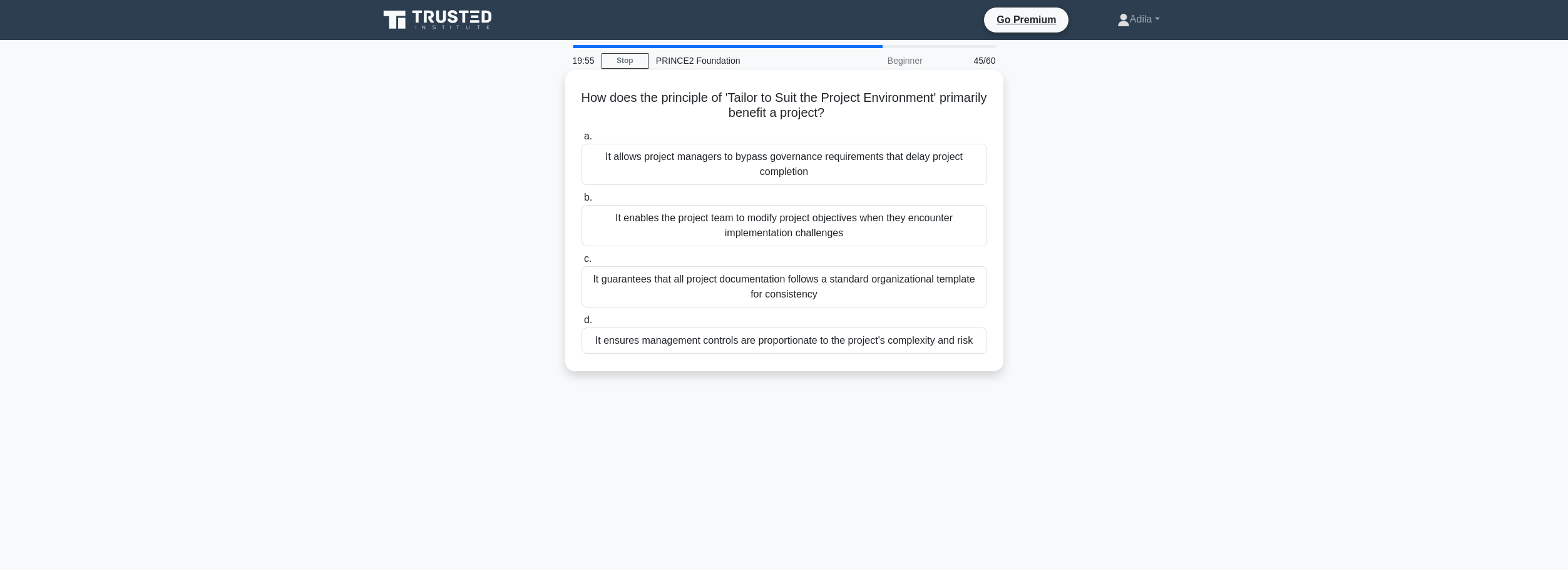
drag, startPoint x: 616, startPoint y: 96, endPoint x: 923, endPoint y: 108, distance: 307.2
click at [923, 108] on h5 "How does the principle of 'Tailor to Suit the Project Environment' primarily be…" at bounding box center [784, 105] width 408 height 31
click at [1151, 234] on div "How does the principle of 'Tailor to Suit the Project Environment' primarily be…" at bounding box center [784, 231] width 826 height 316
click at [686, 230] on div "It enables the project team to modify project objectives when they encounter im…" at bounding box center [784, 225] width 406 height 42
click at [581, 202] on input "b. It enables the project team to modify project objectives when they encounter…" at bounding box center [581, 197] width 0 height 8
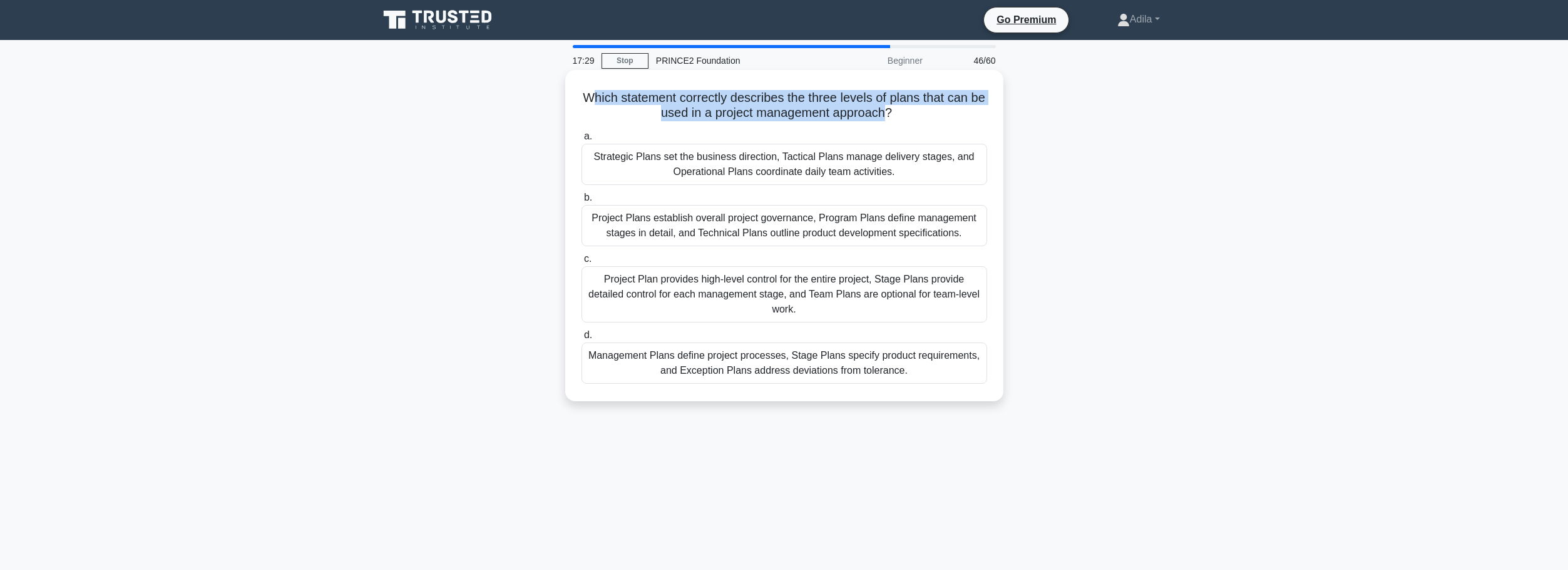
drag, startPoint x: 595, startPoint y: 95, endPoint x: 892, endPoint y: 112, distance: 297.5
click at [892, 112] on h5 "Which statement correctly describes the three levels of plans that can be used …" at bounding box center [784, 105] width 408 height 31
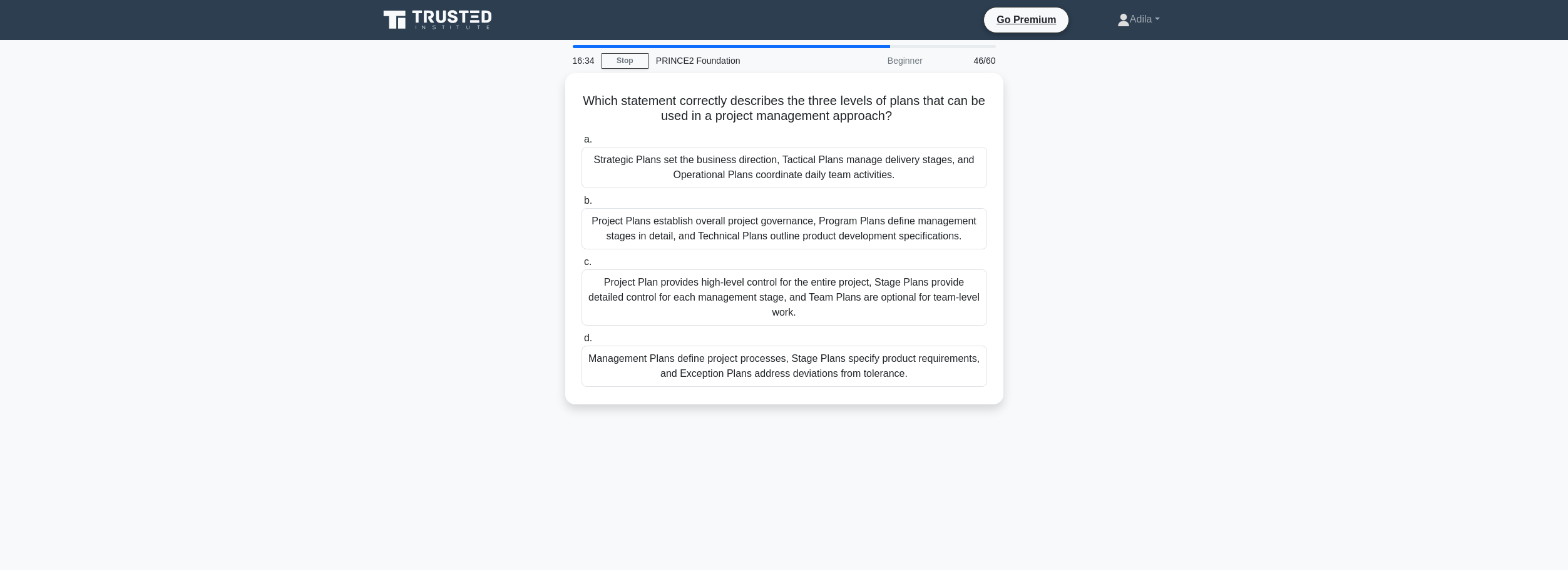
click at [1133, 235] on div "Which statement correctly describes the three levels of plans that can be used …" at bounding box center [784, 247] width 826 height 346
click at [933, 281] on div "Project Plan provides high-level control for the entire project, Stage Plans pr…" at bounding box center [784, 294] width 406 height 56
click at [581, 263] on input "c. Project Plan provides high-level control for the entire project, Stage Plans…" at bounding box center [581, 259] width 0 height 8
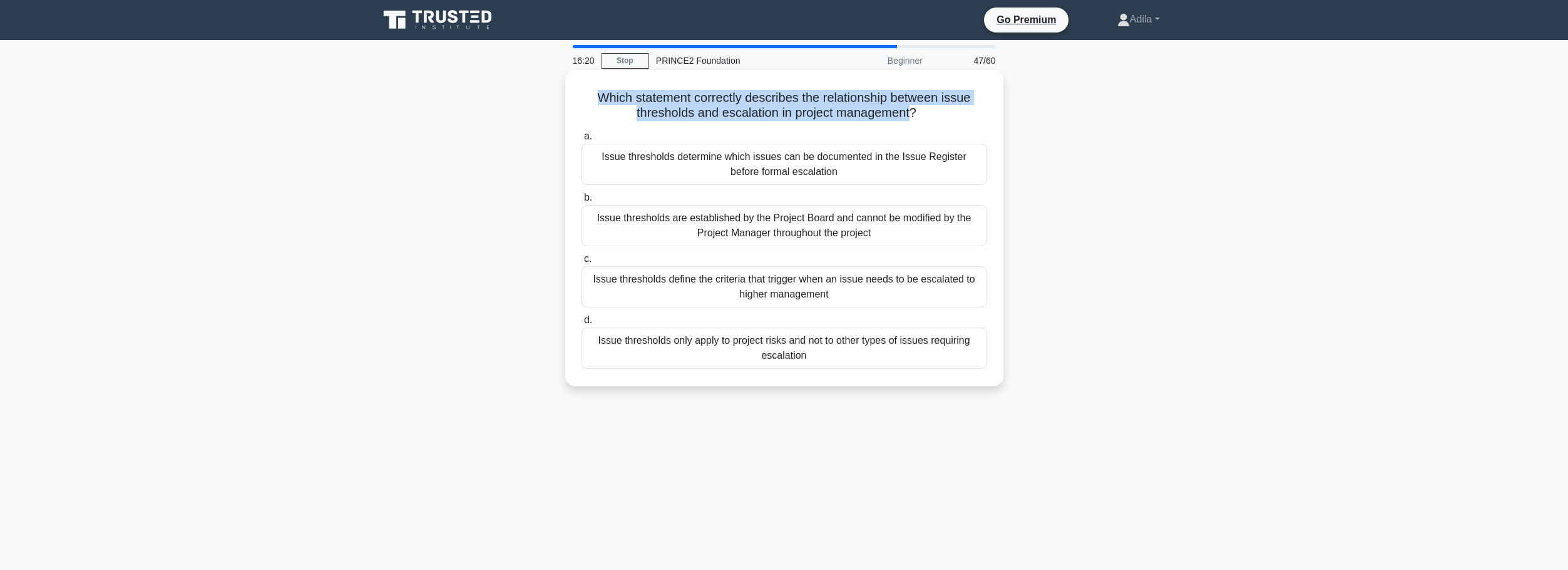
drag, startPoint x: 586, startPoint y: 103, endPoint x: 911, endPoint y: 117, distance: 325.3
click at [911, 117] on h5 "Which statement correctly describes the relationship between issue thresholds a…" at bounding box center [784, 105] width 408 height 31
click at [858, 285] on div "Issue thresholds define the criteria that trigger when an issue needs to be esc…" at bounding box center [784, 286] width 406 height 42
click at [581, 263] on input "c. Issue thresholds define the criteria that trigger when an issue needs to be …" at bounding box center [581, 259] width 0 height 8
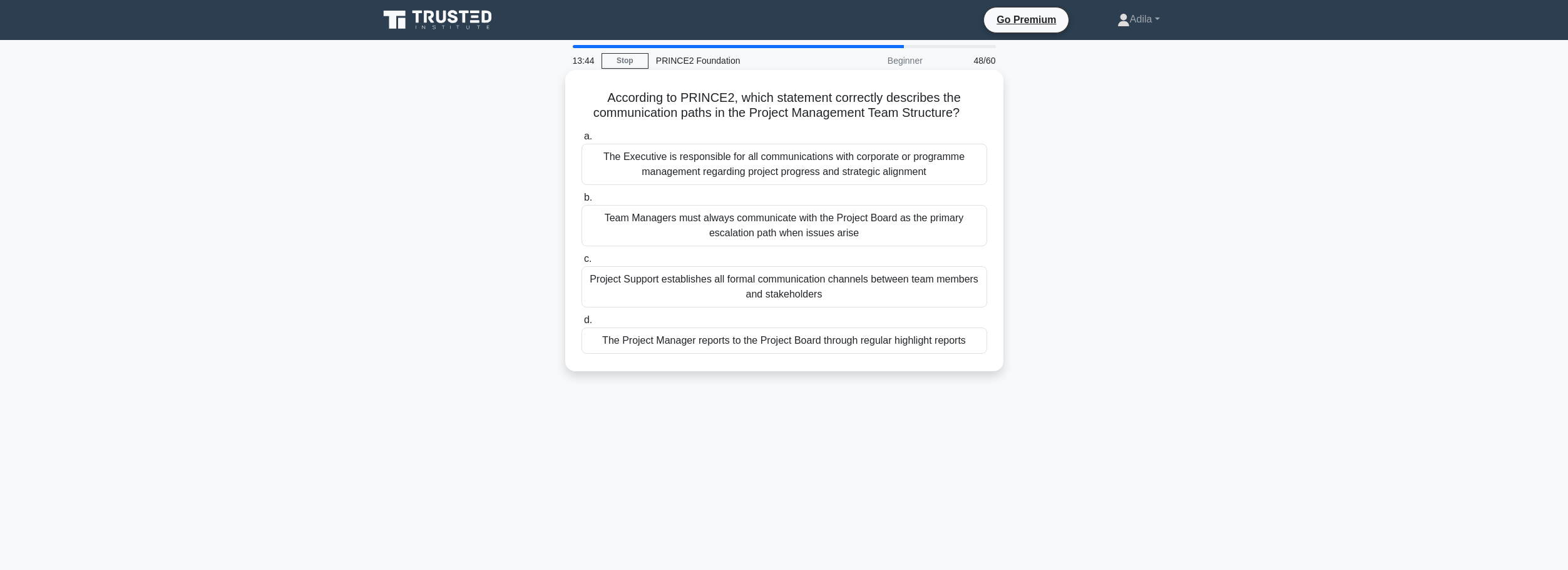
click at [779, 339] on div "The Project Manager reports to the Project Board through regular highlight repo…" at bounding box center [784, 341] width 406 height 26
click at [581, 324] on input "d. The Project Manager reports to the Project Board through regular highlight r…" at bounding box center [581, 320] width 0 height 8
click at [817, 231] on div "To create a comprehensive list of all communication channels that may be used t…" at bounding box center [784, 225] width 406 height 42
click at [581, 202] on input "b. To create a comprehensive list of all communication channels that may be use…" at bounding box center [581, 197] width 0 height 8
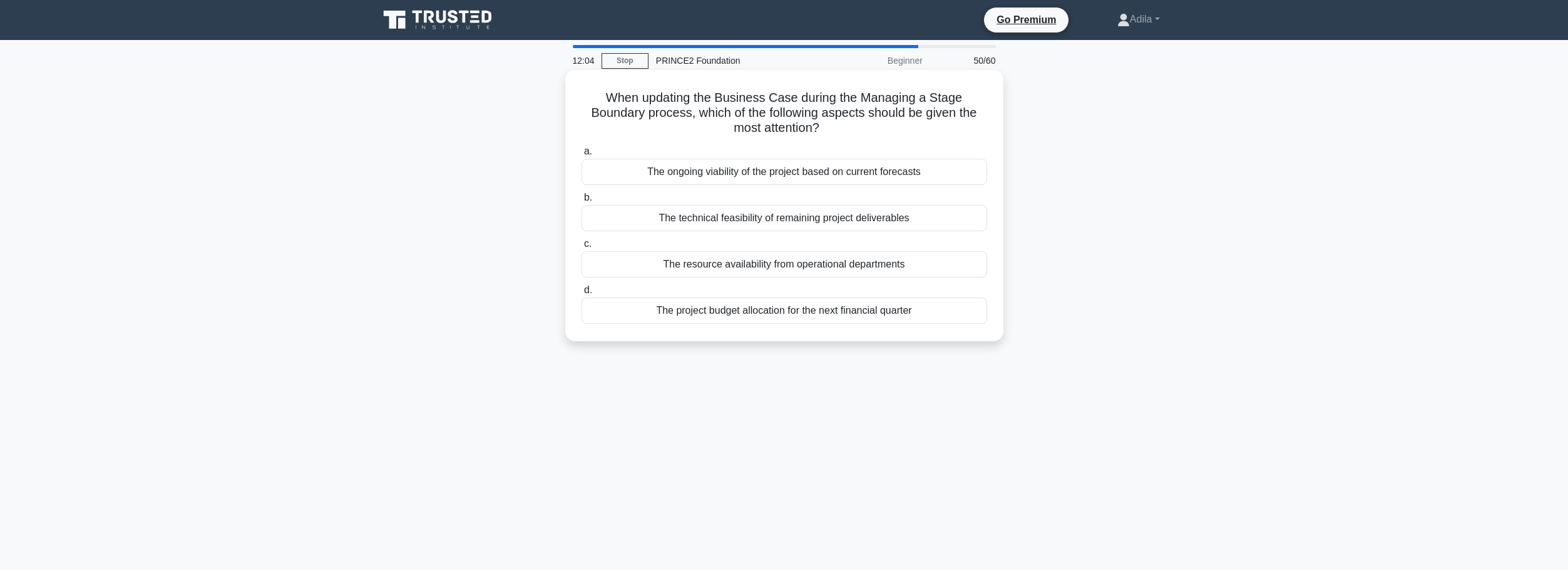
click at [922, 172] on div "The ongoing viability of the project based on current forecasts" at bounding box center [784, 171] width 406 height 26
click at [581, 156] on input "a. The ongoing viability of the project based on current forecasts" at bounding box center [581, 151] width 0 height 8
click at [802, 224] on div "The Project Initiation Documentation (PID)" at bounding box center [784, 218] width 406 height 26
click at [581, 202] on input "b. The Project Initiation Documentation (PID)" at bounding box center [581, 197] width 0 height 8
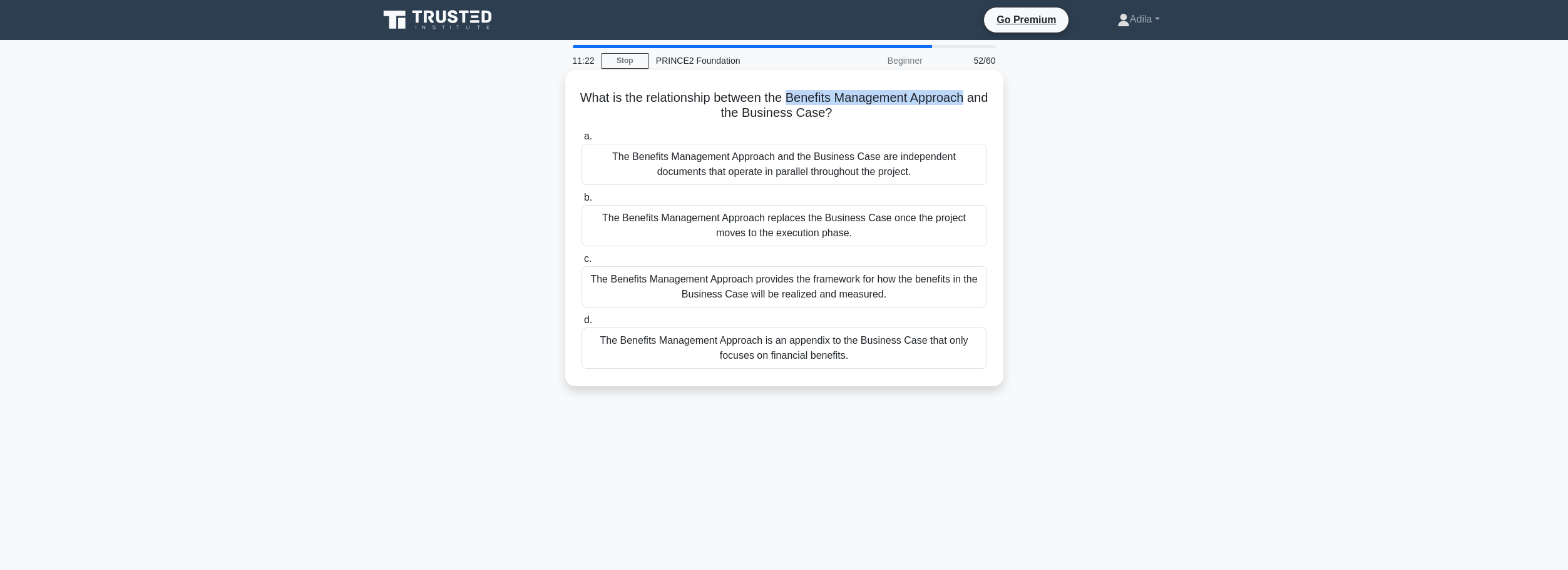
drag, startPoint x: 799, startPoint y: 102, endPoint x: 978, endPoint y: 105, distance: 179.0
click at [978, 105] on h5 "What is the relationship between the Benefits Management Approach and the Busin…" at bounding box center [784, 105] width 408 height 31
click at [1089, 137] on div "What is the relationship between the Benefits Management Approach and the Busin…" at bounding box center [784, 239] width 826 height 331
click at [810, 291] on div "The Benefits Management Approach provides the framework for how the benefits in…" at bounding box center [784, 286] width 406 height 42
click at [581, 263] on input "c. The Benefits Management Approach provides the framework for how the benefits…" at bounding box center [581, 259] width 0 height 8
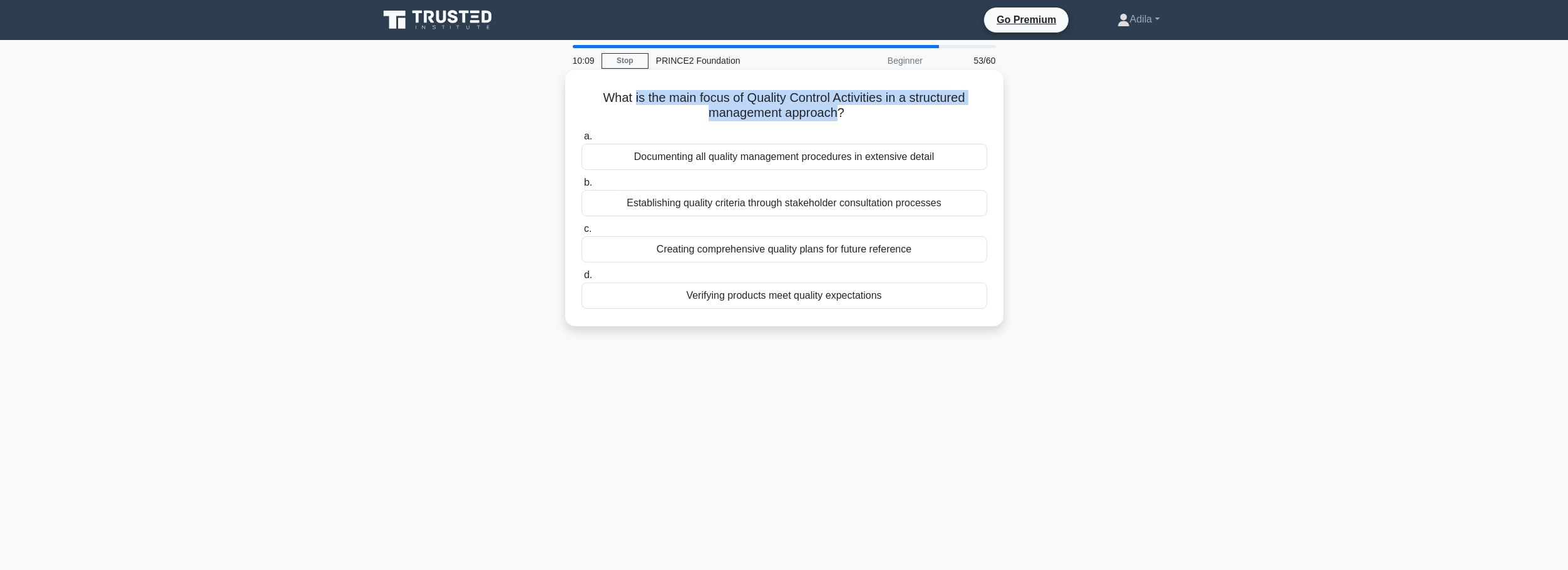
drag, startPoint x: 630, startPoint y: 103, endPoint x: 836, endPoint y: 110, distance: 206.1
click at [836, 110] on h5 "What is the main focus of Quality Control Activities in a structured management…" at bounding box center [784, 105] width 408 height 31
click at [1151, 220] on div "What is the main focus of Quality Control Activities in a structured management…" at bounding box center [784, 209] width 826 height 271
click at [849, 160] on div "Documenting all quality management procedures in extensive detail" at bounding box center [784, 157] width 406 height 26
click at [581, 140] on input "a. Documenting all quality management procedures in extensive detail" at bounding box center [581, 136] width 0 height 8
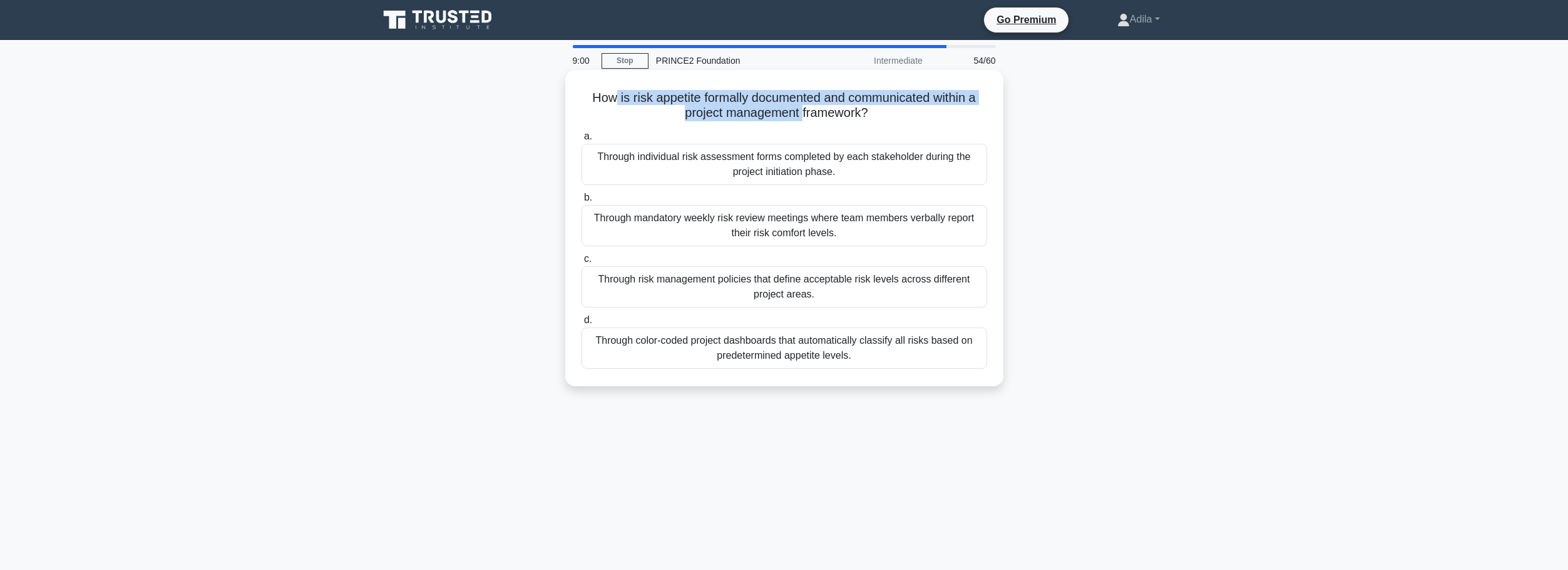
drag, startPoint x: 606, startPoint y: 99, endPoint x: 802, endPoint y: 110, distance: 196.3
click at [802, 110] on h5 "How is risk appetite formally documented and communicated within a project mana…" at bounding box center [784, 105] width 408 height 31
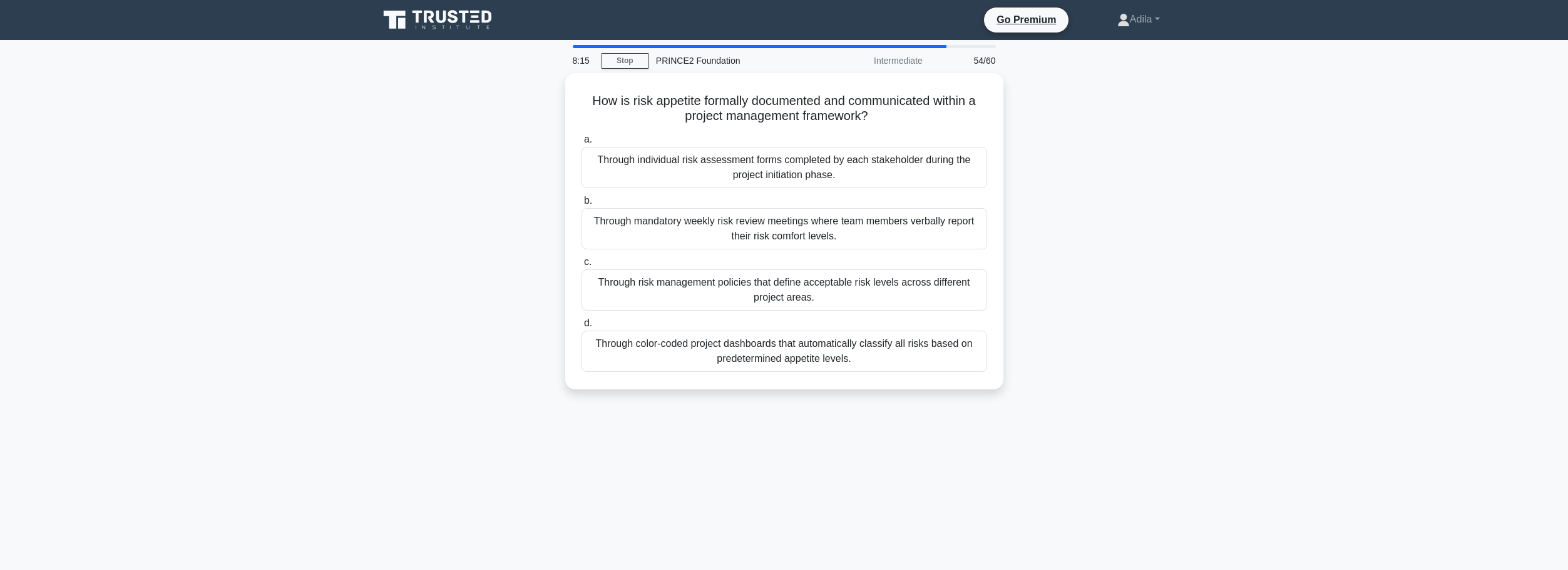
click at [1108, 220] on div "How is risk appetite formally documented and communicated within a project mana…" at bounding box center [784, 239] width 826 height 331
click at [779, 296] on div "Through risk management policies that define acceptable risk levels across diff…" at bounding box center [784, 286] width 406 height 42
click at [581, 263] on input "c. Through risk management policies that define acceptable risk levels across d…" at bounding box center [581, 259] width 0 height 8
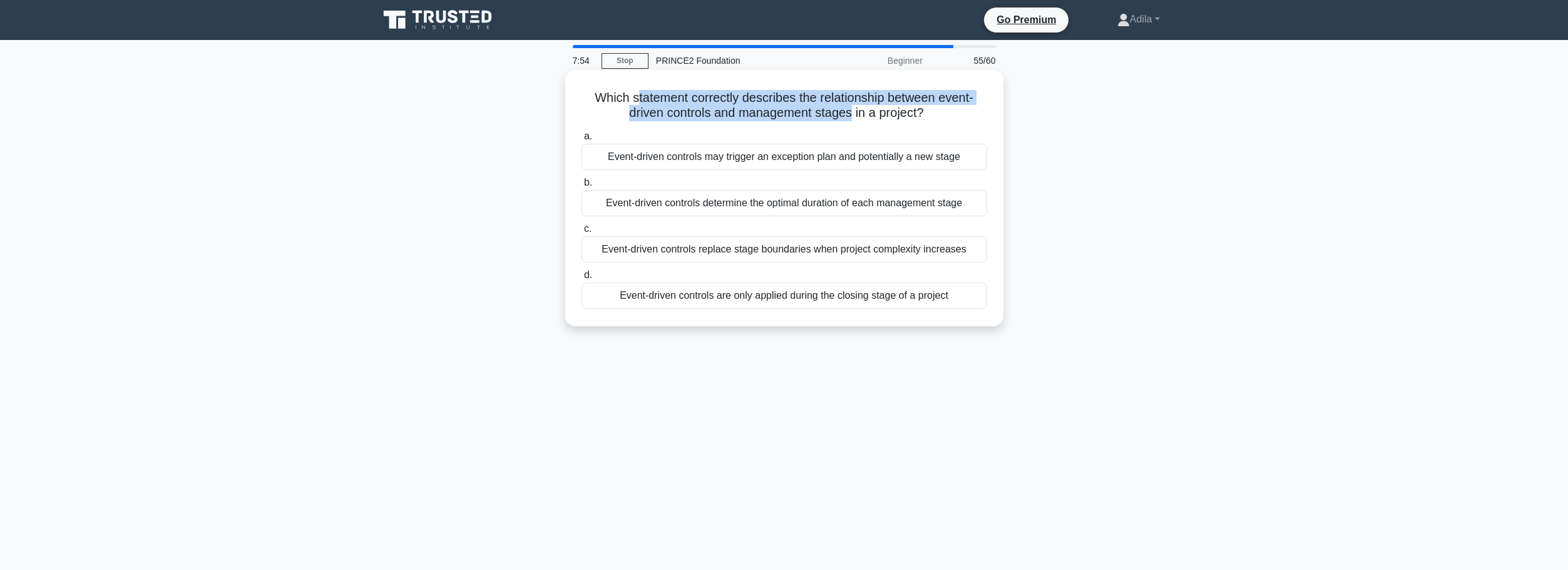
drag, startPoint x: 634, startPoint y: 102, endPoint x: 852, endPoint y: 108, distance: 218.1
click at [852, 108] on h5 "Which statement correctly describes the relationship between event-driven contr…" at bounding box center [784, 105] width 408 height 31
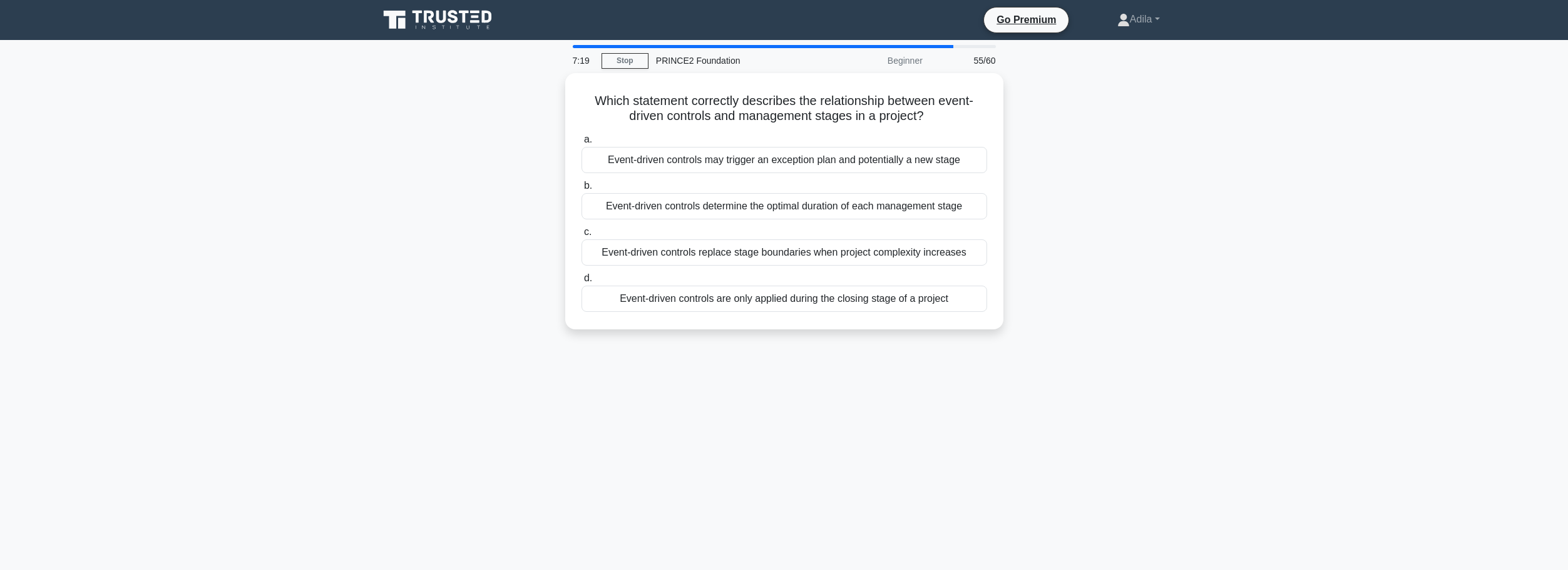
click at [680, 450] on div "7:19 Stop PRINCE2 Foundation Beginner 55/60 Which statement correctly describes…" at bounding box center [784, 358] width 826 height 625
click at [691, 160] on div "Event-driven controls may trigger an exception plan and potentially a new stage" at bounding box center [784, 157] width 406 height 26
click at [581, 140] on input "a. Event-driven controls may trigger an exception plan and potentially a new st…" at bounding box center [581, 136] width 0 height 8
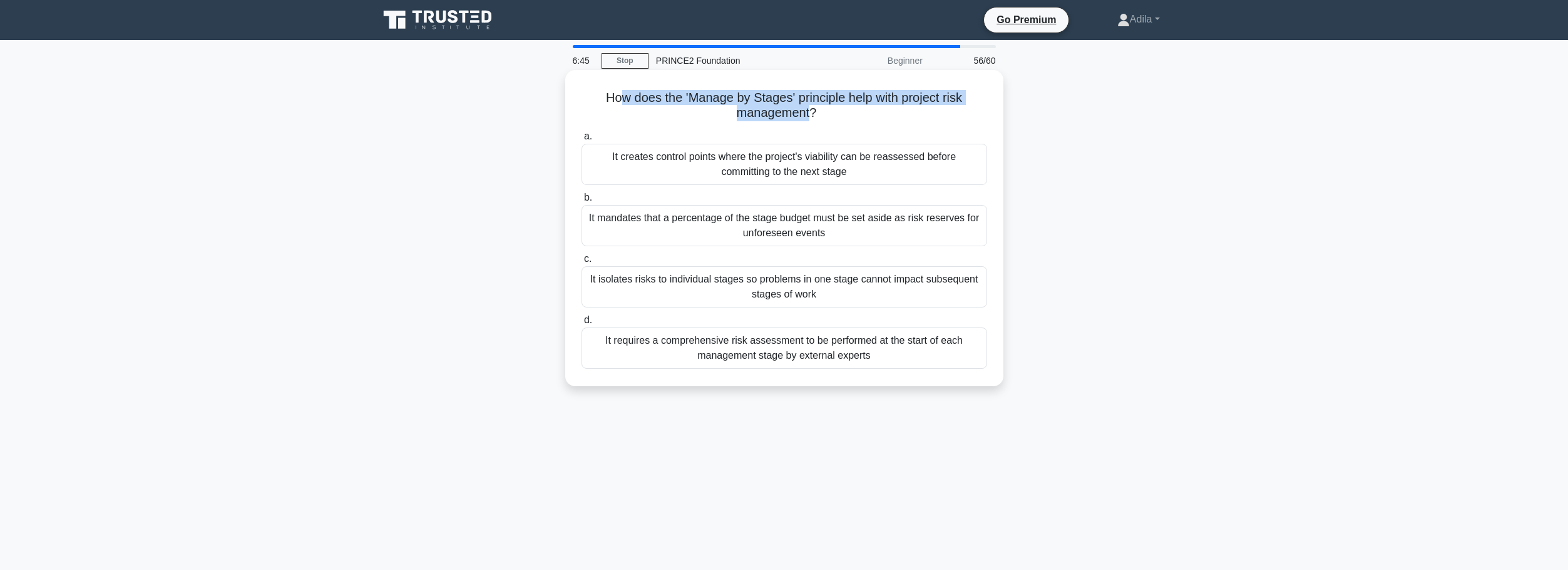
drag, startPoint x: 620, startPoint y: 89, endPoint x: 809, endPoint y: 110, distance: 190.2
click at [809, 110] on h5 "How does the 'Manage by Stages' principle help with project risk management? .s…" at bounding box center [784, 105] width 408 height 31
click at [1126, 250] on div "How does the 'Manage by Stages' principle help with project risk management? .s…" at bounding box center [784, 239] width 826 height 331
click at [925, 164] on div "It creates control points where the project's viability can be reassessed befor…" at bounding box center [784, 165] width 406 height 42
click at [581, 140] on input "a. It creates control points where the project's viability can be reassessed be…" at bounding box center [581, 136] width 0 height 8
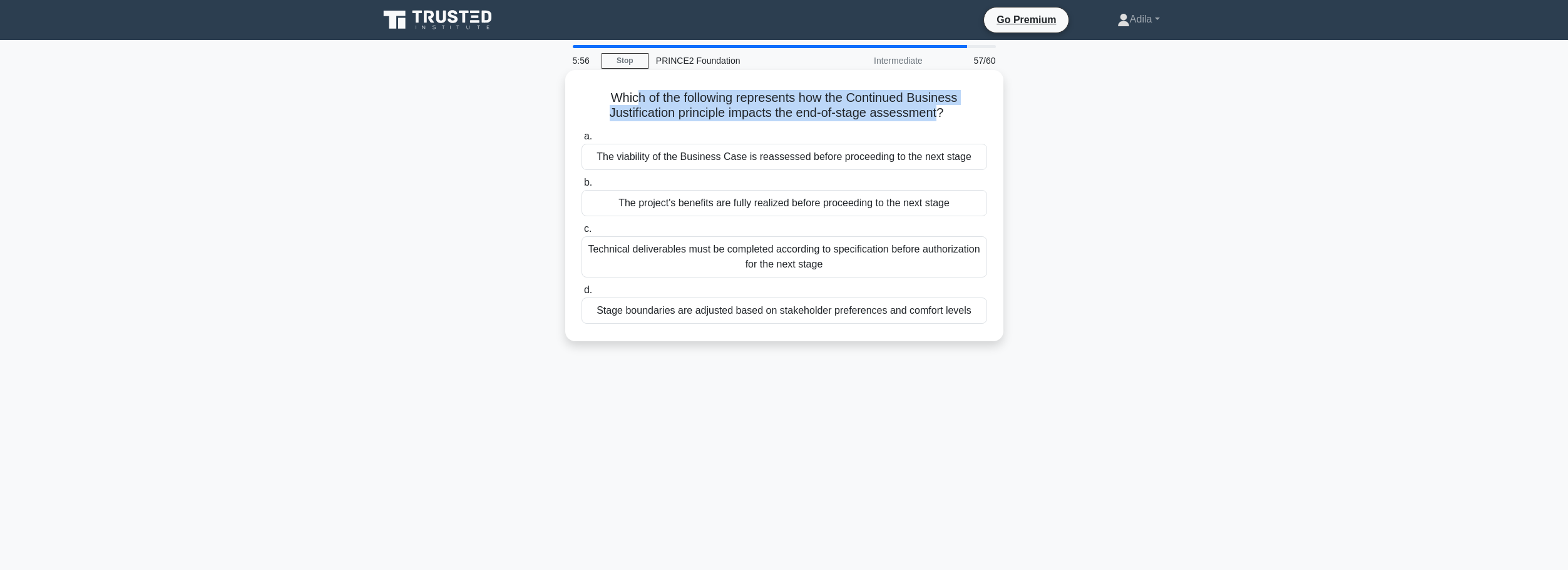
drag, startPoint x: 637, startPoint y: 101, endPoint x: 940, endPoint y: 113, distance: 303.2
click at [940, 113] on h5 "Which of the following represents how the Continued Business Justification prin…" at bounding box center [784, 105] width 408 height 31
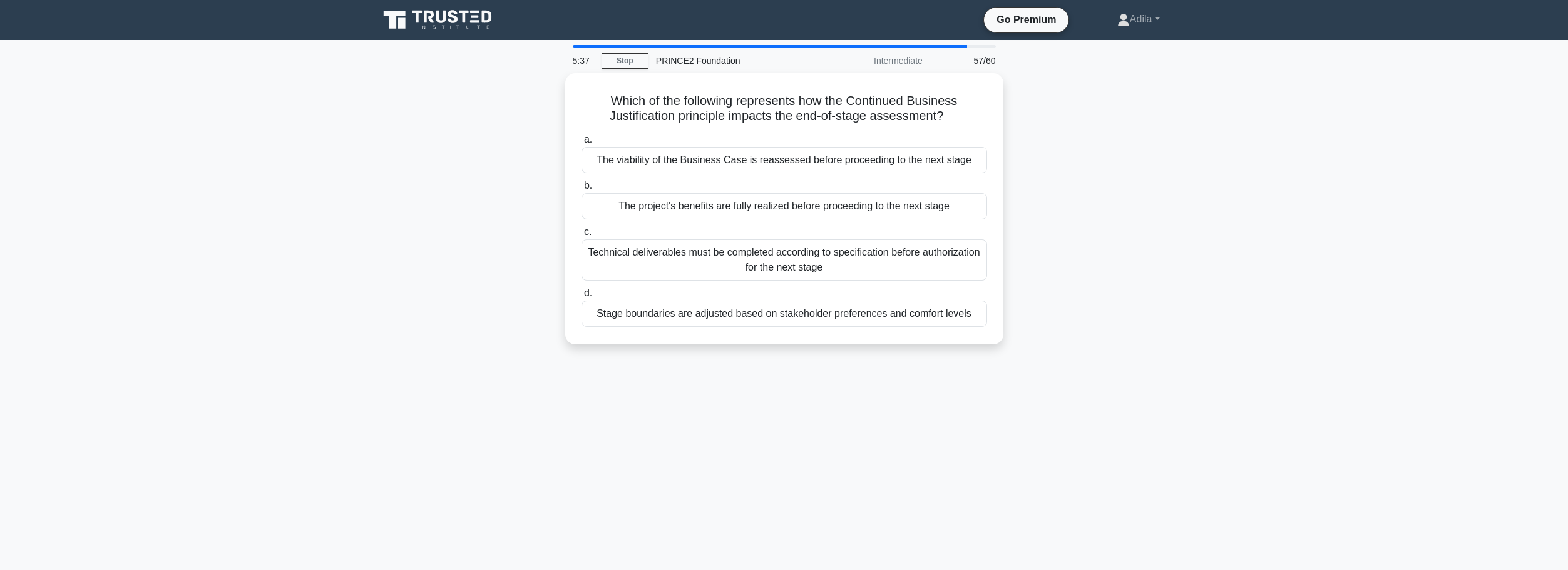
click at [1170, 209] on div "Which of the following represents how the Continued Business Justification prin…" at bounding box center [784, 217] width 826 height 286
click at [754, 157] on div "The viability of the Business Case is reassessed before proceeding to the next …" at bounding box center [784, 157] width 406 height 26
click at [581, 140] on input "a. The viability of the Business Case is reassessed before proceeding to the ne…" at bounding box center [581, 136] width 0 height 8
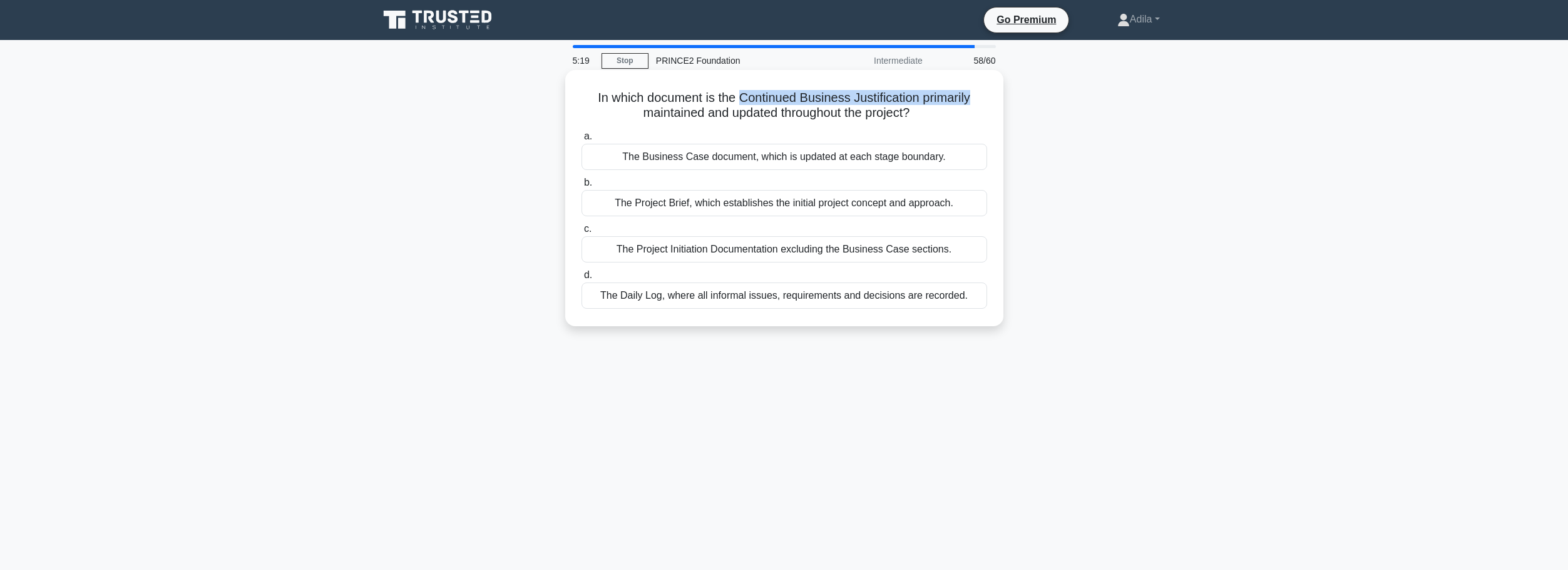
drag, startPoint x: 737, startPoint y: 100, endPoint x: 980, endPoint y: 103, distance: 243.0
click at [980, 103] on h5 "In which document is the Continued Business Justification primarily maintained …" at bounding box center [784, 105] width 408 height 31
click at [1153, 155] on div "In which document is the Continued Business Justification primarily maintained …" at bounding box center [784, 209] width 826 height 271
click at [905, 158] on div "The Business Case document, which is updated at each stage boundary." at bounding box center [784, 157] width 406 height 26
click at [581, 140] on input "a. The Business Case document, which is updated at each stage boundary." at bounding box center [581, 136] width 0 height 8
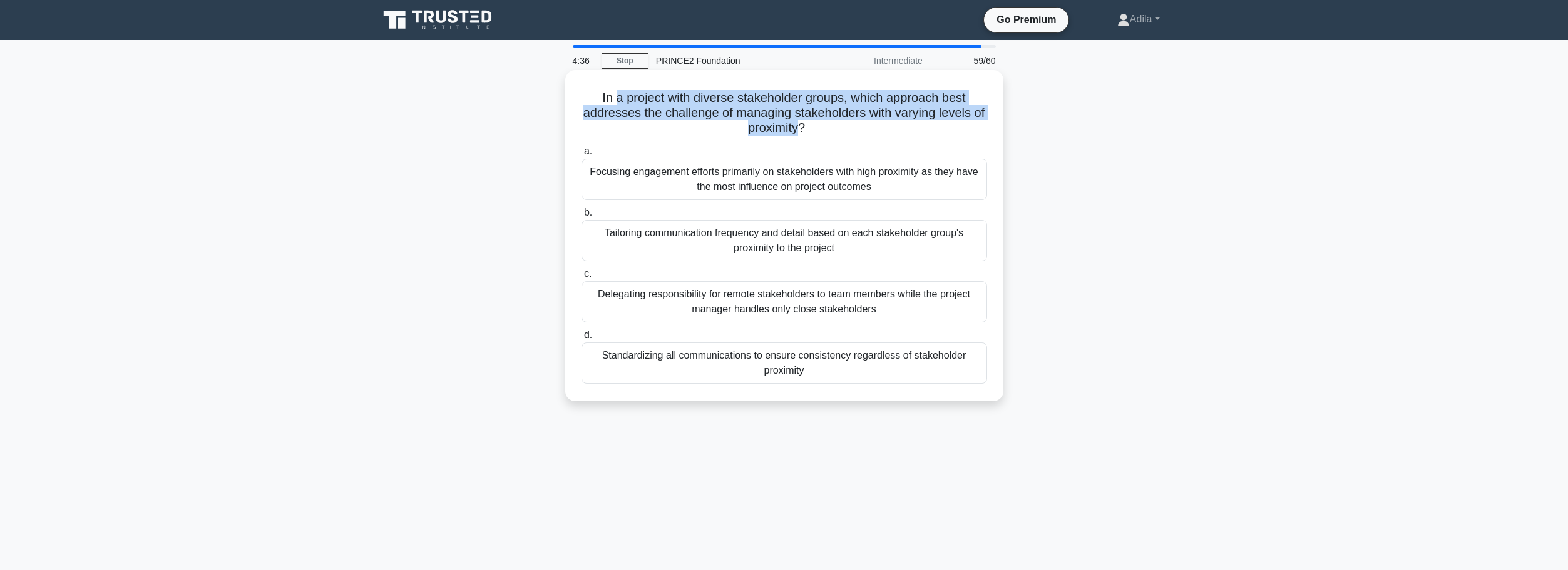
drag, startPoint x: 612, startPoint y: 100, endPoint x: 806, endPoint y: 128, distance: 196.0
click at [806, 128] on h5 "In a project with diverse stakeholder groups, which approach best addresses the…" at bounding box center [784, 113] width 408 height 46
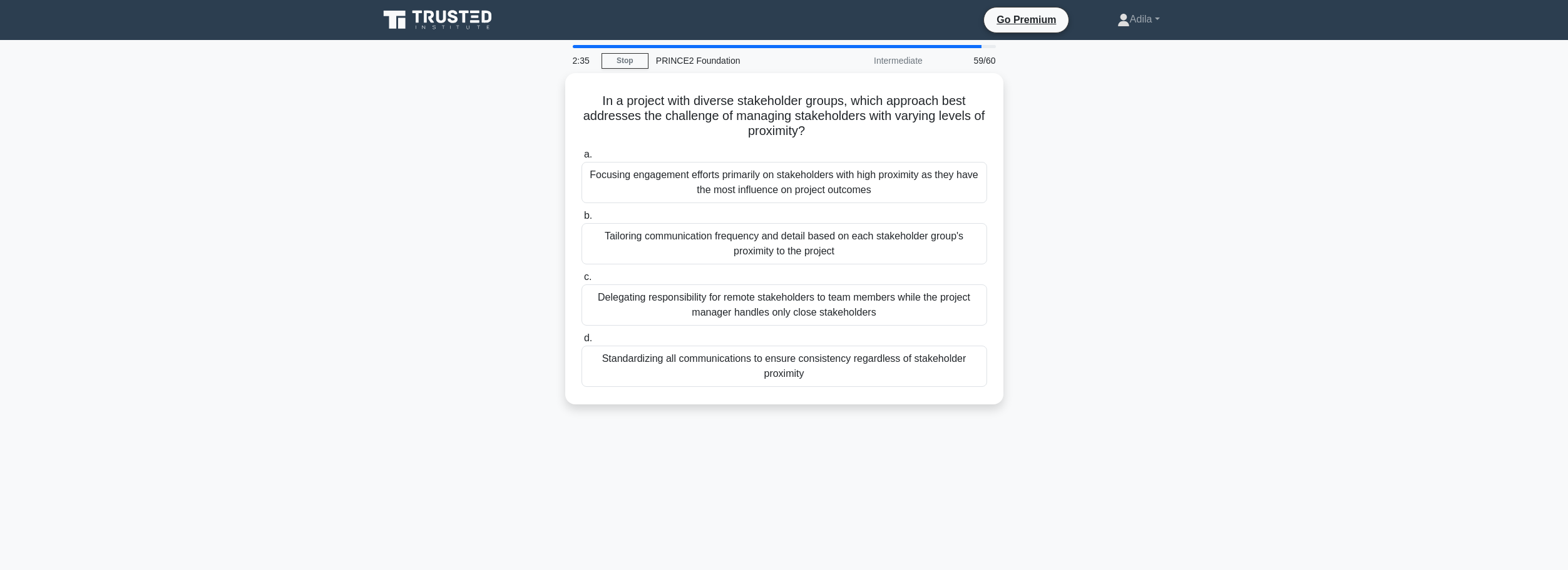
click at [1177, 437] on div "2:35 Stop PRINCE2 Foundation Intermediate 59/60 In a project with diverse stake…" at bounding box center [784, 358] width 826 height 625
click at [835, 360] on div "Standardizing all communications to ensure consistency regardless of stakeholde…" at bounding box center [784, 363] width 406 height 42
click at [581, 340] on input "d. Standardizing all communications to ensure consistency regardless of stakeho…" at bounding box center [581, 335] width 0 height 8
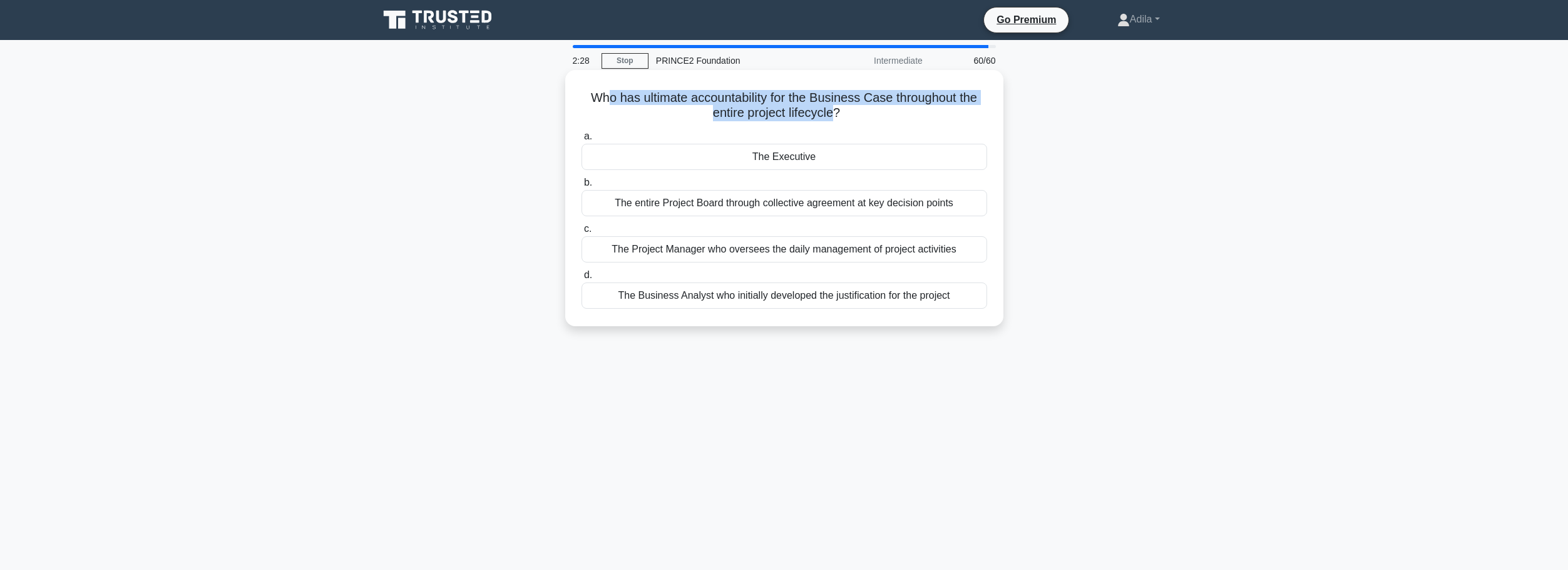
drag, startPoint x: 604, startPoint y: 99, endPoint x: 835, endPoint y: 108, distance: 231.2
click at [835, 108] on h5 "Who has ultimate accountability for the Business Case throughout the entire pro…" at bounding box center [784, 105] width 408 height 31
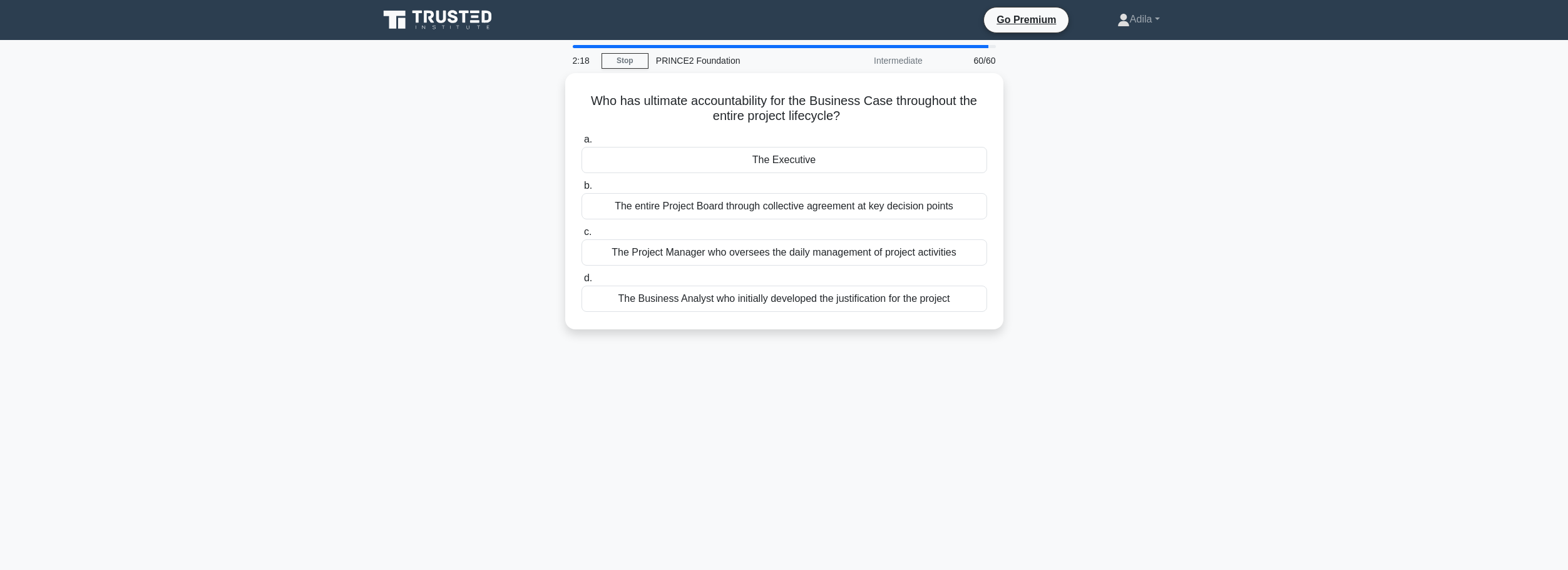
click at [1187, 219] on div "Who has ultimate accountability for the Business Case throughout the entire pro…" at bounding box center [784, 209] width 826 height 271
click at [951, 252] on div "The Project Manager who oversees the daily management of project activities" at bounding box center [784, 249] width 406 height 26
click at [581, 233] on input "c. The Project Manager who oversees the daily management of project activities" at bounding box center [581, 229] width 0 height 8
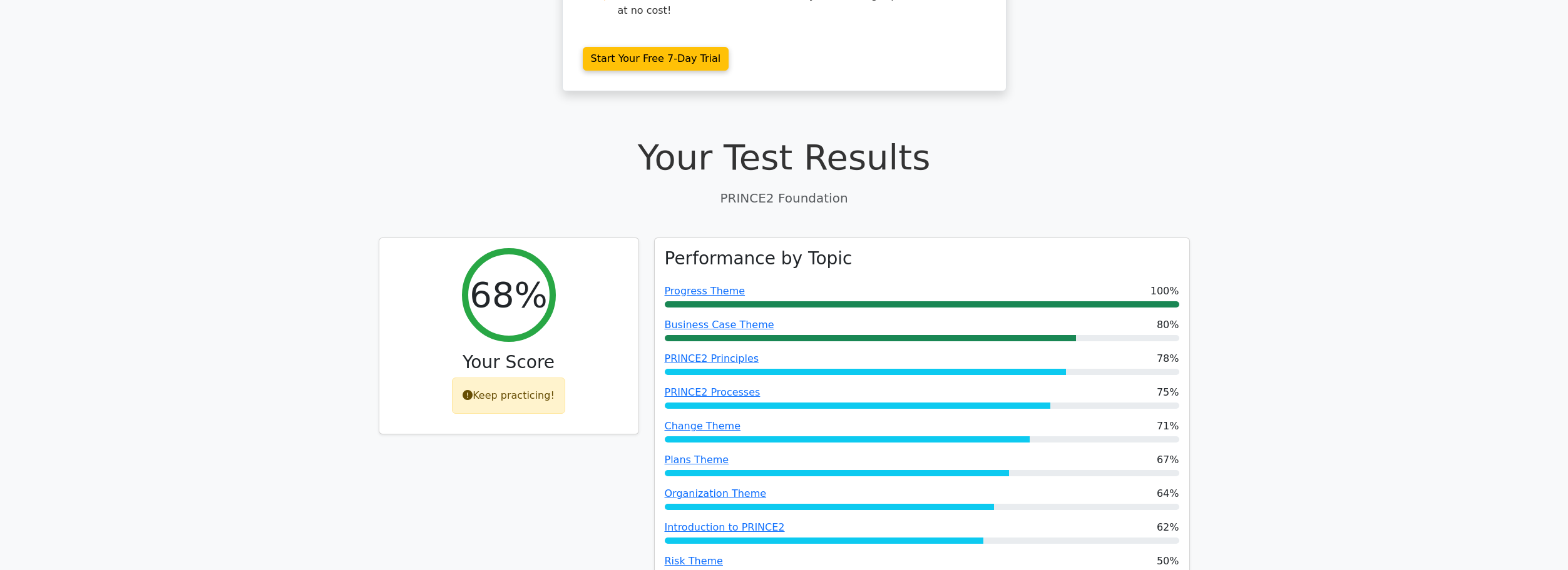
scroll to position [211, 0]
